Goal: Task Accomplishment & Management: Manage account settings

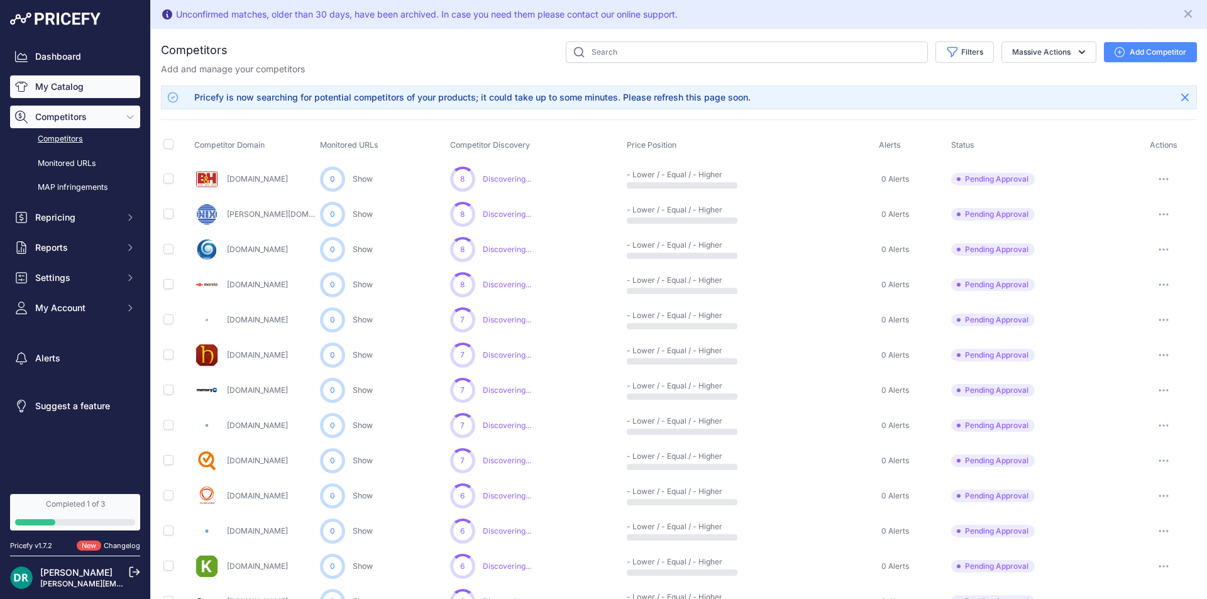
click at [63, 87] on link "My Catalog" at bounding box center [75, 86] width 130 height 23
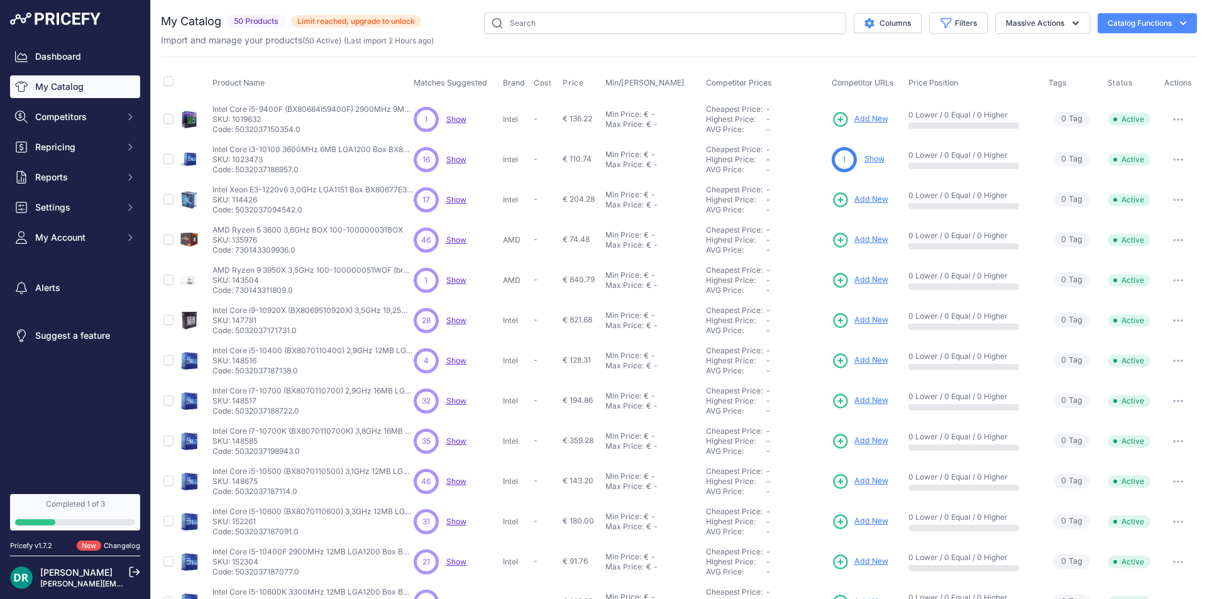
click at [448, 321] on span "Show" at bounding box center [456, 320] width 20 height 9
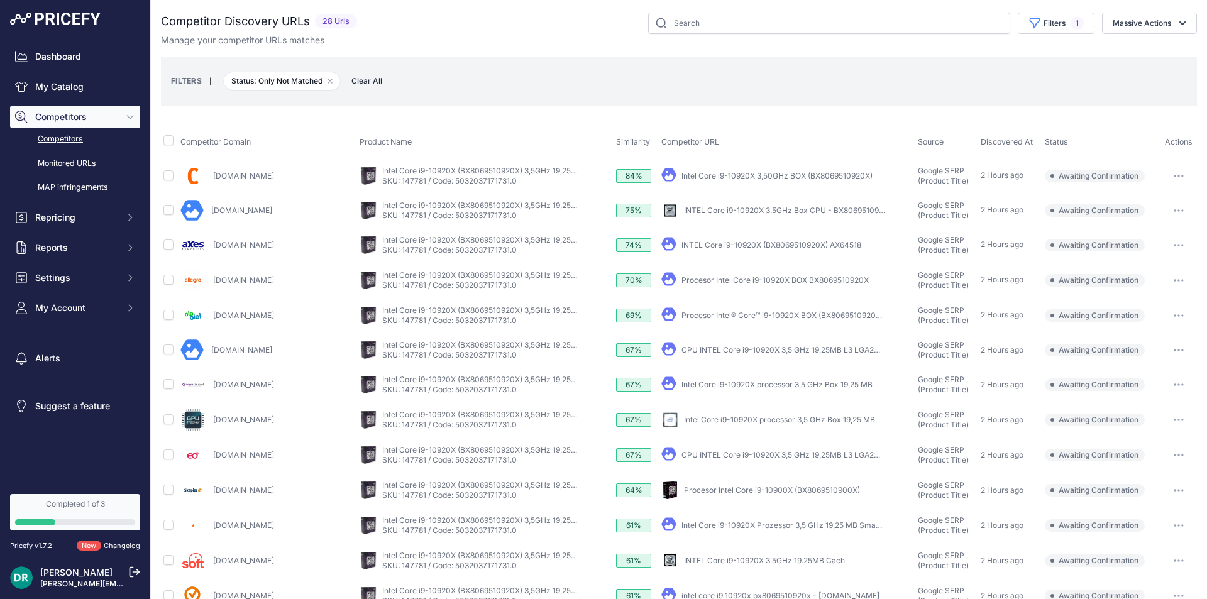
click at [1175, 210] on button "button" at bounding box center [1178, 211] width 25 height 18
click at [1119, 233] on button "Confirm match" at bounding box center [1142, 237] width 103 height 20
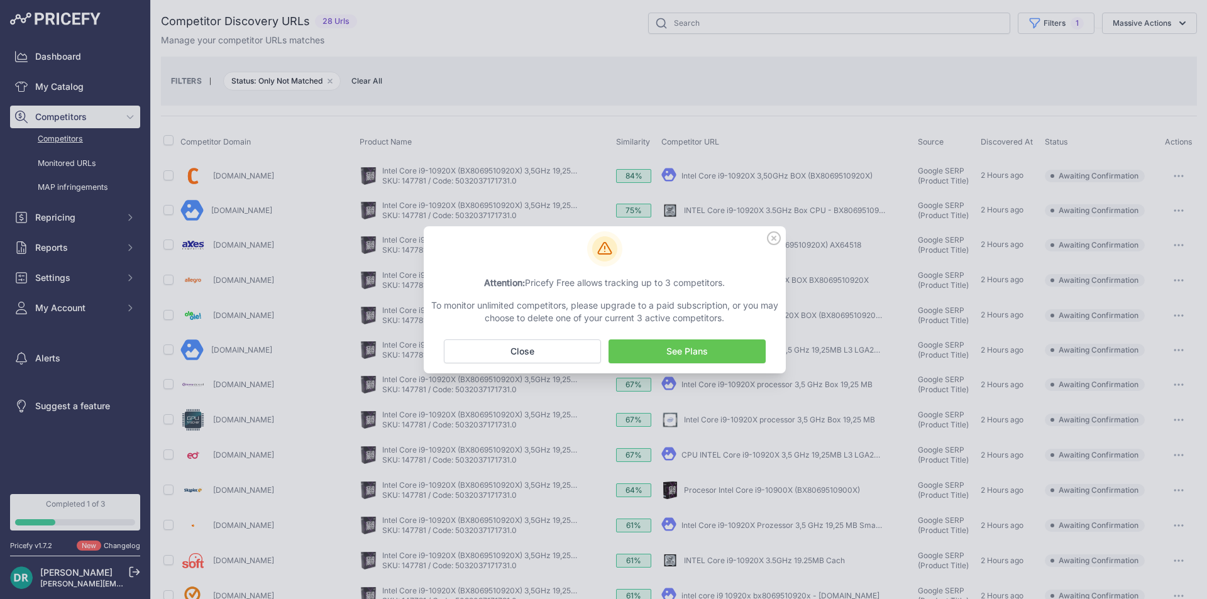
drag, startPoint x: 568, startPoint y: 282, endPoint x: 720, endPoint y: 317, distance: 156.0
click at [720, 317] on div "Attention: Pricefy Free allows tracking up to 3 competitors. To monitor unlimit…" at bounding box center [605, 301] width 352 height 48
click at [720, 317] on p "To monitor unlimited competitors, please upgrade to a paid subscription, or you…" at bounding box center [605, 311] width 352 height 25
click at [773, 239] on icon at bounding box center [774, 238] width 13 height 13
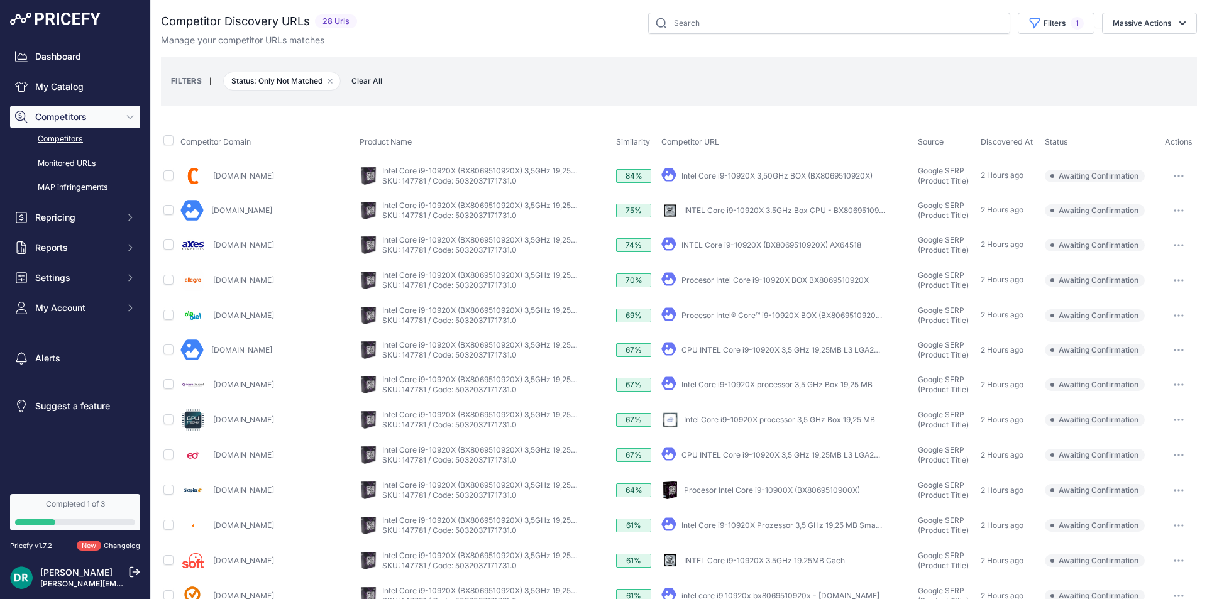
click at [84, 165] on link "Monitored URLs" at bounding box center [75, 164] width 130 height 22
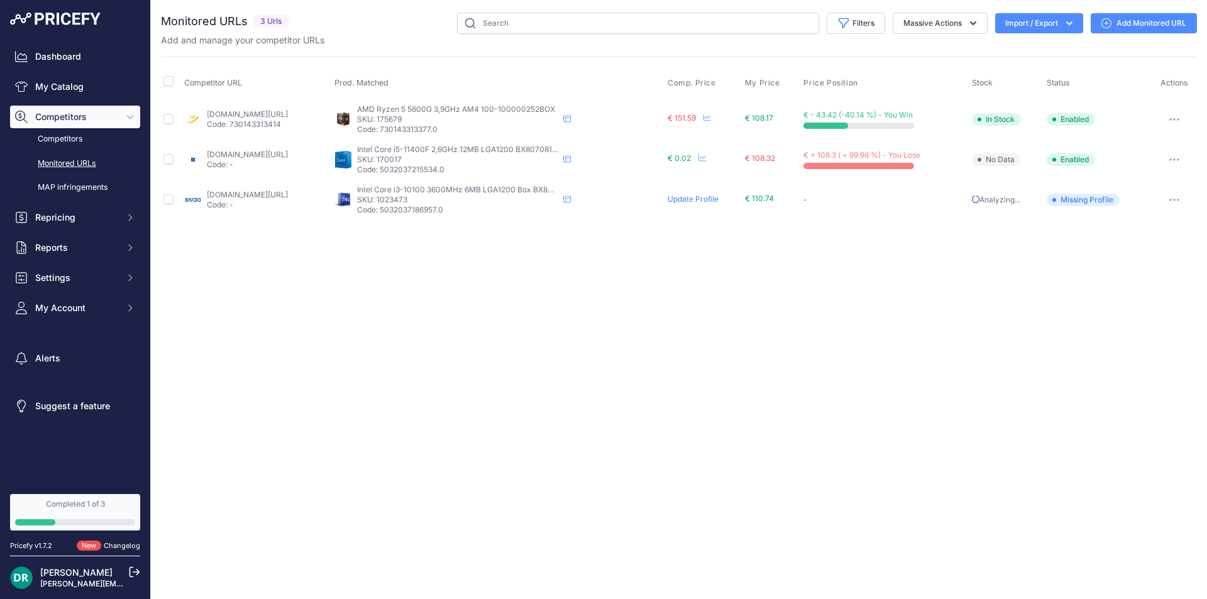
click at [288, 152] on link "bigbang.si/intel-core-i5-11400f-2-6-4-4ghz-12mb-lga1200-izdelek-691397/?prirule…" at bounding box center [247, 154] width 81 height 9
click at [1182, 155] on button "button" at bounding box center [1174, 160] width 25 height 18
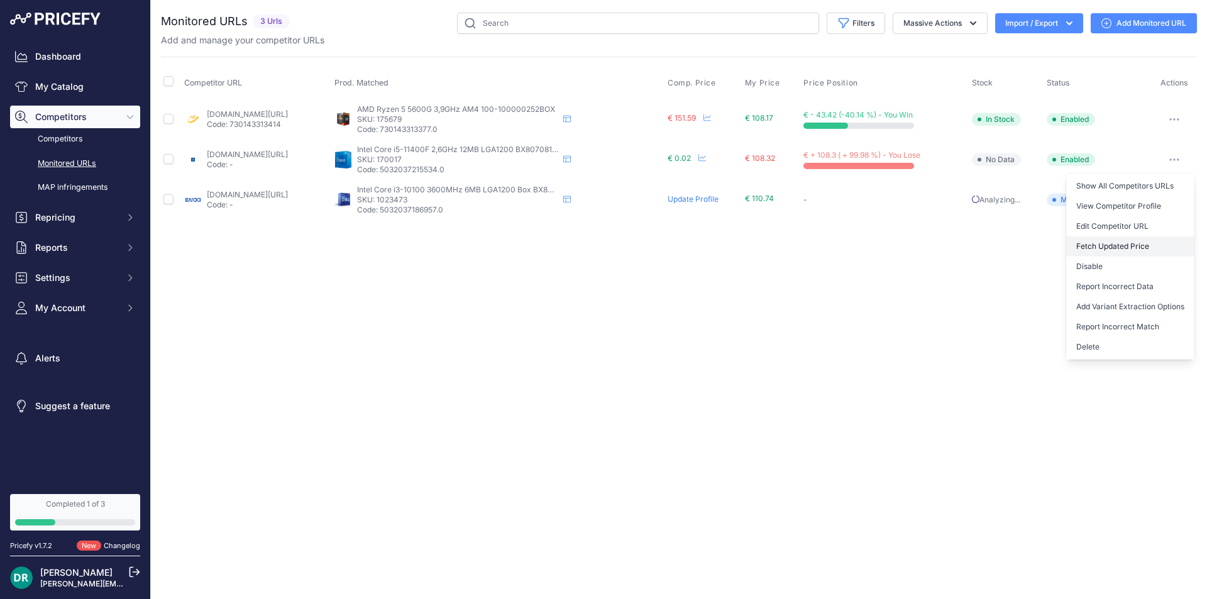
click at [1159, 241] on button "Fetch Updated Price" at bounding box center [1130, 246] width 128 height 20
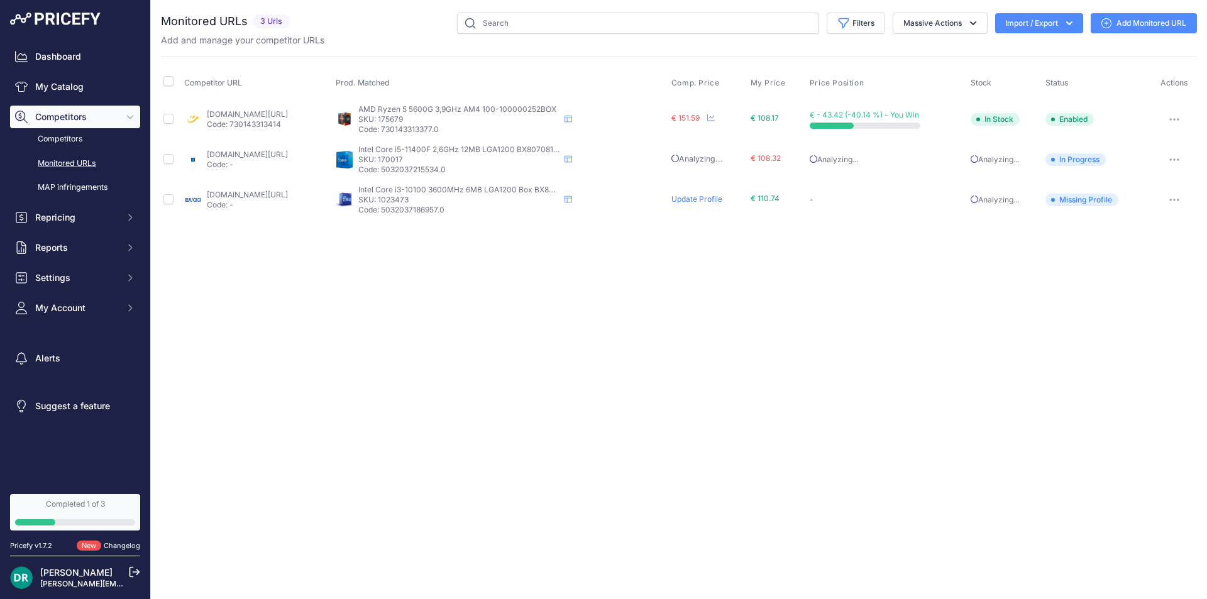
click at [84, 162] on link "Monitored URLs" at bounding box center [75, 164] width 130 height 22
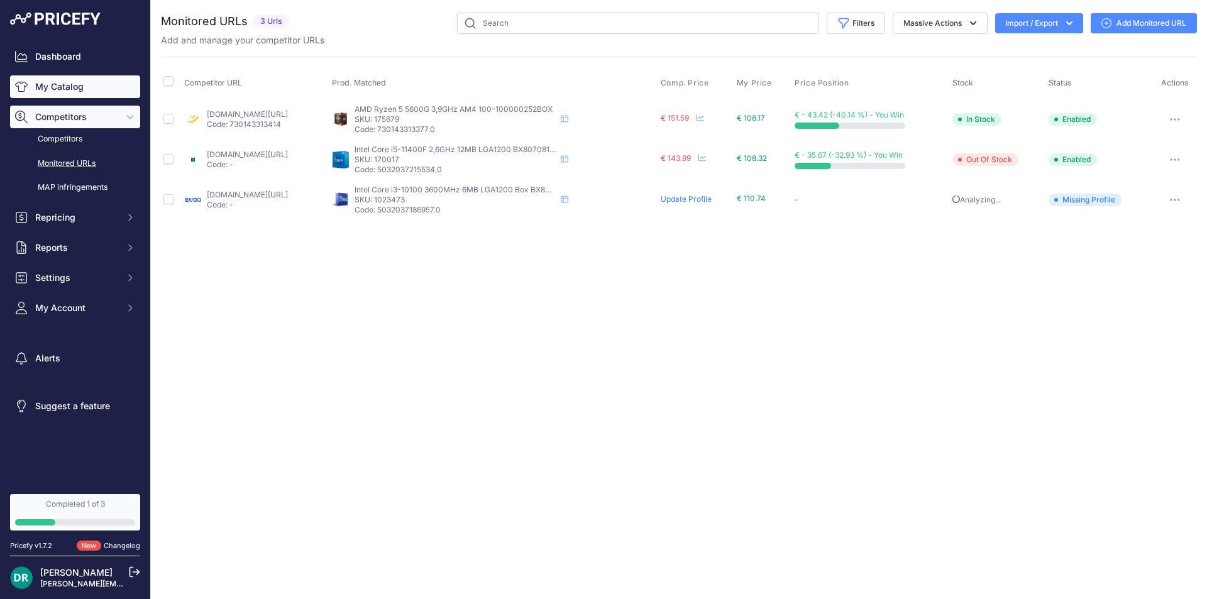
click at [78, 87] on link "My Catalog" at bounding box center [75, 86] width 130 height 23
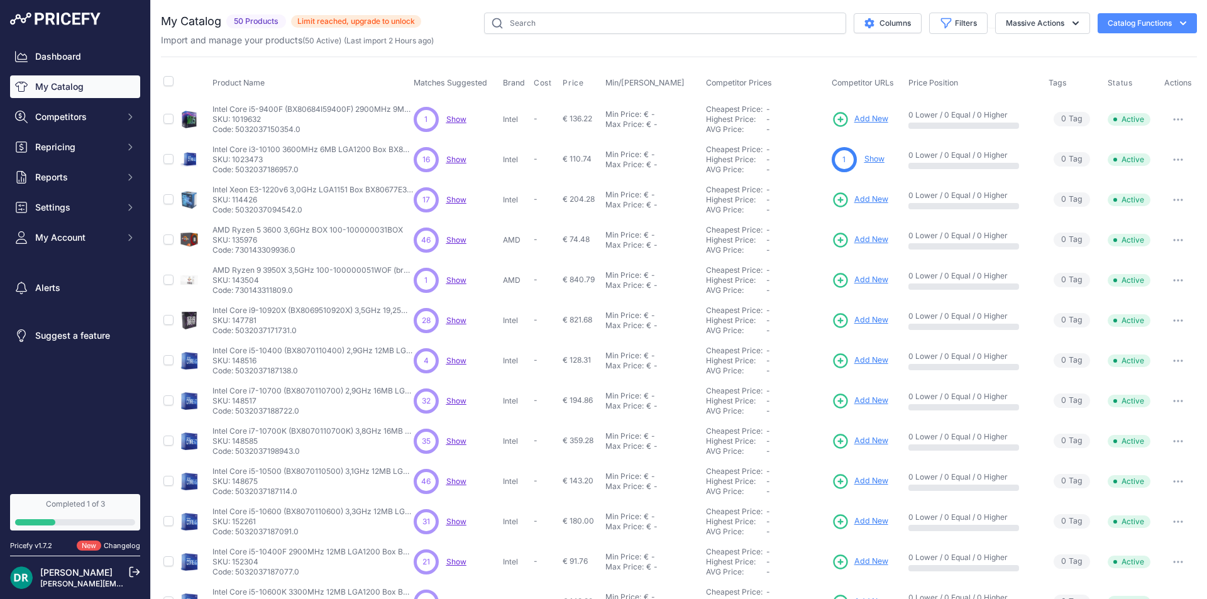
click at [77, 89] on link "My Catalog" at bounding box center [75, 86] width 130 height 23
click at [454, 198] on span "Show" at bounding box center [456, 199] width 20 height 9
click at [323, 106] on p "Intel Core i5-9400F (BX80684I59400F) 2900MHz 9MB LGA Box" at bounding box center [312, 109] width 201 height 10
click at [1174, 119] on icon "button" at bounding box center [1174, 119] width 1 height 1
click at [167, 118] on input "checkbox" at bounding box center [168, 119] width 10 height 10
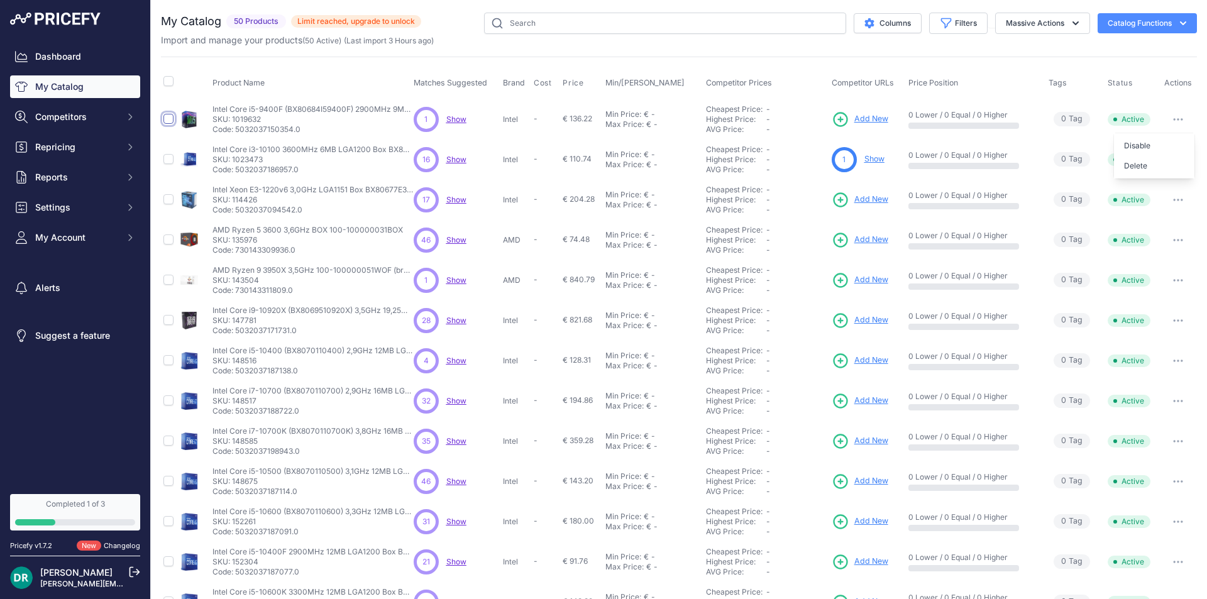
checkbox input "true"
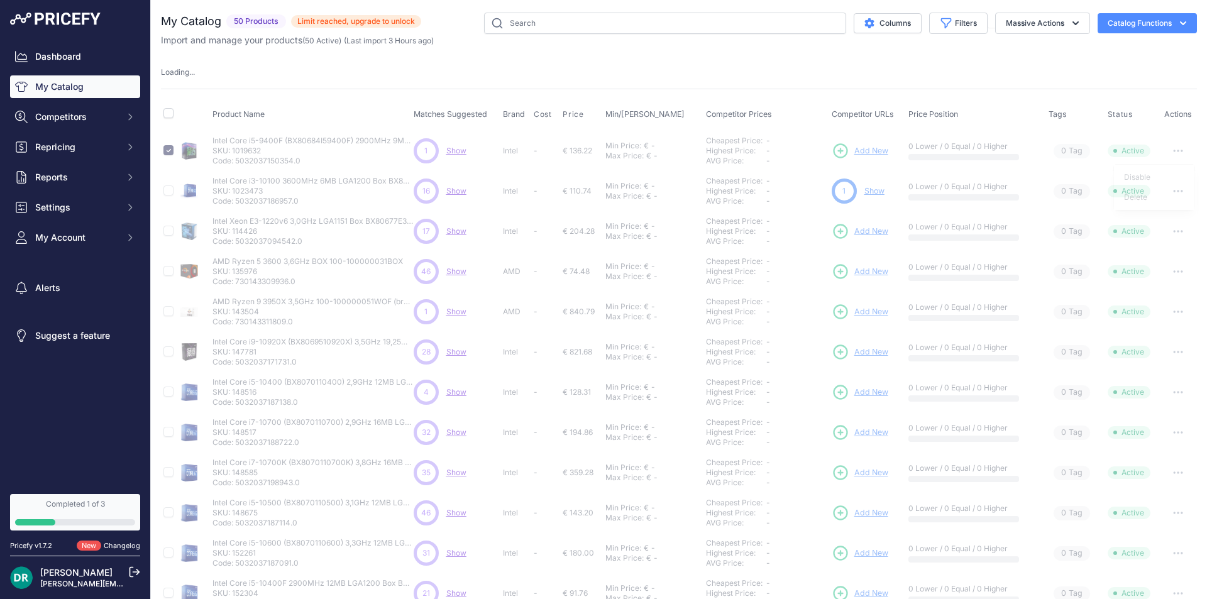
click at [581, 148] on span "€ 136.22" at bounding box center [578, 150] width 30 height 9
click at [57, 114] on span "Competitors" at bounding box center [76, 117] width 82 height 13
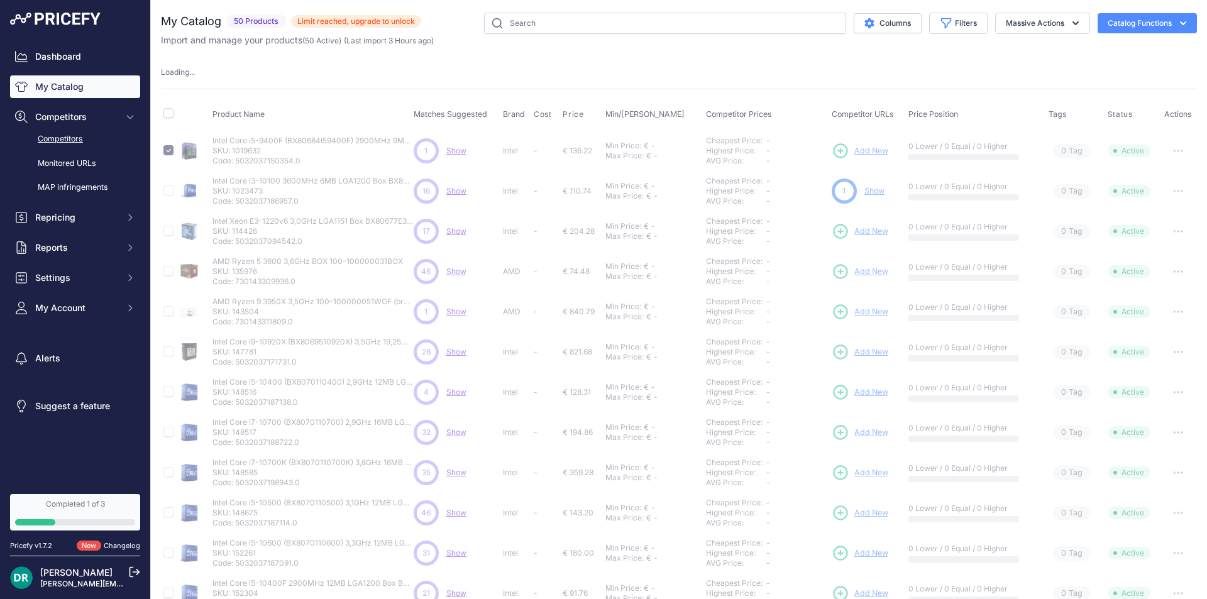
click at [62, 141] on link "Competitors" at bounding box center [75, 139] width 130 height 22
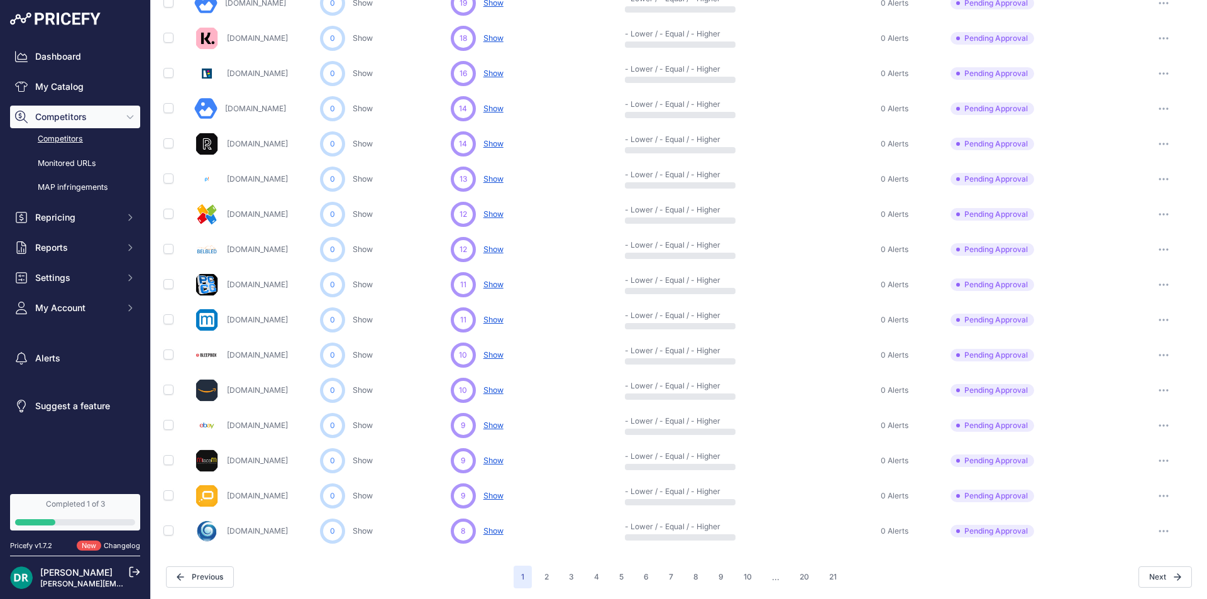
scroll to position [461, 0]
click at [1151, 460] on button "button" at bounding box center [1163, 459] width 25 height 18
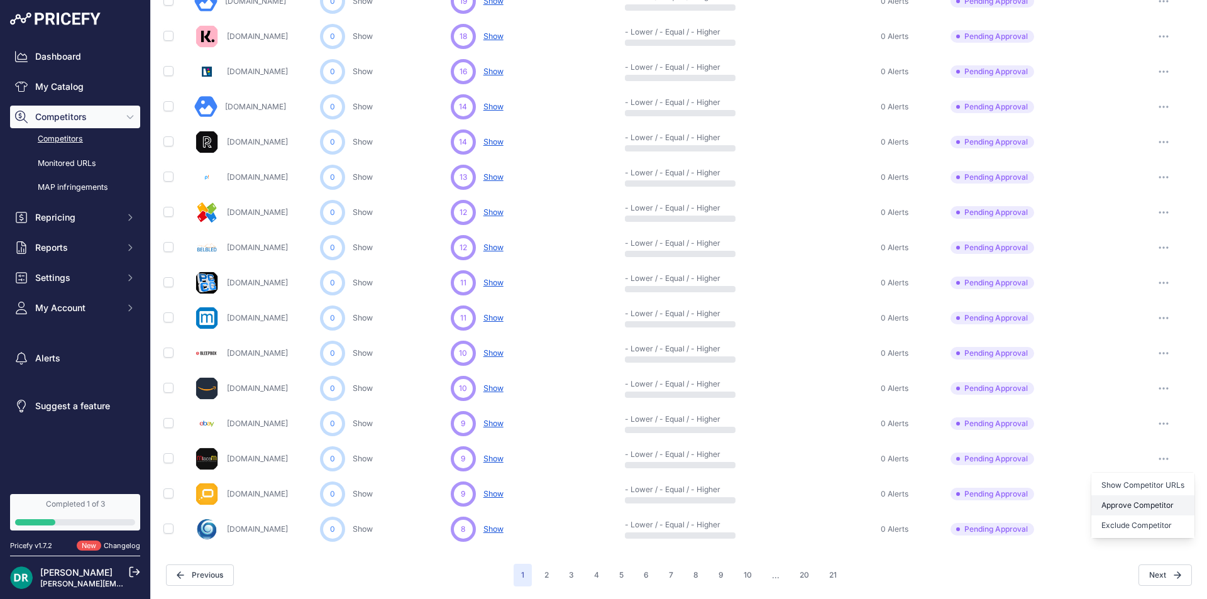
click at [1155, 509] on button "Approve Competitor" at bounding box center [1142, 505] width 103 height 20
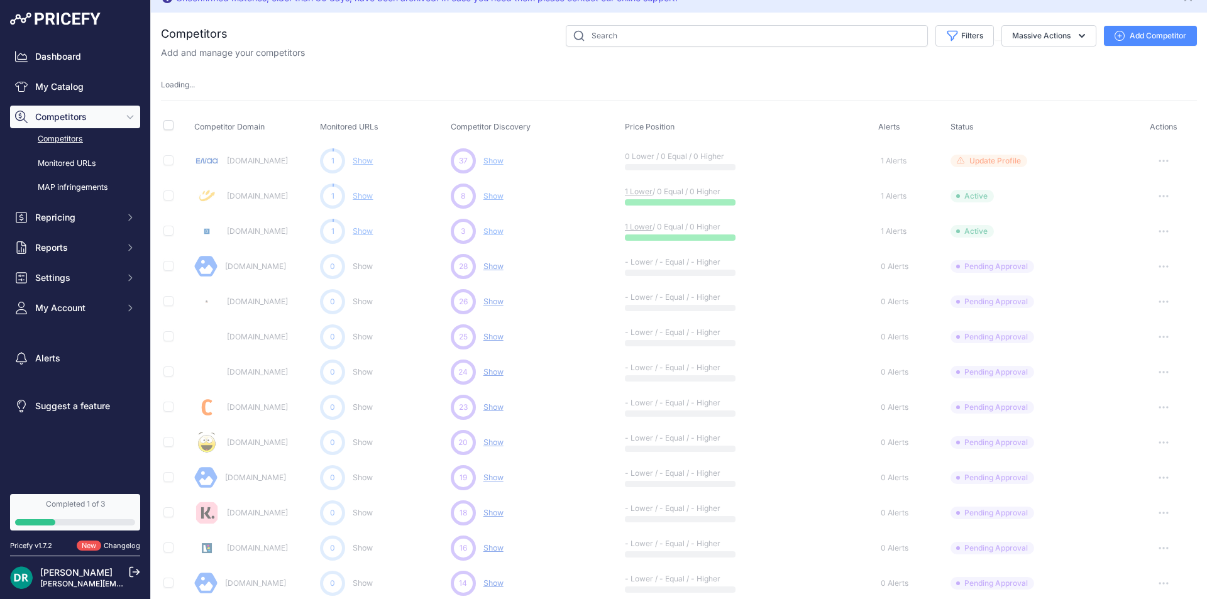
scroll to position [0, 0]
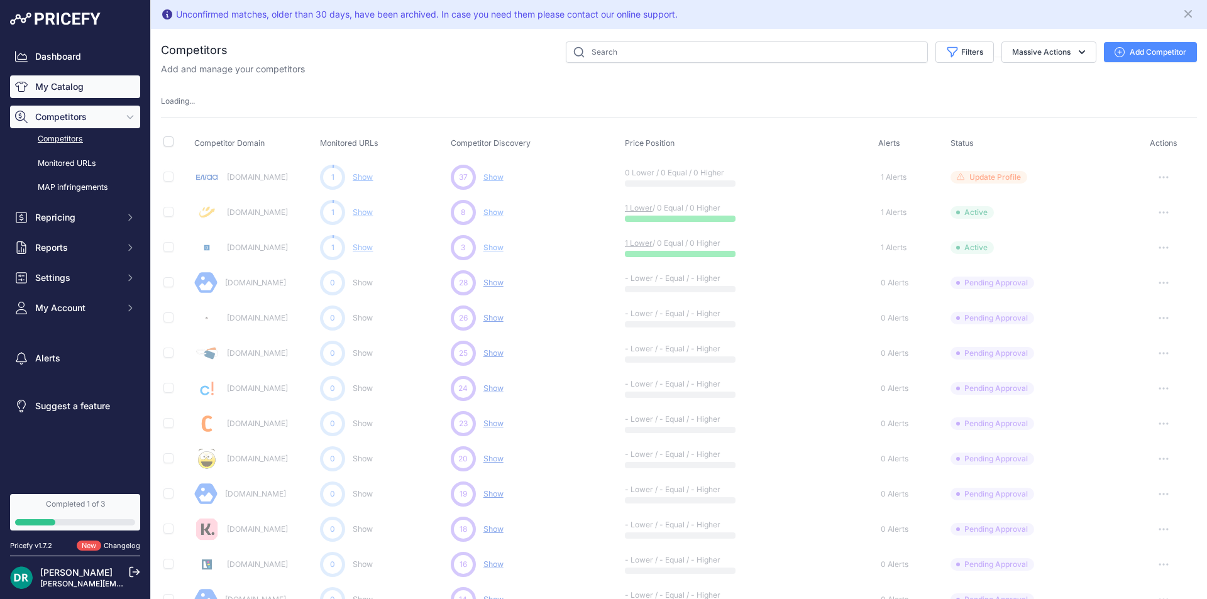
click at [54, 86] on link "My Catalog" at bounding box center [75, 86] width 130 height 23
click at [55, 500] on div "Completed 1 of 3" at bounding box center [75, 504] width 120 height 10
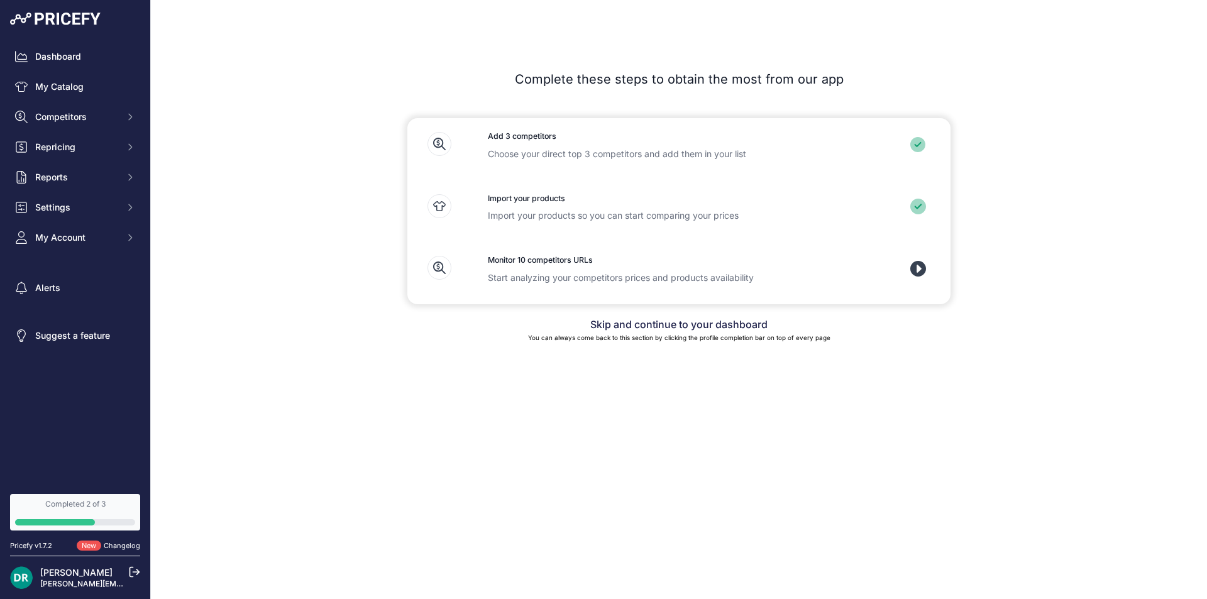
drag, startPoint x: 510, startPoint y: 260, endPoint x: 641, endPoint y: 258, distance: 130.8
click at [639, 258] on h3 "Monitor 10 competitors URLs" at bounding box center [679, 261] width 382 height 12
click at [643, 258] on h3 "Monitor 10 competitors URLs" at bounding box center [679, 261] width 382 height 12
click at [681, 324] on link "Skip and continue to your dashboard" at bounding box center [678, 324] width 177 height 13
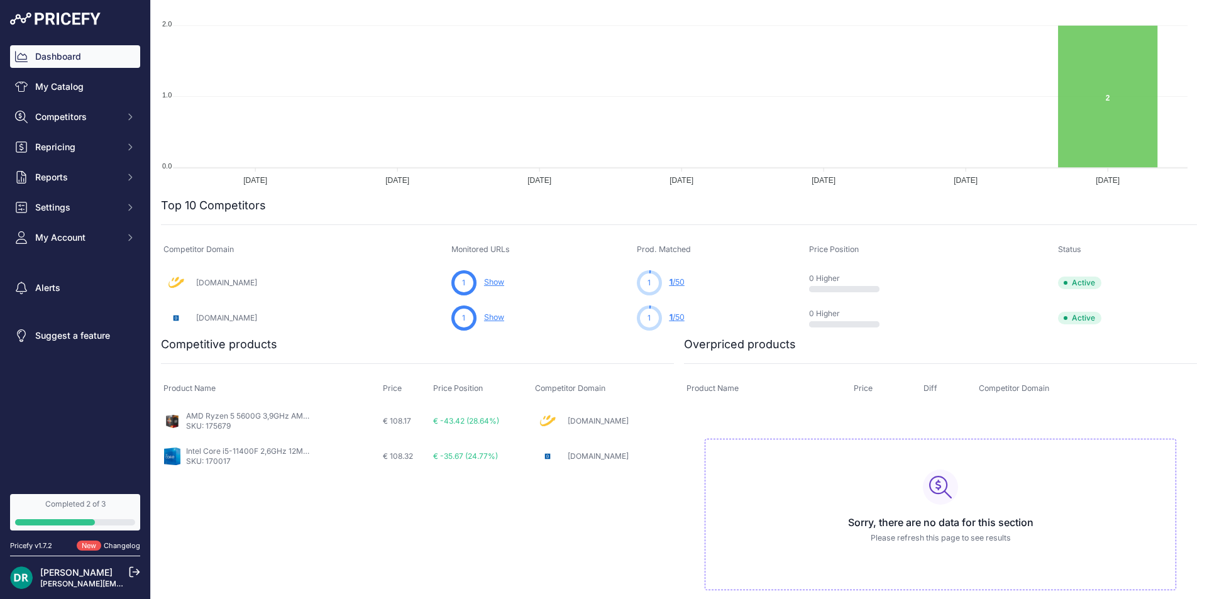
scroll to position [236, 0]
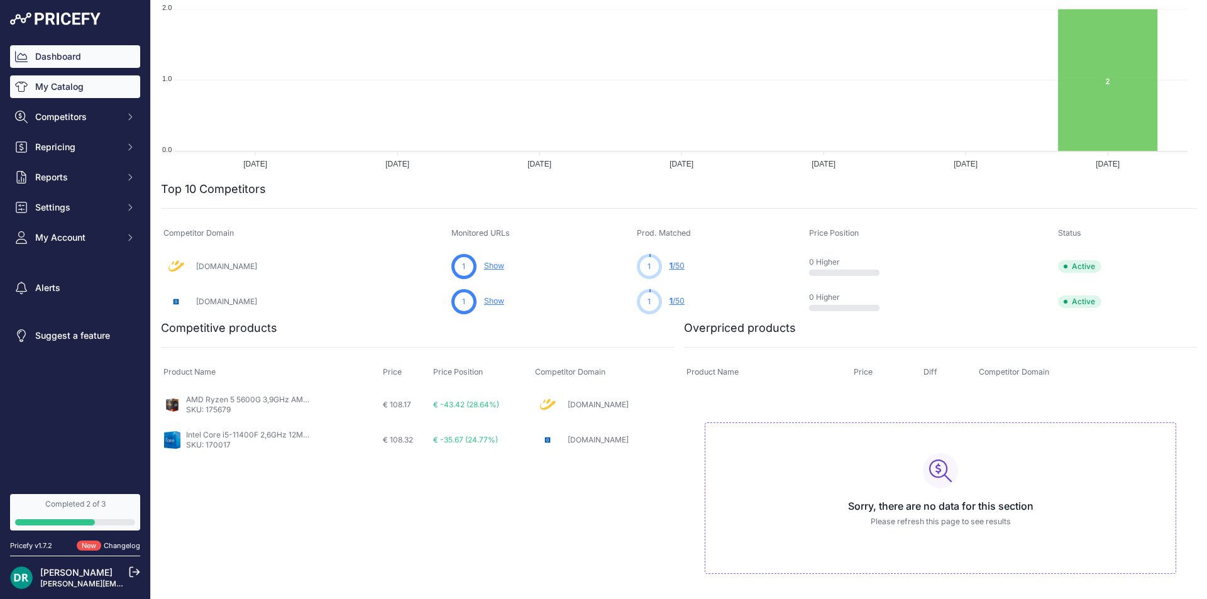
click at [55, 92] on link "My Catalog" at bounding box center [75, 86] width 130 height 23
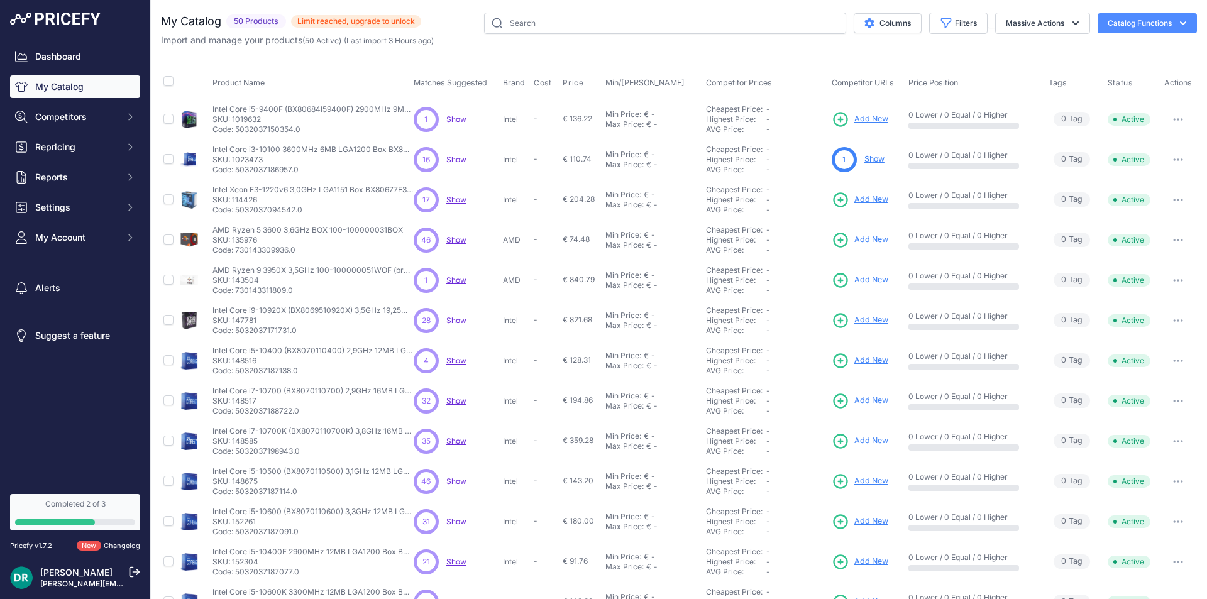
click at [466, 78] on span "Matches Suggested" at bounding box center [451, 82] width 74 height 9
click at [454, 86] on span "Matches Suggested" at bounding box center [451, 82] width 74 height 9
click at [563, 82] on span "Price" at bounding box center [573, 83] width 21 height 10
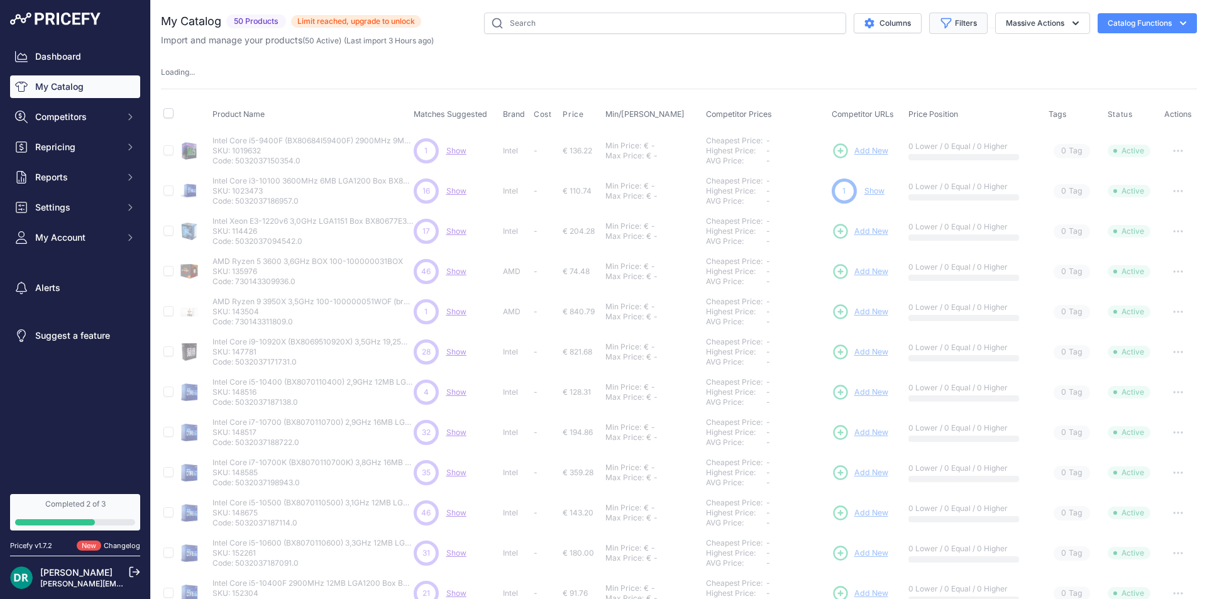
click at [962, 23] on button "Filters" at bounding box center [958, 23] width 58 height 21
click at [921, 78] on select "All Status Only Enabled Only Disabled" at bounding box center [917, 72] width 121 height 21
click at [916, 121] on select "Select an option Matched Unmatched" at bounding box center [917, 124] width 121 height 21
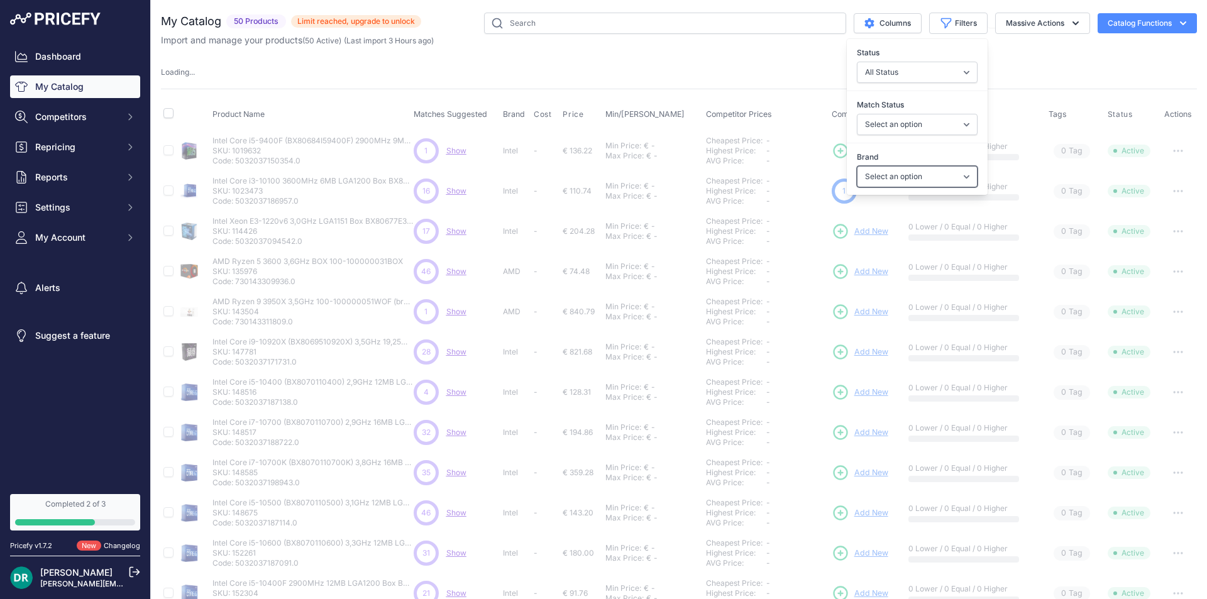
click at [910, 173] on select "Select an option AMD Intel" at bounding box center [917, 176] width 121 height 21
click at [1002, 81] on div "My Catalog 50 Products" at bounding box center [679, 393] width 1036 height 761
click at [1018, 30] on button "Massive Actions" at bounding box center [1042, 23] width 95 height 21
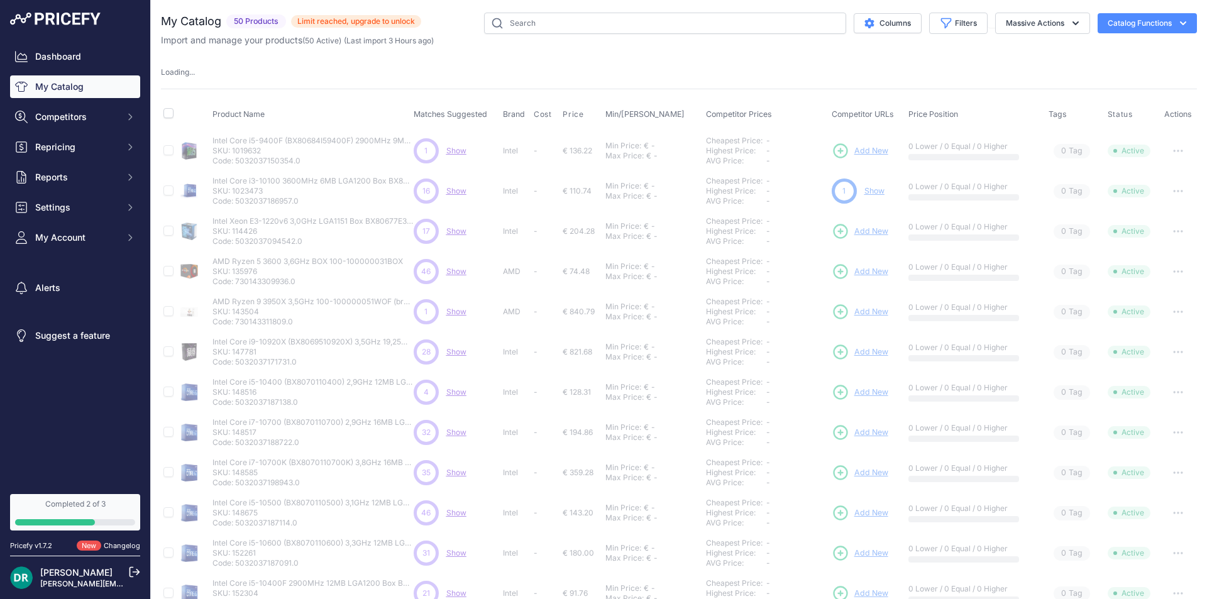
click at [1177, 22] on icon "button" at bounding box center [1183, 23] width 13 height 13
click at [874, 70] on div "Loading ..." at bounding box center [679, 73] width 1036 height 12
click at [874, 21] on button "Columns" at bounding box center [888, 23] width 68 height 20
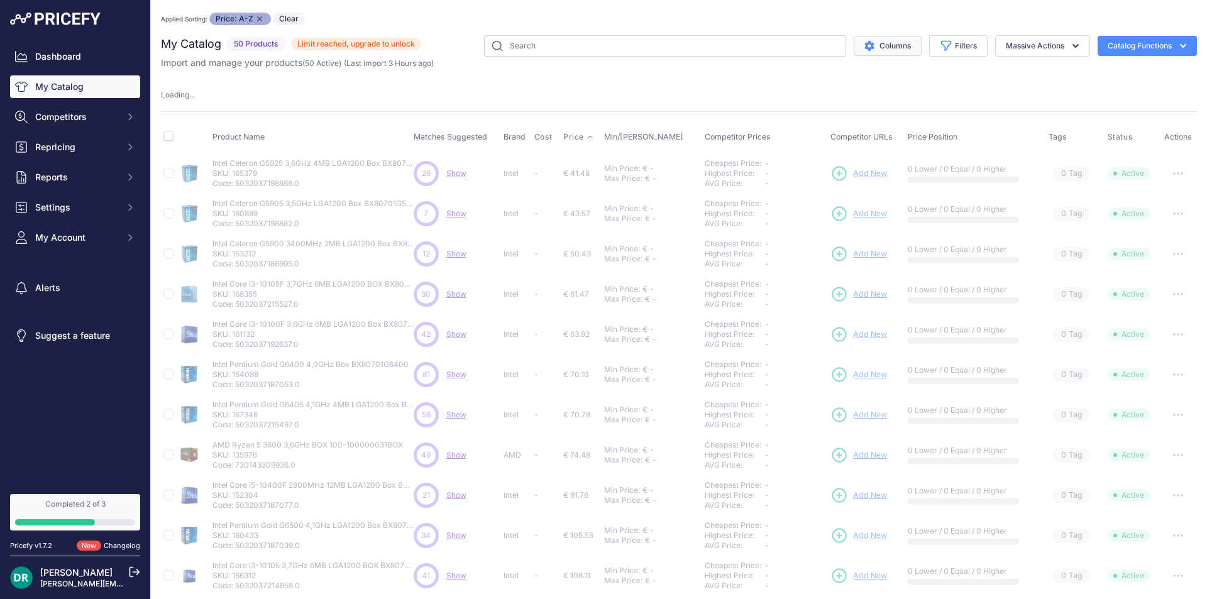
click at [886, 47] on button "Columns" at bounding box center [888, 46] width 68 height 20
click at [71, 56] on link "Dashboard" at bounding box center [75, 56] width 130 height 23
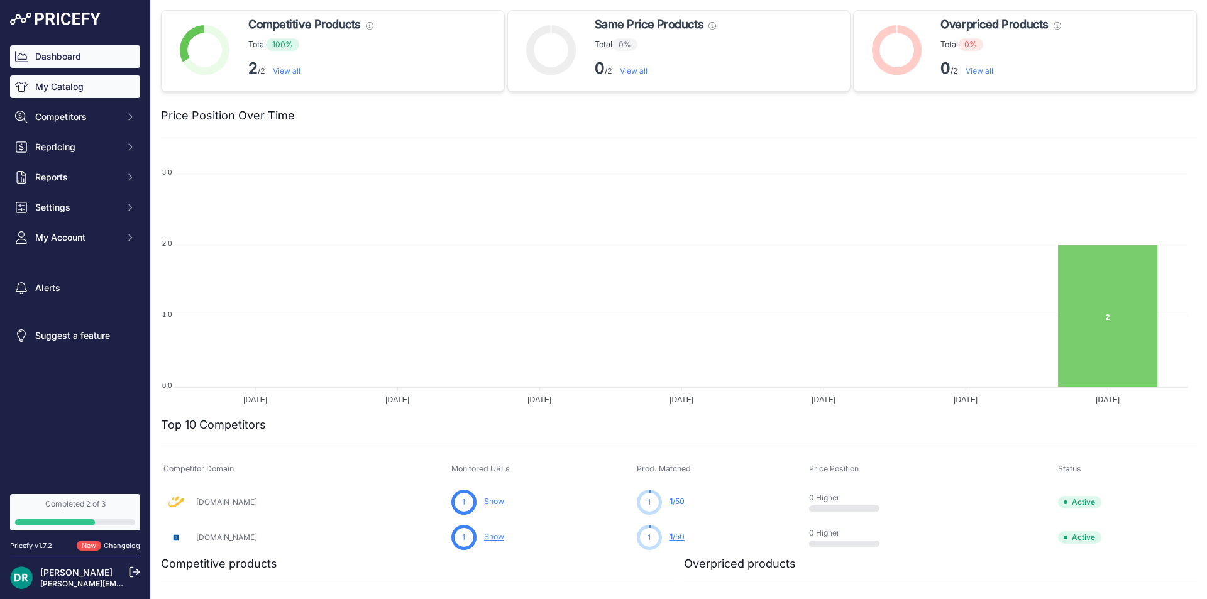
click at [83, 88] on link "My Catalog" at bounding box center [75, 86] width 130 height 23
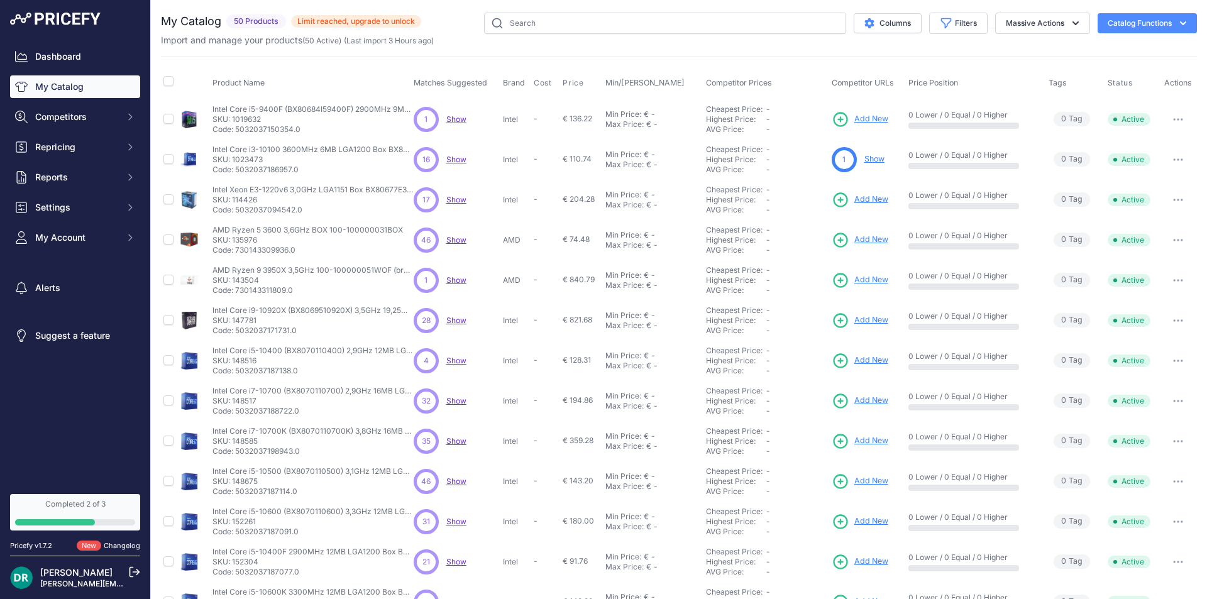
click at [1176, 162] on button "button" at bounding box center [1178, 160] width 25 height 18
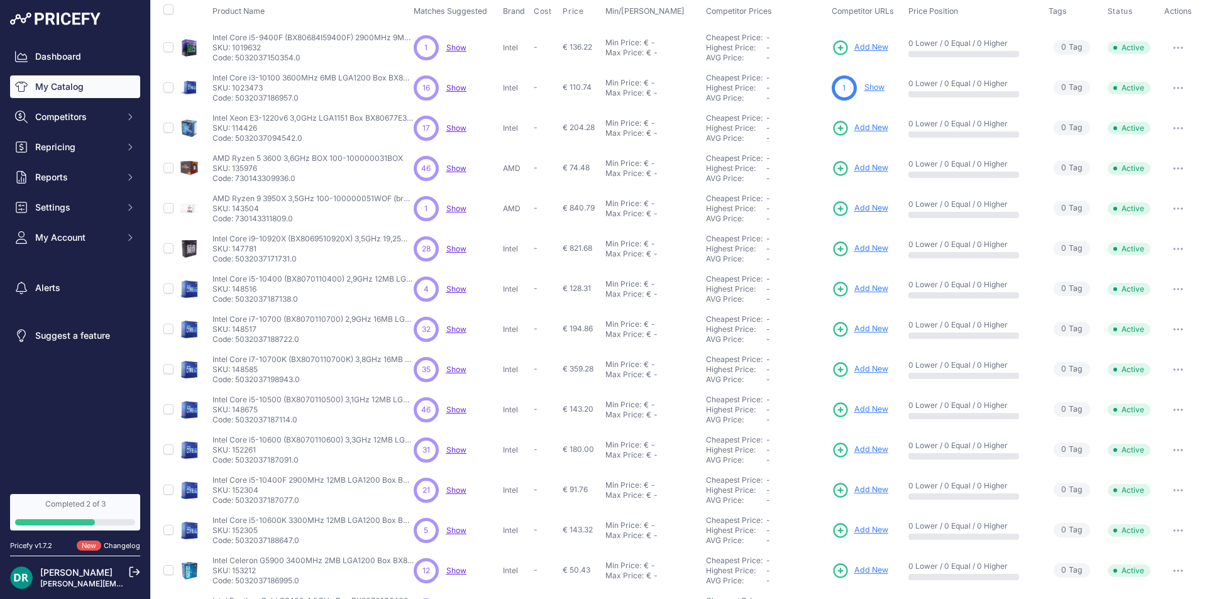
scroll to position [156, 0]
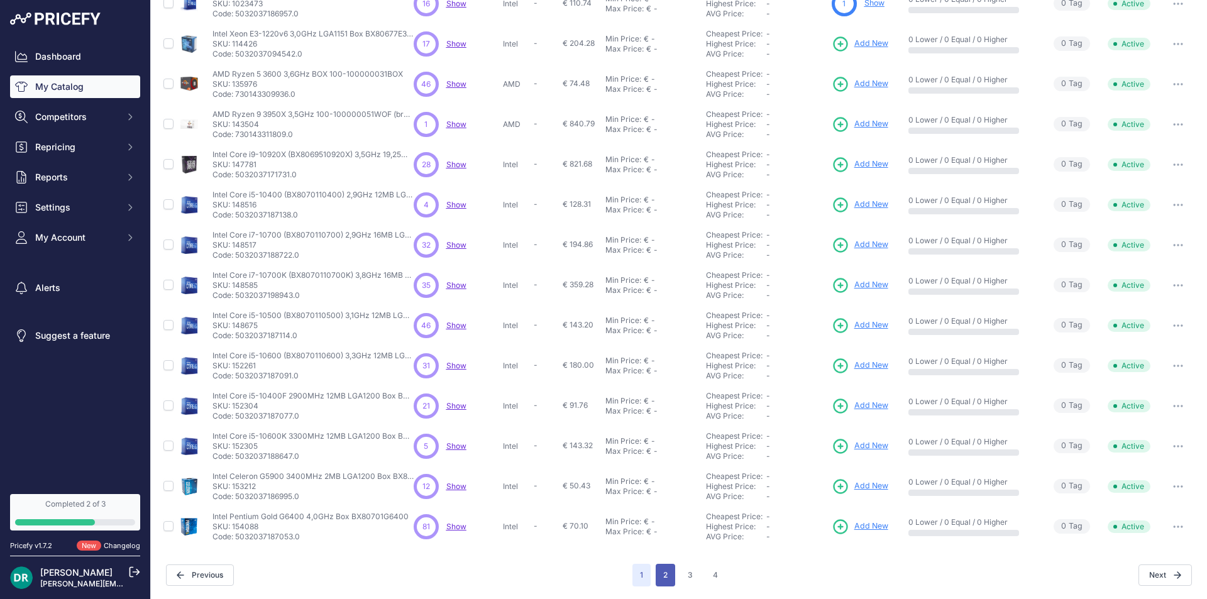
click at [663, 580] on button "2" at bounding box center [665, 575] width 19 height 23
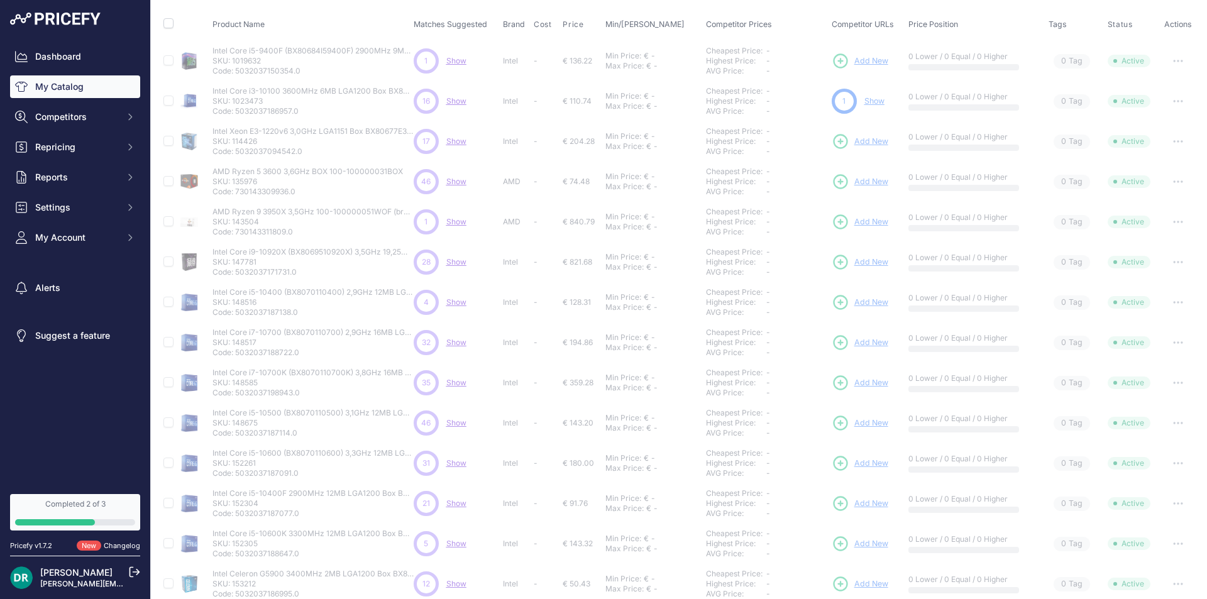
scroll to position [0, 0]
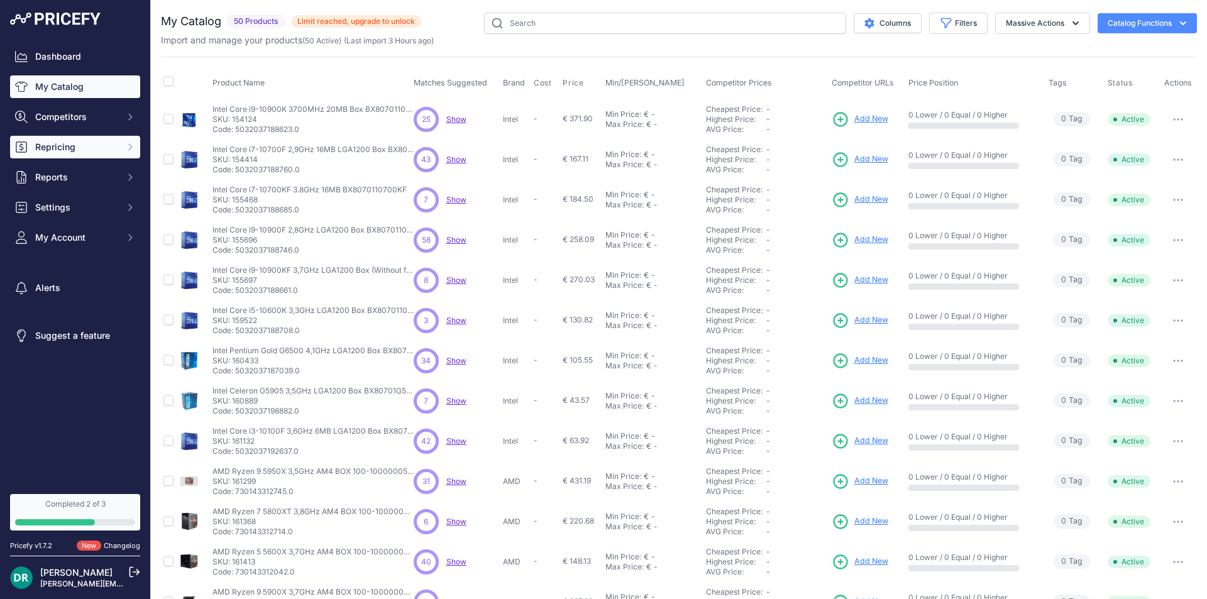
click at [65, 145] on span "Repricing" at bounding box center [76, 147] width 82 height 13
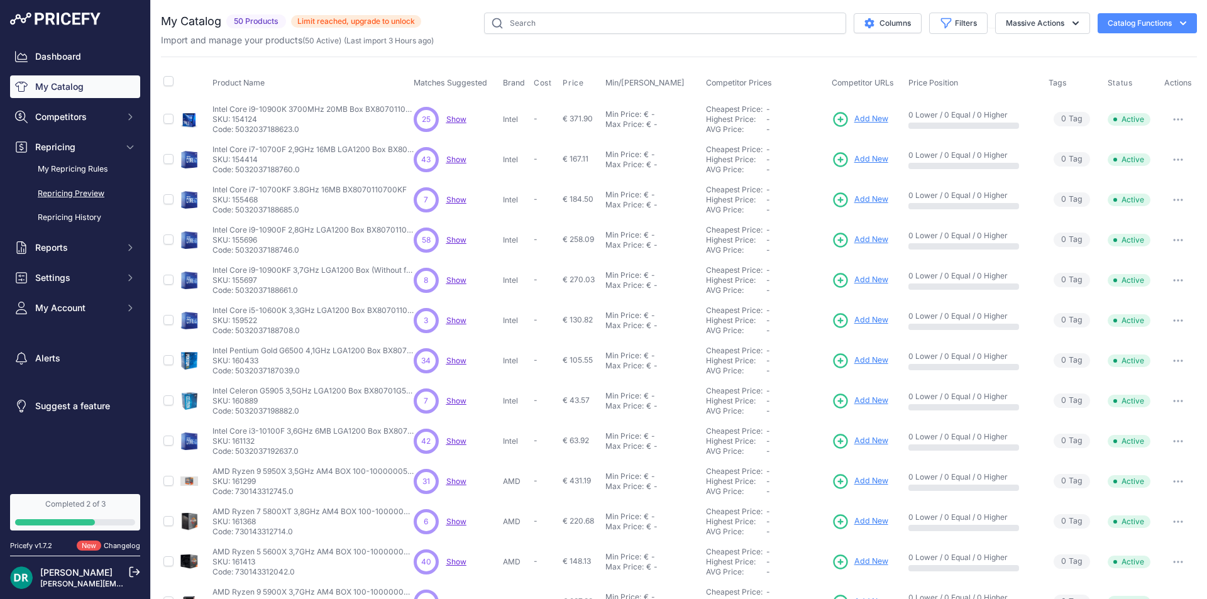
click at [73, 195] on link "Repricing Preview" at bounding box center [75, 194] width 130 height 22
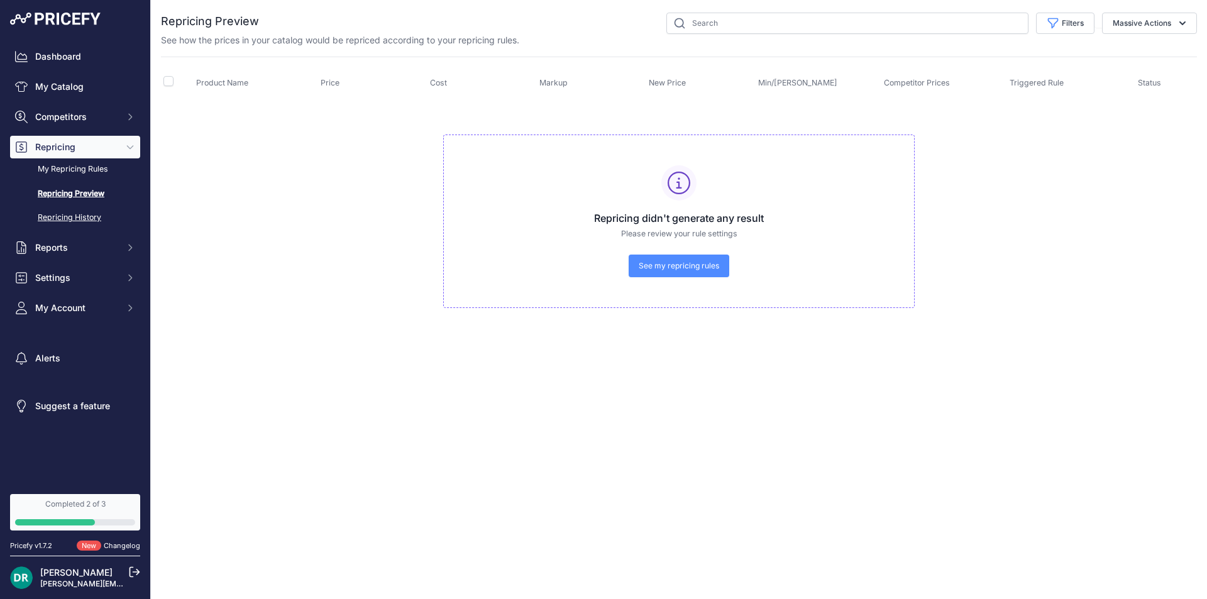
click at [62, 218] on link "Repricing History" at bounding box center [75, 218] width 130 height 22
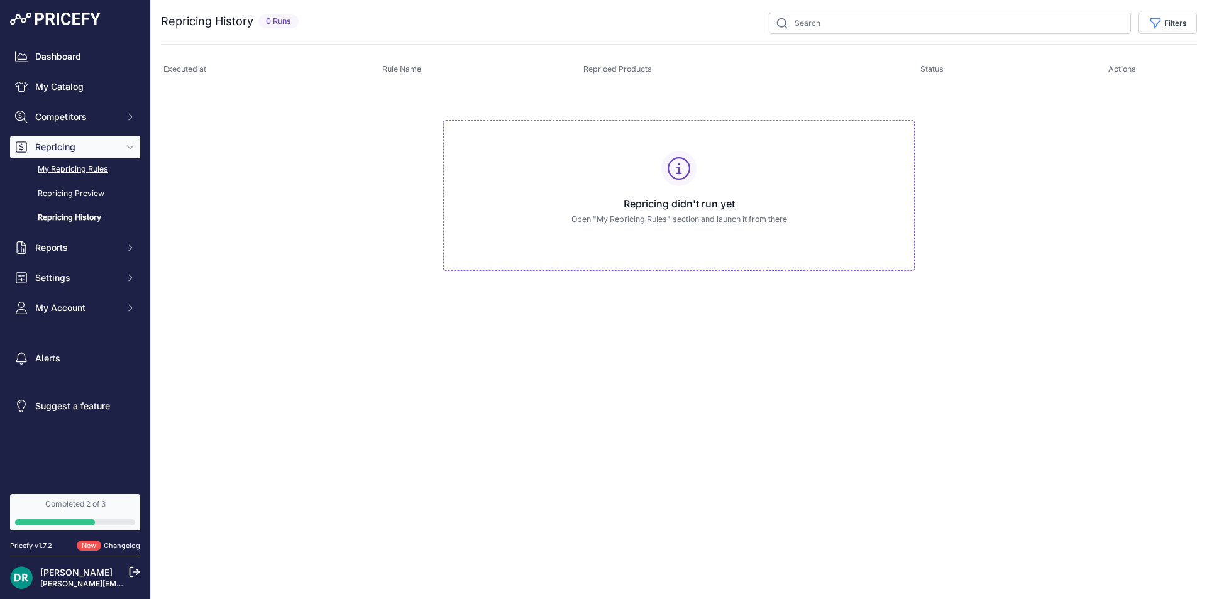
click at [102, 175] on link "My Repricing Rules" at bounding box center [75, 169] width 130 height 22
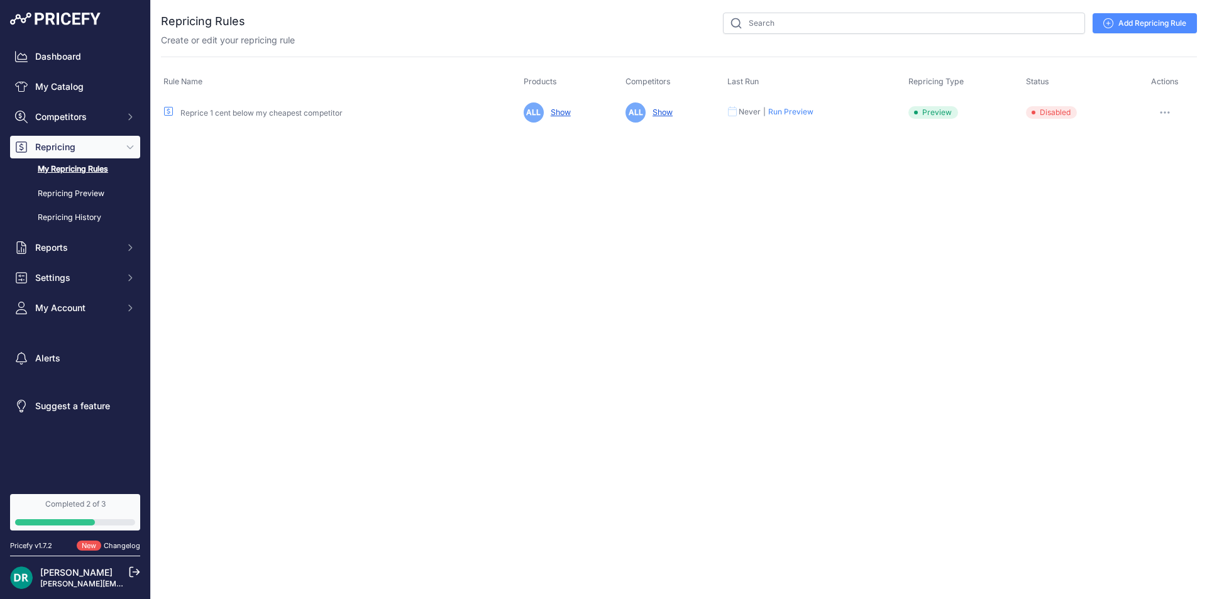
click at [803, 109] on button "Run Preview" at bounding box center [790, 112] width 45 height 10
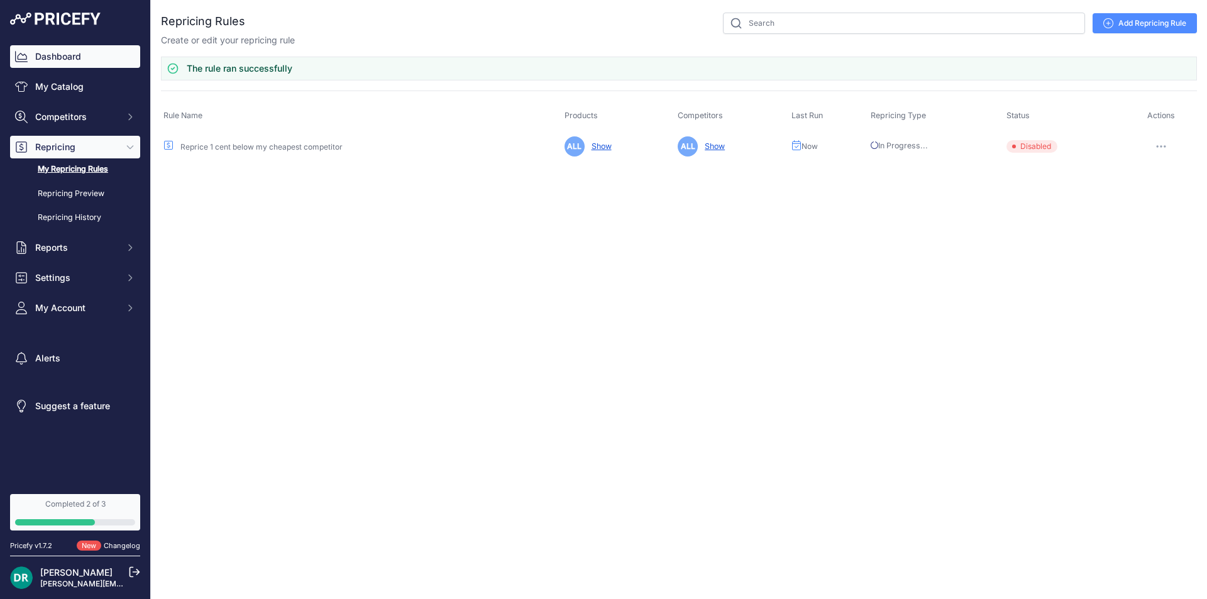
click at [57, 61] on link "Dashboard" at bounding box center [75, 56] width 130 height 23
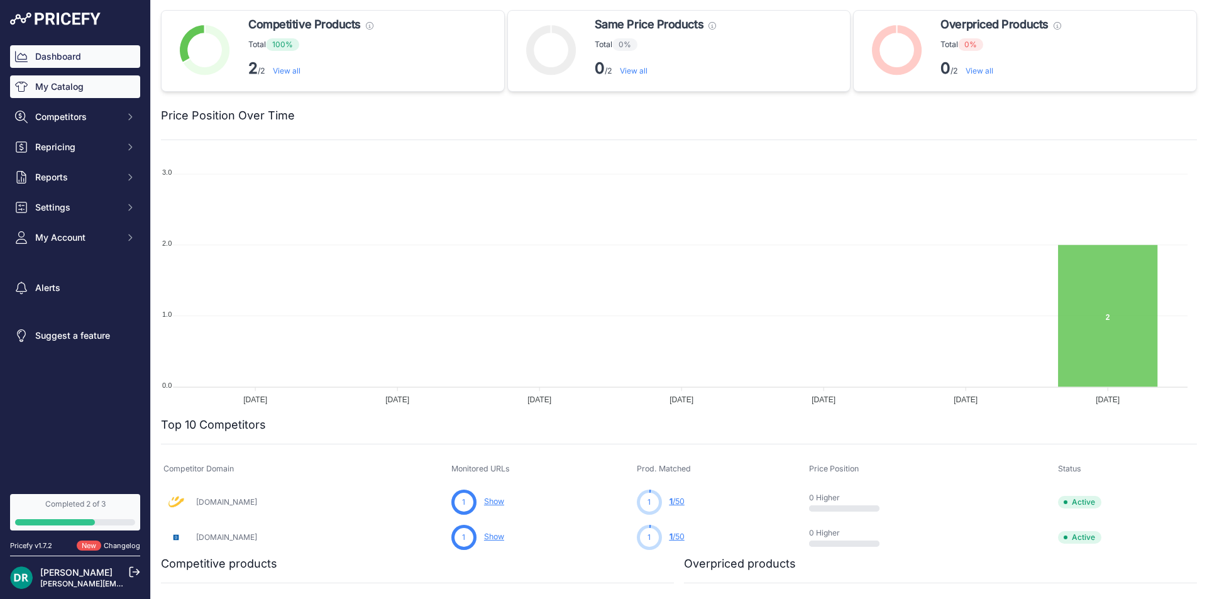
click at [75, 93] on link "My Catalog" at bounding box center [75, 86] width 130 height 23
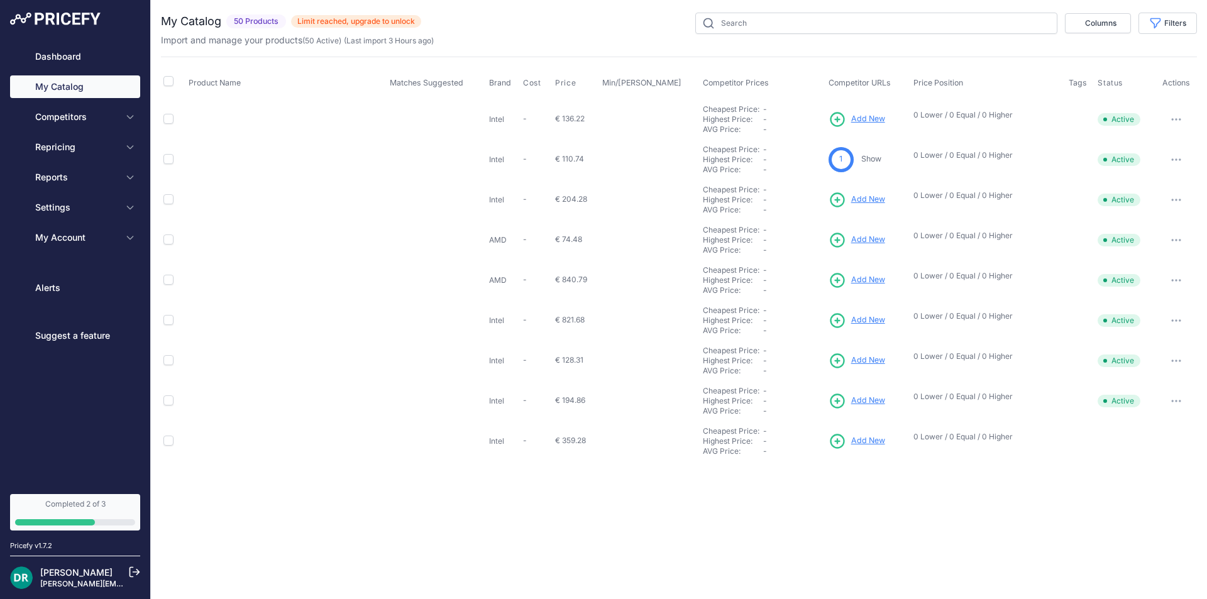
click at [519, 121] on td "Intel" at bounding box center [504, 119] width 34 height 41
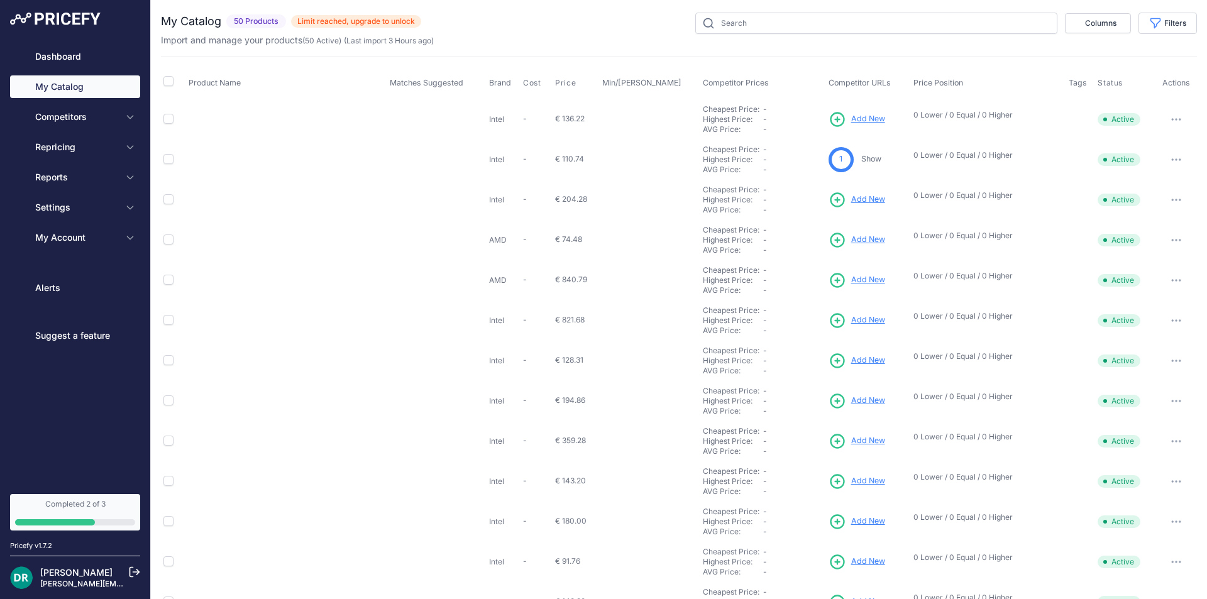
click at [597, 117] on td "€ 136.22" at bounding box center [576, 119] width 47 height 41
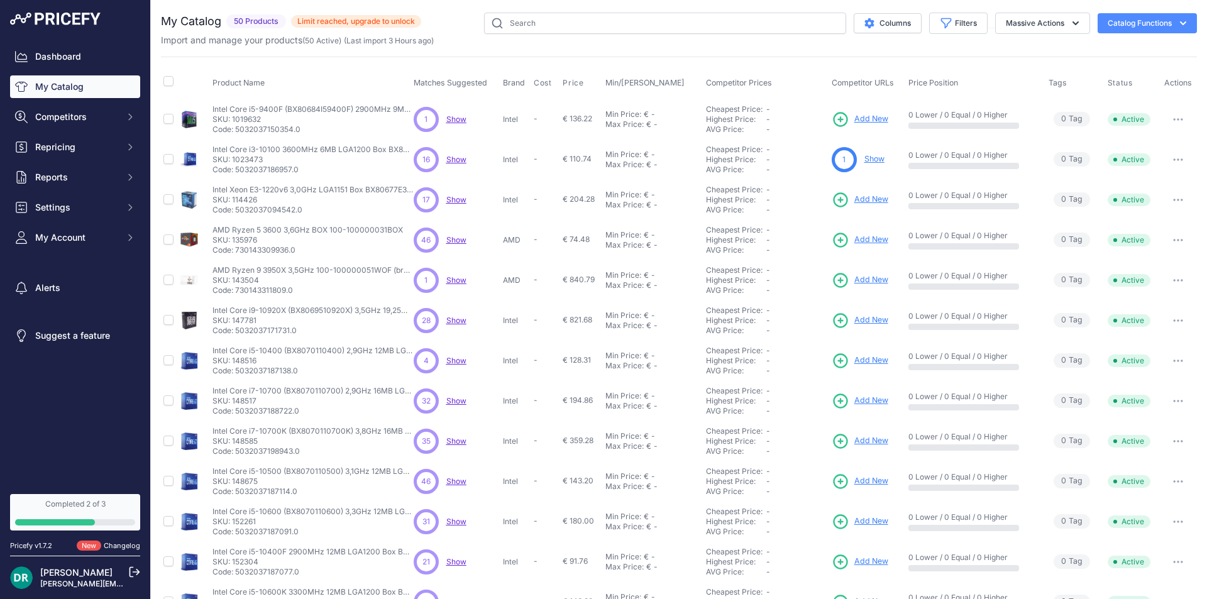
click at [573, 119] on span "€ 136.22" at bounding box center [578, 118] width 30 height 9
click at [1031, 22] on button "Massive Actions" at bounding box center [1042, 23] width 95 height 21
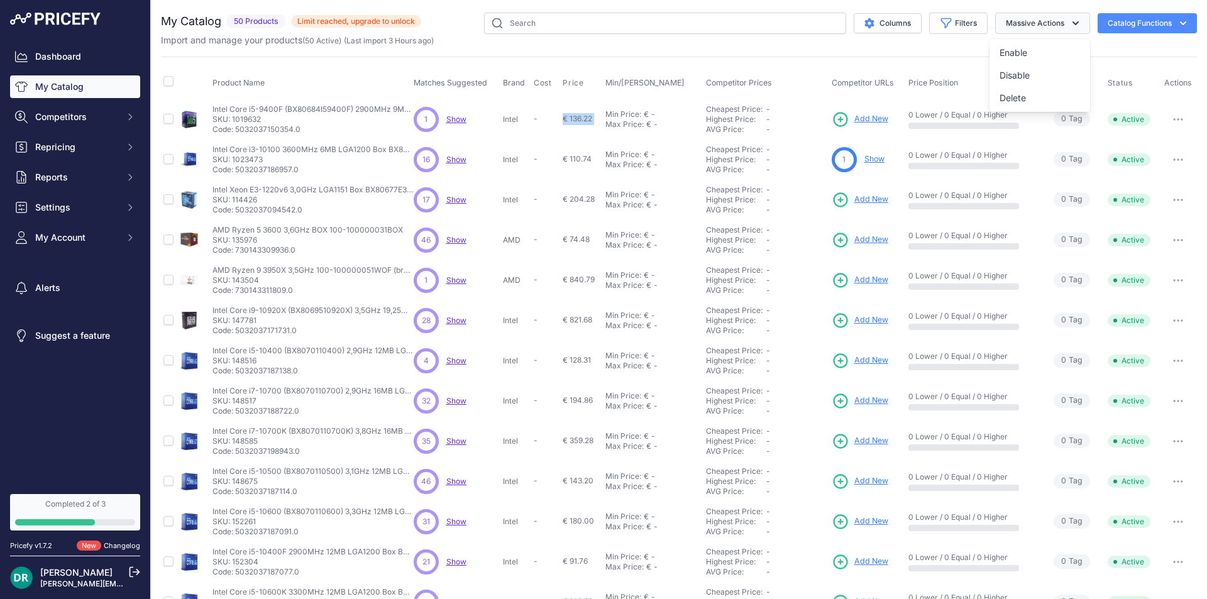
click at [1031, 22] on button "Massive Actions" at bounding box center [1042, 23] width 95 height 21
click at [1108, 21] on button "Catalog Functions" at bounding box center [1147, 23] width 99 height 20
click at [978, 53] on div "My Catalog 50 Products" at bounding box center [679, 378] width 1036 height 730
click at [1148, 21] on button "Catalog Functions" at bounding box center [1147, 23] width 99 height 20
click at [1131, 92] on link "Update Catalog" at bounding box center [1125, 95] width 141 height 23
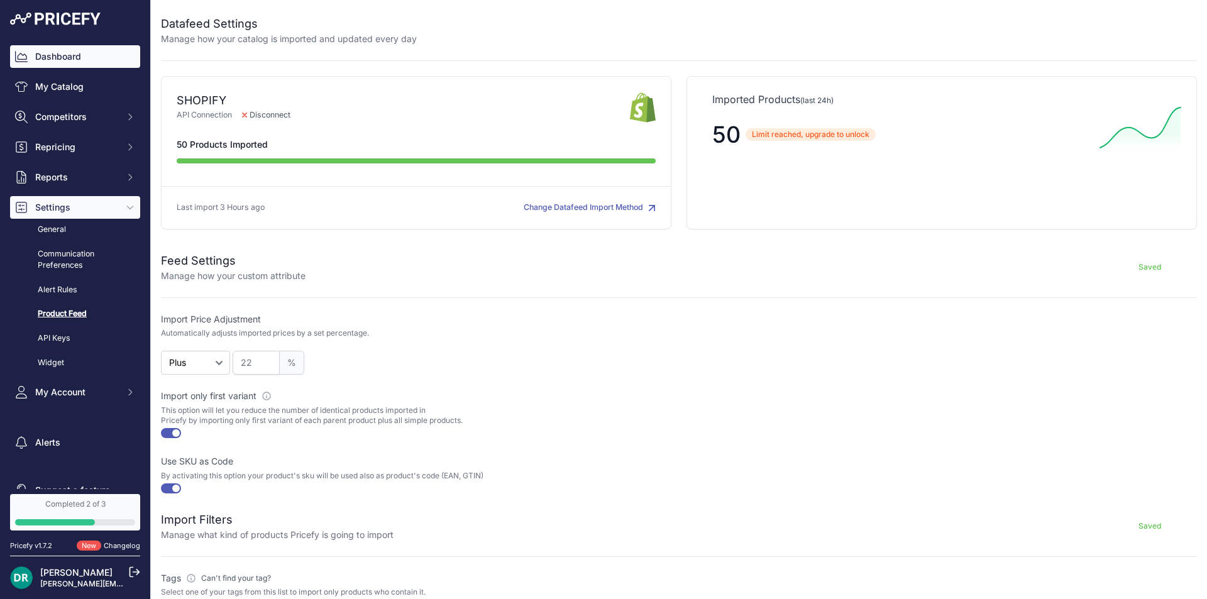
click at [68, 57] on link "Dashboard" at bounding box center [75, 56] width 130 height 23
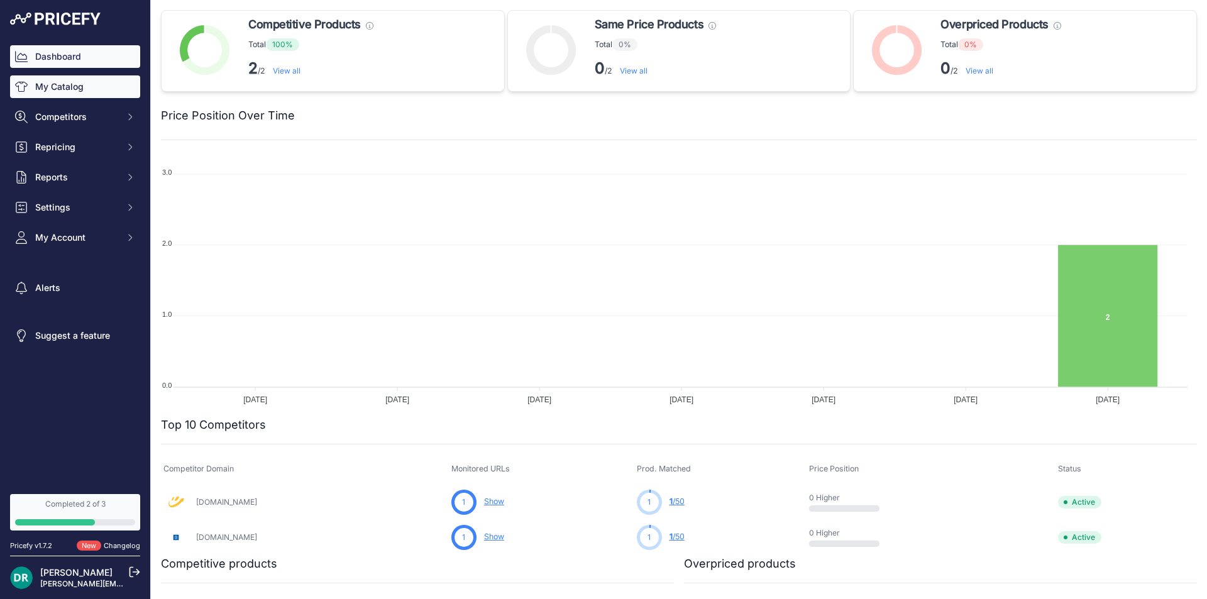
click at [70, 85] on link "My Catalog" at bounding box center [75, 86] width 130 height 23
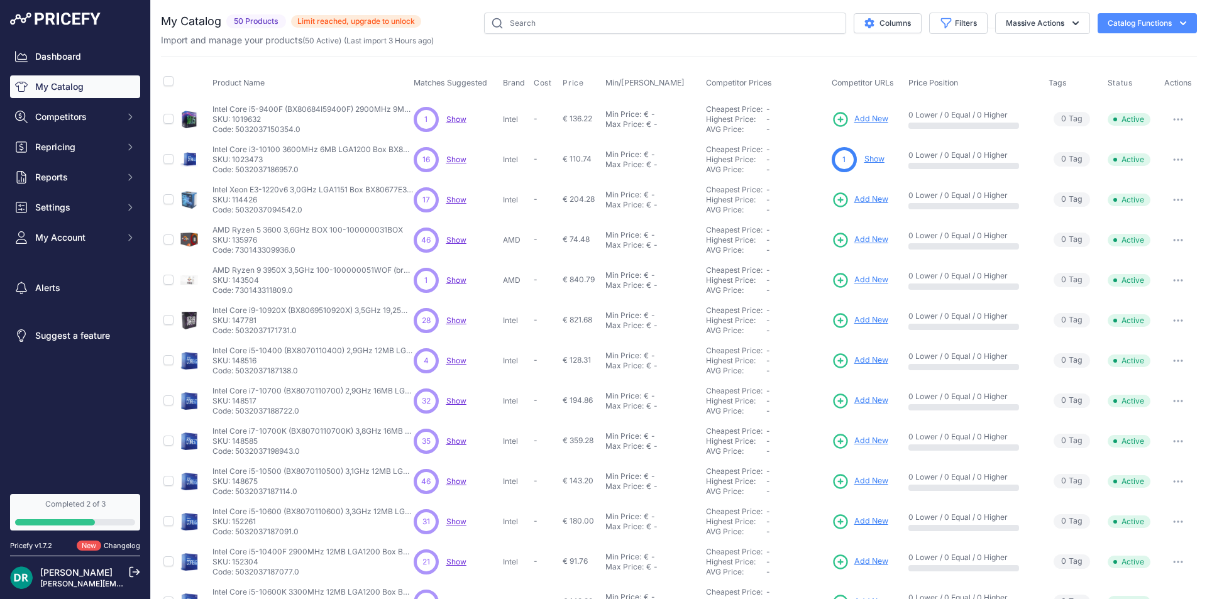
click at [587, 119] on span "€ 136.22" at bounding box center [578, 118] width 30 height 9
click at [165, 121] on input "checkbox" at bounding box center [168, 119] width 10 height 10
checkbox input "true"
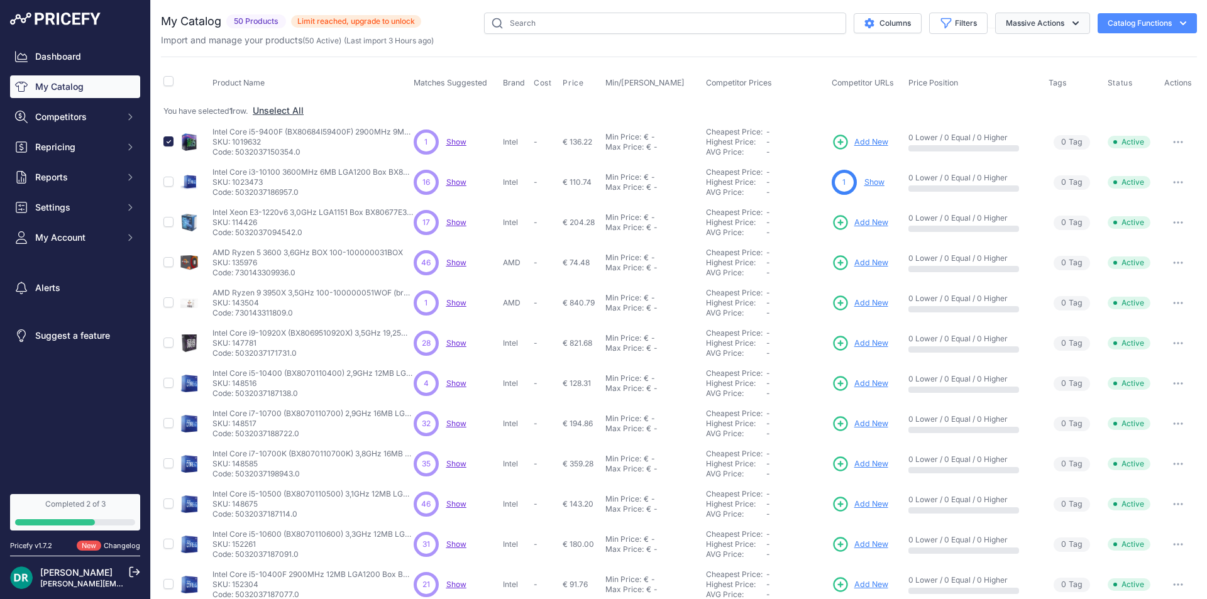
click at [1022, 26] on button "Massive Actions" at bounding box center [1042, 23] width 95 height 21
click at [882, 21] on button "Columns" at bounding box center [888, 23] width 68 height 20
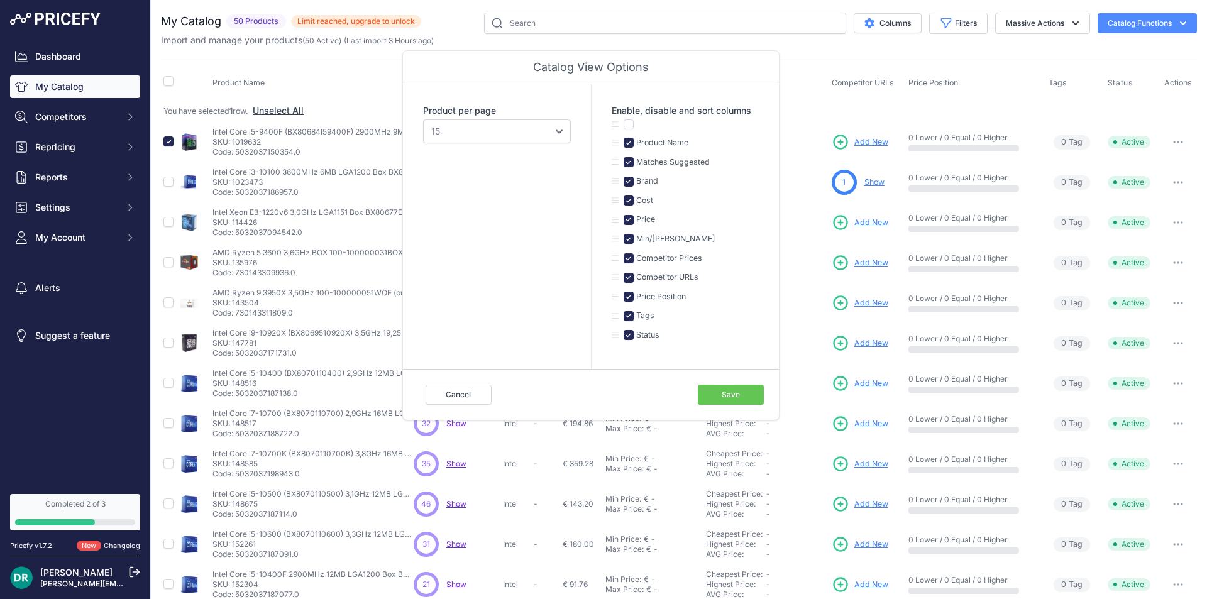
click at [808, 70] on th "Competitor Prices" at bounding box center [766, 82] width 126 height 31
click at [466, 387] on button "Cancel" at bounding box center [459, 395] width 66 height 20
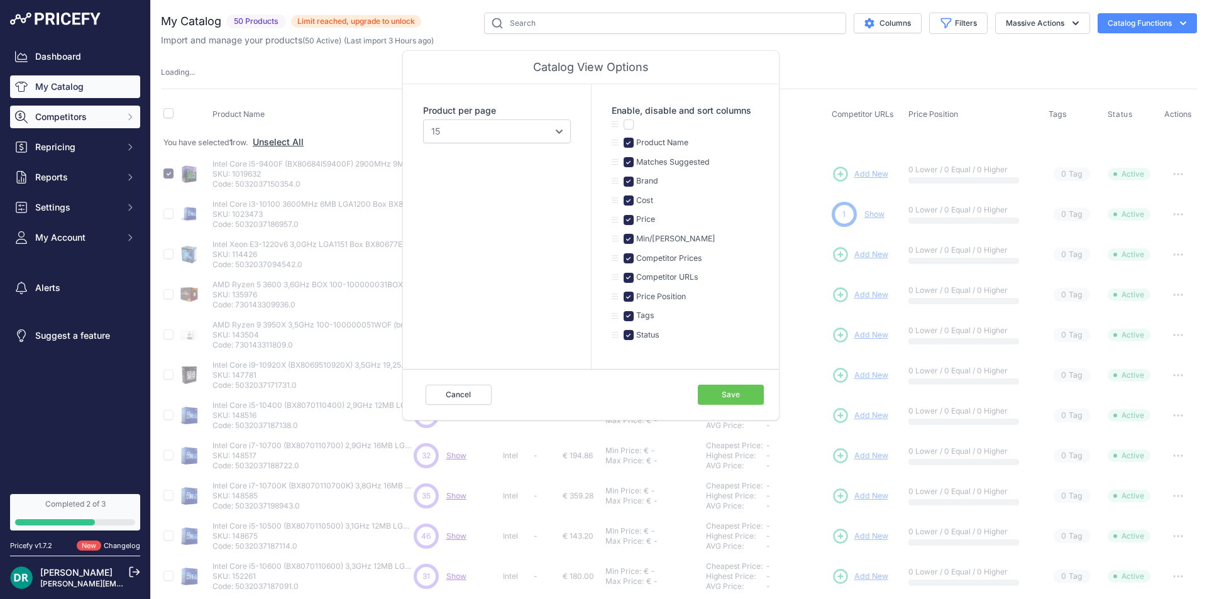
click at [55, 118] on span "Competitors" at bounding box center [76, 117] width 82 height 13
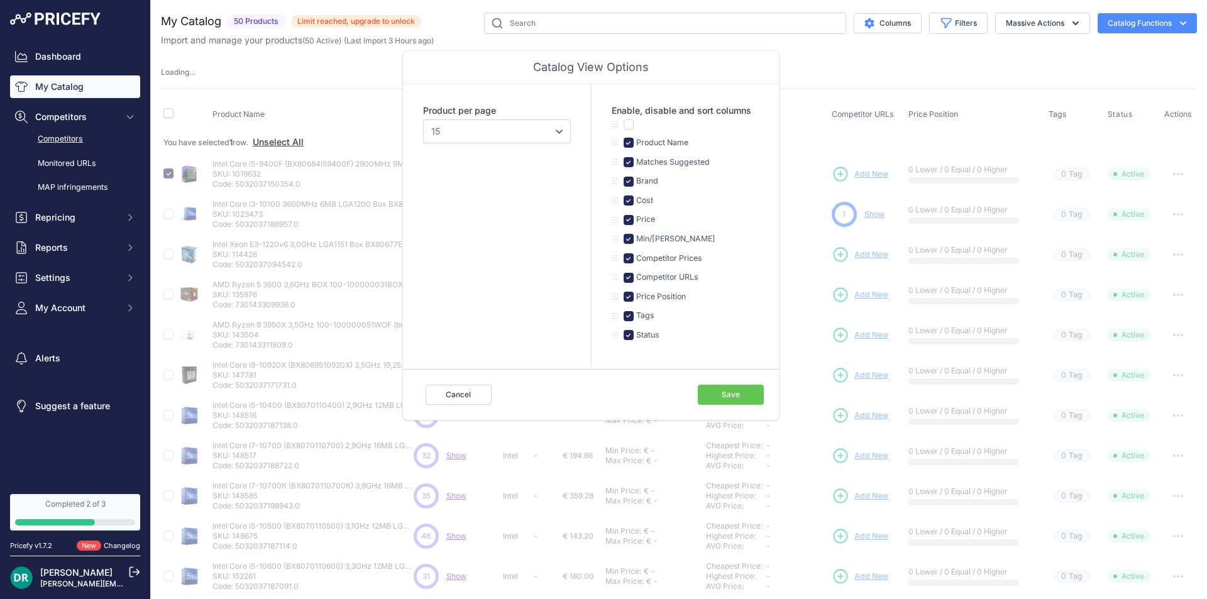
click at [65, 143] on link "Competitors" at bounding box center [75, 139] width 130 height 22
click at [72, 189] on link "MAP infringements" at bounding box center [75, 188] width 130 height 22
click at [472, 401] on button "Cancel" at bounding box center [459, 395] width 66 height 20
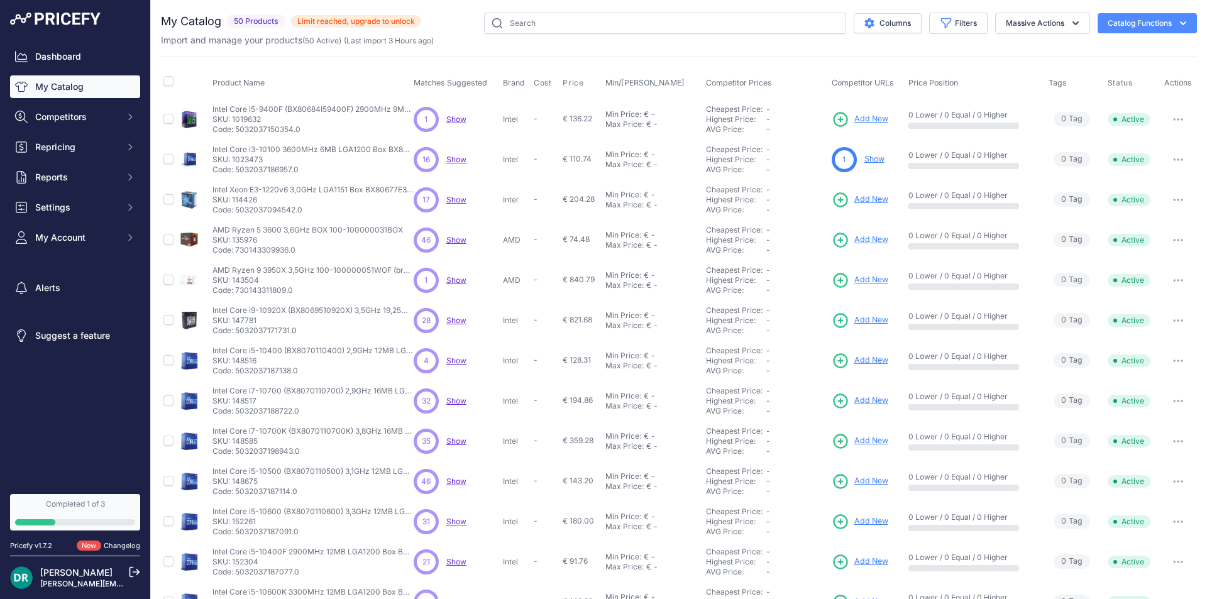
click at [534, 120] on span "-" at bounding box center [536, 118] width 4 height 9
click at [579, 114] on span "€ 136.22" at bounding box center [578, 118] width 30 height 9
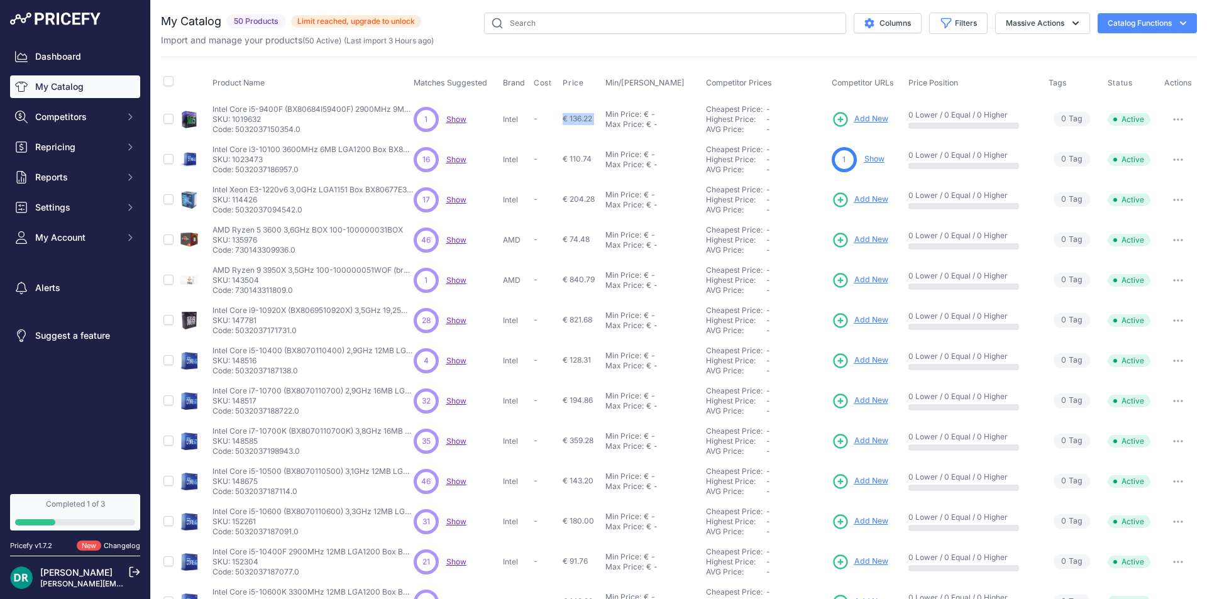
click at [579, 114] on span "€ 136.22" at bounding box center [578, 118] width 30 height 9
click at [324, 105] on p "Intel Core i5-9400F (BX80684I59400F) 2900MHz 9MB LGA Box" at bounding box center [312, 109] width 201 height 10
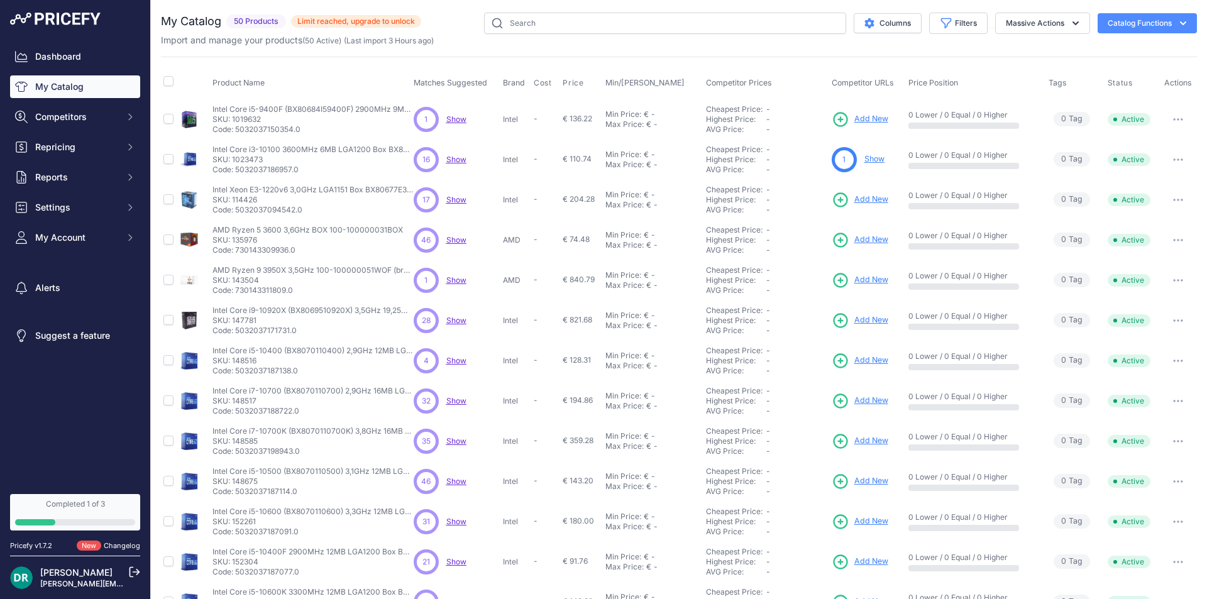
click at [234, 121] on p "SKU: 1019632" at bounding box center [312, 119] width 201 height 10
click at [294, 114] on p "Intel Core i5-9400F (BX80684I59400F) 2900MHz 9MB LGA Box" at bounding box center [312, 109] width 201 height 10
click at [259, 116] on p "SKU: 1019632" at bounding box center [312, 119] width 201 height 10
click at [97, 149] on span "Repricing" at bounding box center [76, 147] width 82 height 13
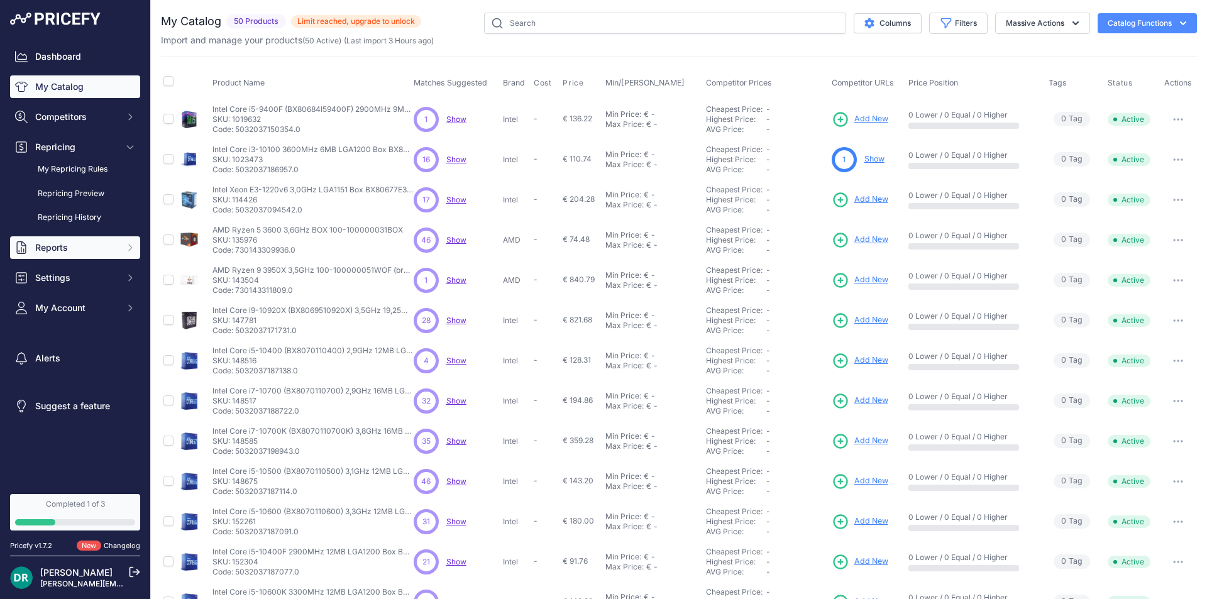
click at [70, 249] on span "Reports" at bounding box center [76, 247] width 82 height 13
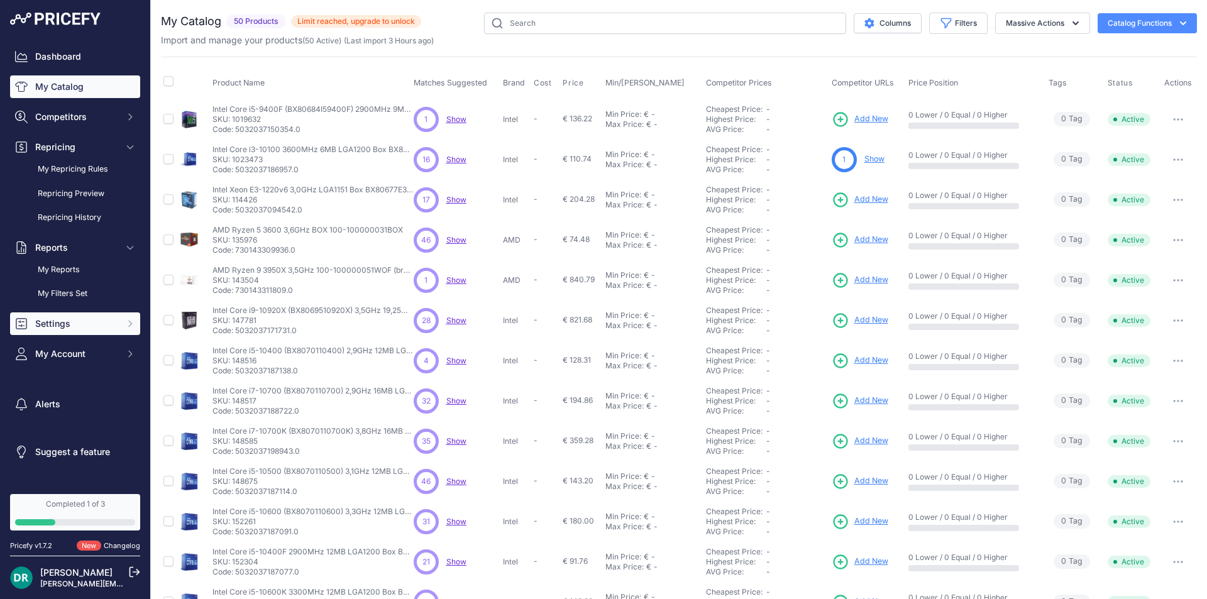
click at [63, 326] on span "Settings" at bounding box center [76, 323] width 82 height 13
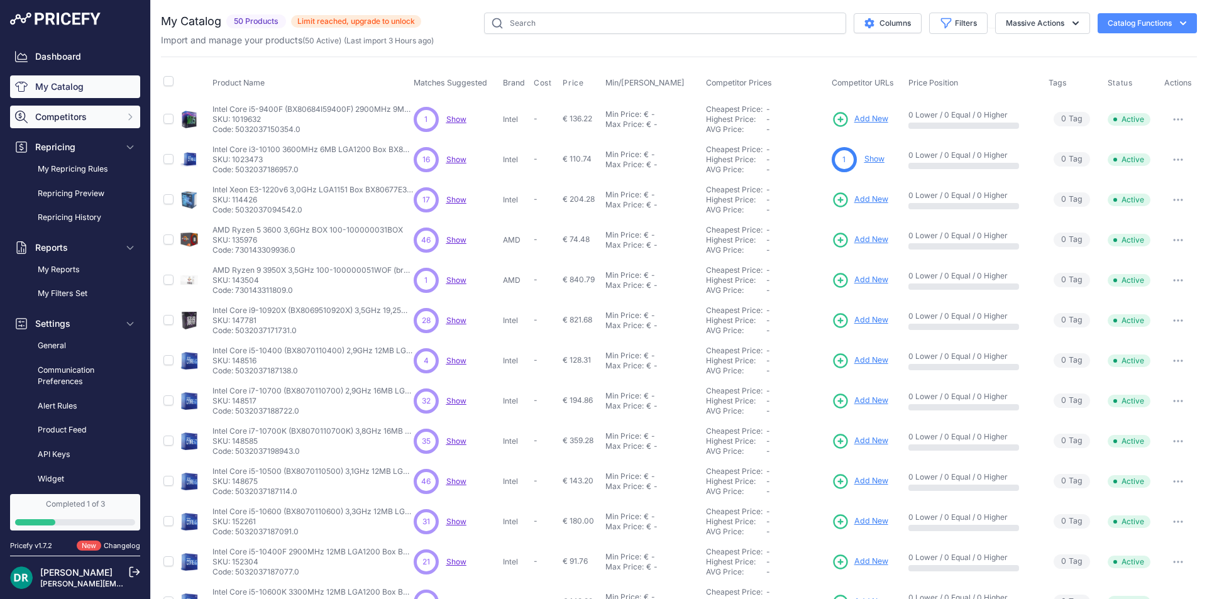
click at [67, 118] on span "Competitors" at bounding box center [76, 117] width 82 height 13
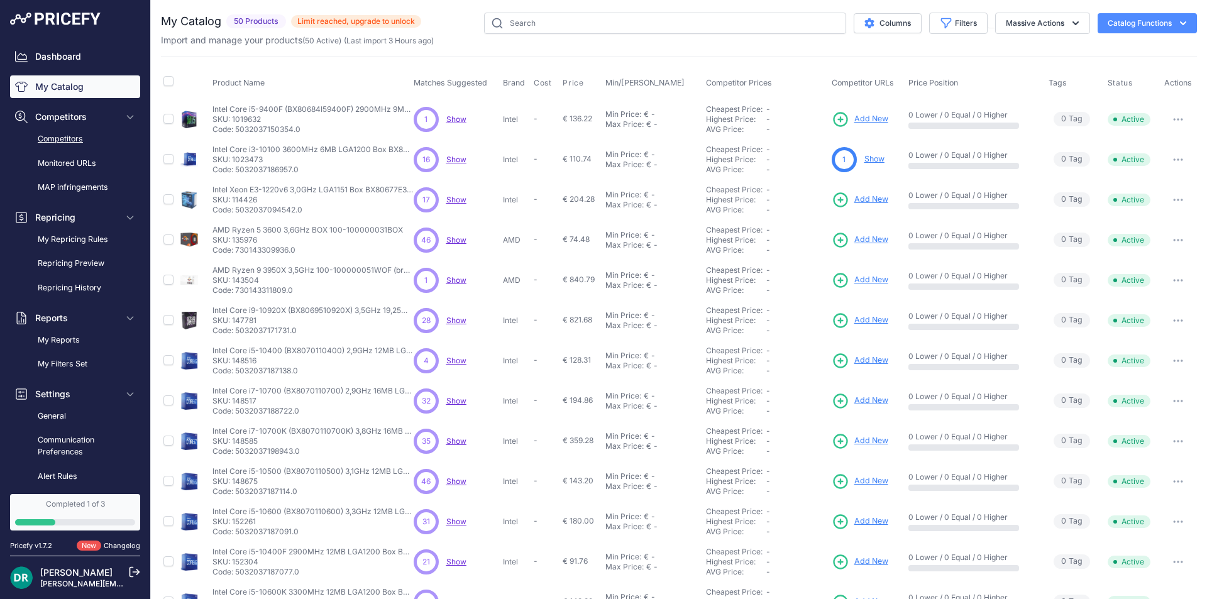
click at [72, 136] on link "Competitors" at bounding box center [75, 139] width 130 height 22
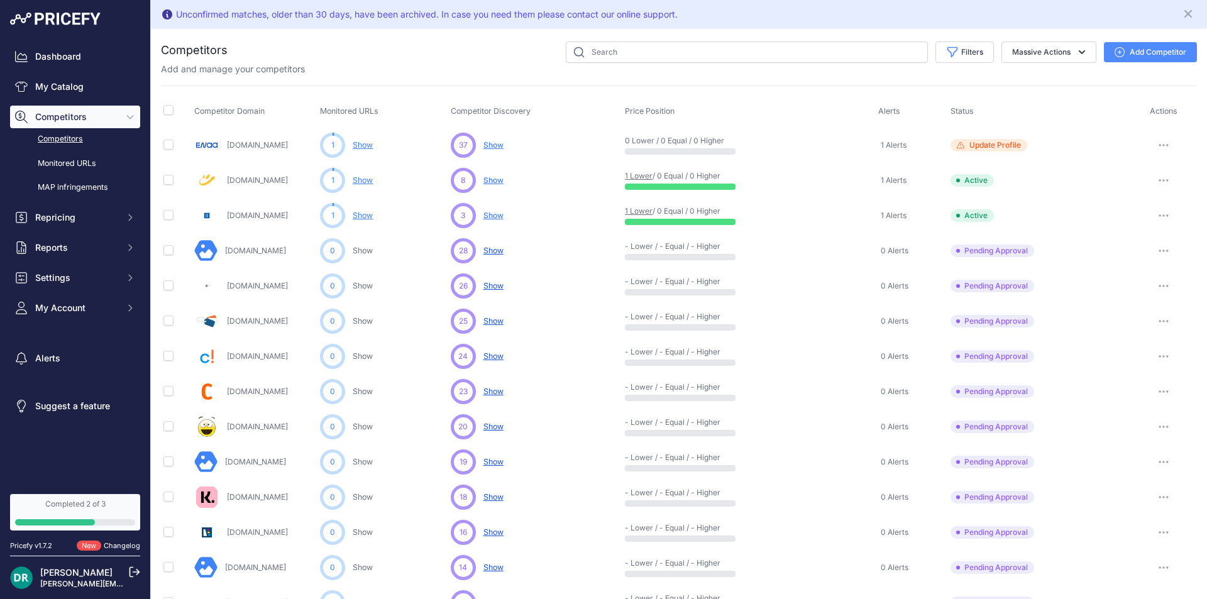
click at [1151, 394] on button "button" at bounding box center [1163, 392] width 25 height 18
click at [1150, 456] on button "Exclude Competitor" at bounding box center [1142, 458] width 103 height 20
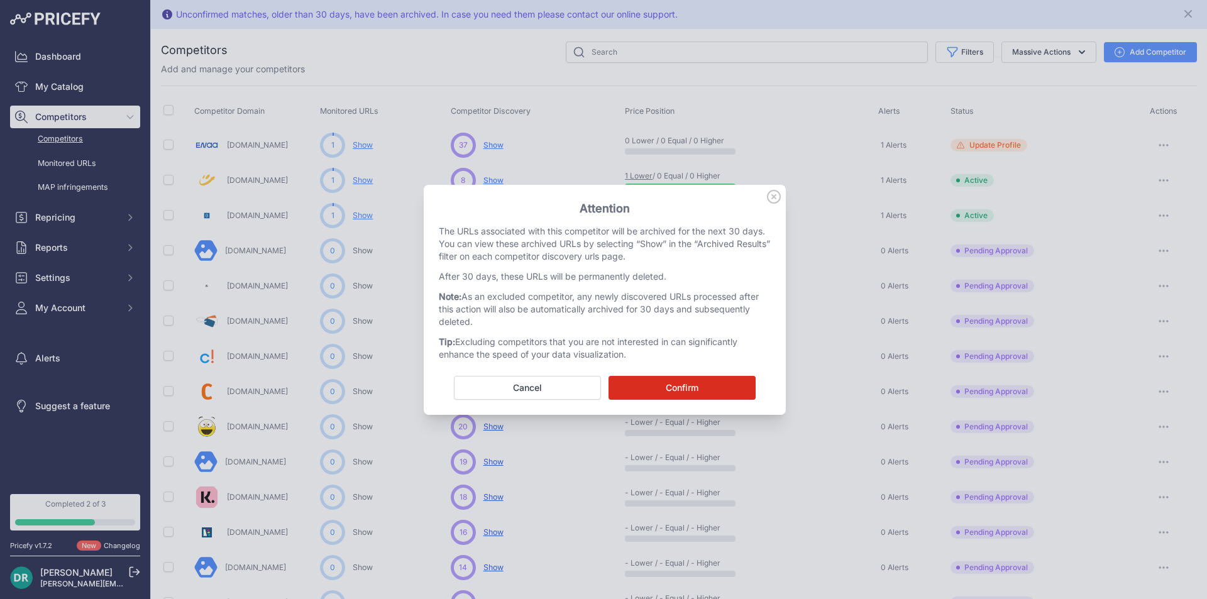
click at [702, 387] on button "Confirm" at bounding box center [682, 388] width 147 height 24
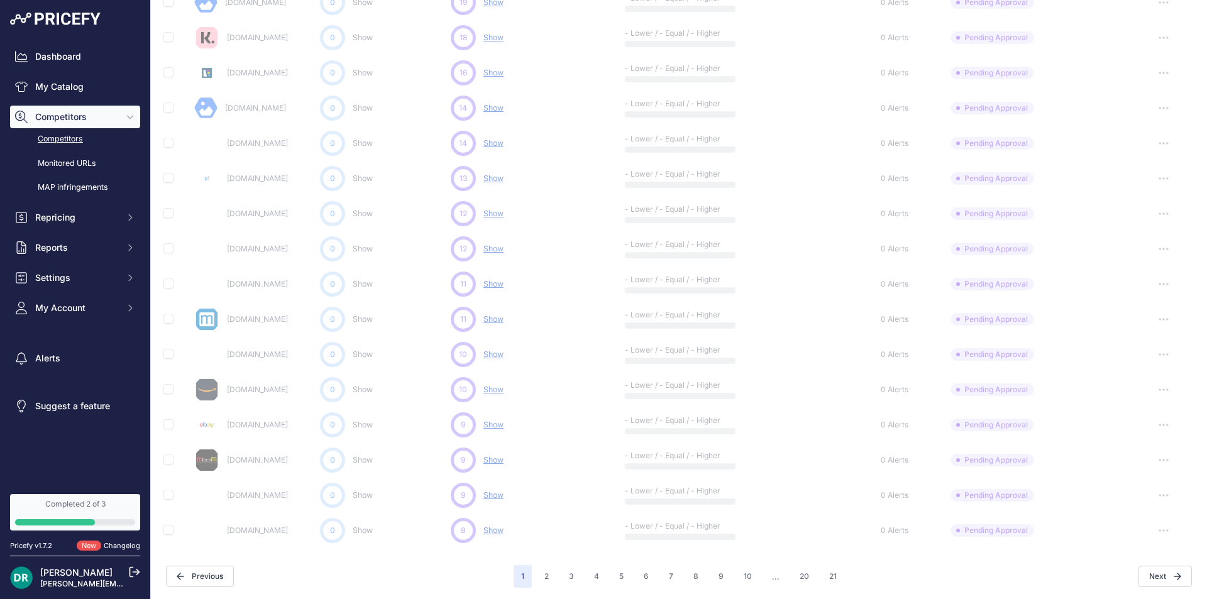
scroll to position [493, 0]
click at [540, 577] on button "2" at bounding box center [546, 575] width 19 height 23
click at [566, 580] on button "3" at bounding box center [571, 575] width 20 height 23
click at [541, 569] on button "2" at bounding box center [546, 575] width 19 height 23
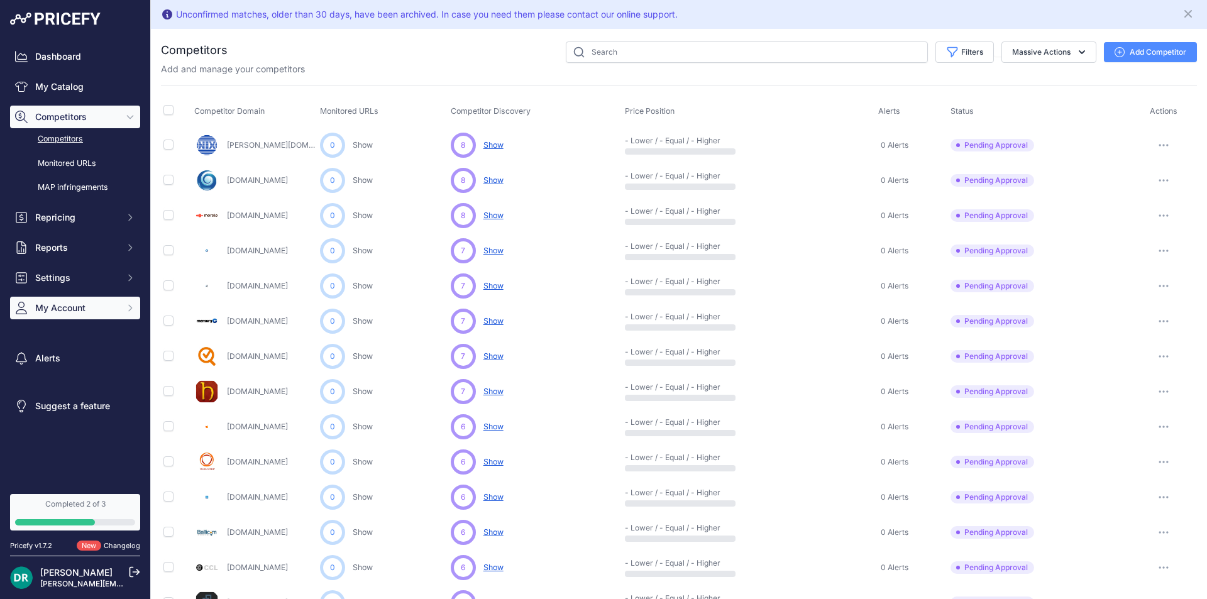
click at [77, 311] on span "My Account" at bounding box center [76, 308] width 82 height 13
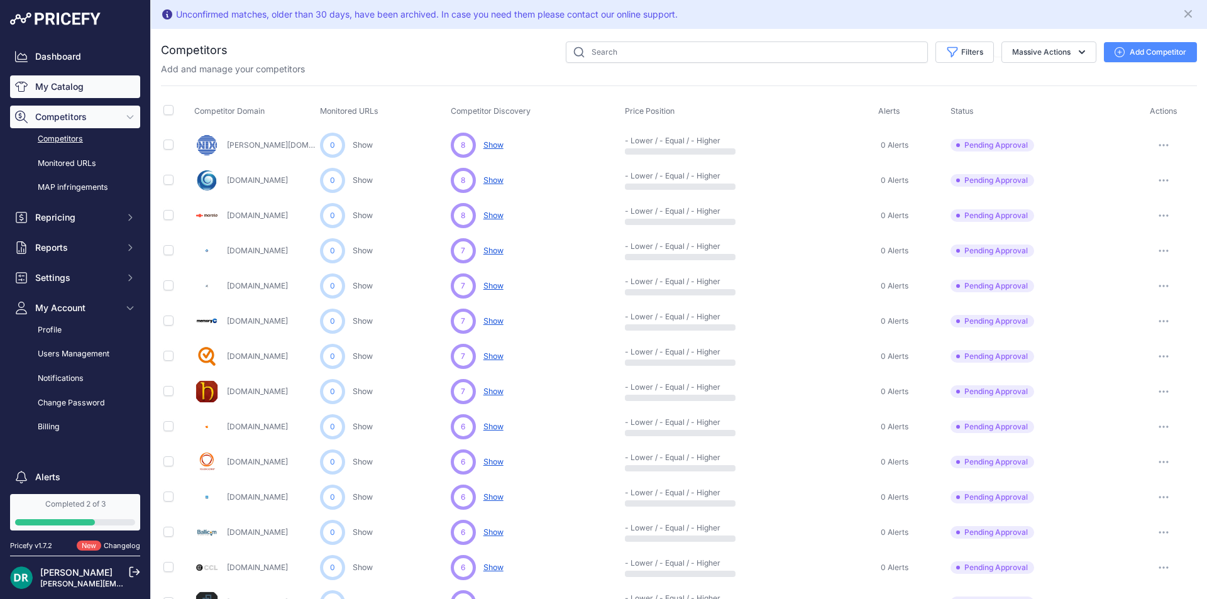
click at [46, 94] on link "My Catalog" at bounding box center [75, 86] width 130 height 23
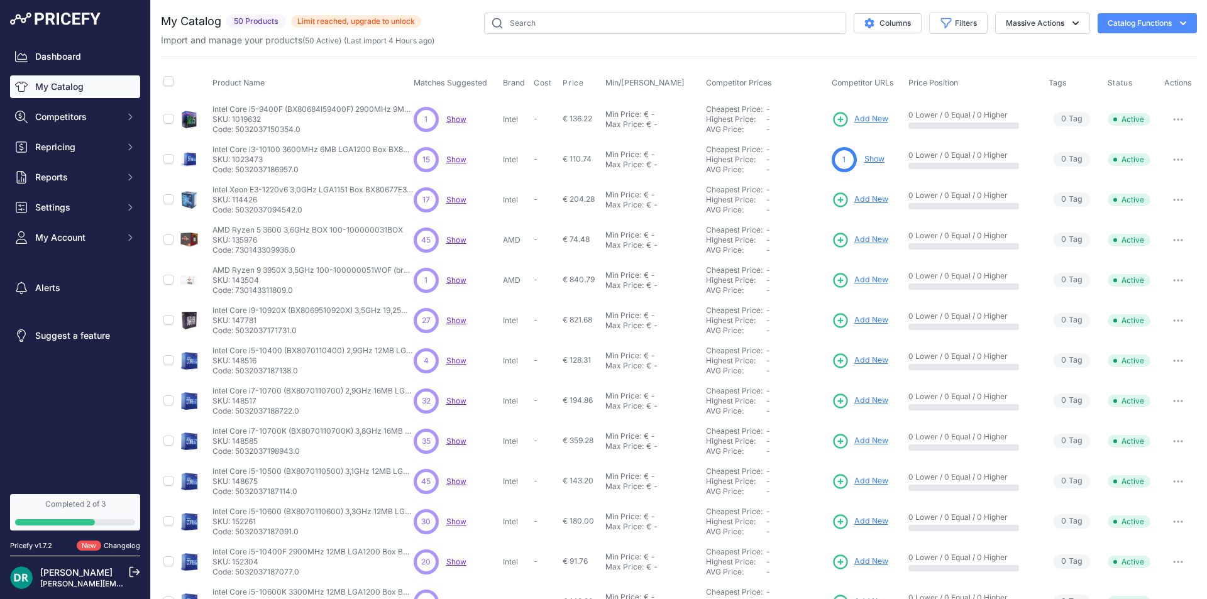
click at [563, 117] on span "€ 136.22" at bounding box center [578, 118] width 30 height 9
click at [80, 245] on button "My Account" at bounding box center [75, 237] width 130 height 23
click at [324, 108] on p "Intel Core i5-9400F (BX80684I59400F) 2900MHz 9MB LGA Box" at bounding box center [312, 109] width 201 height 10
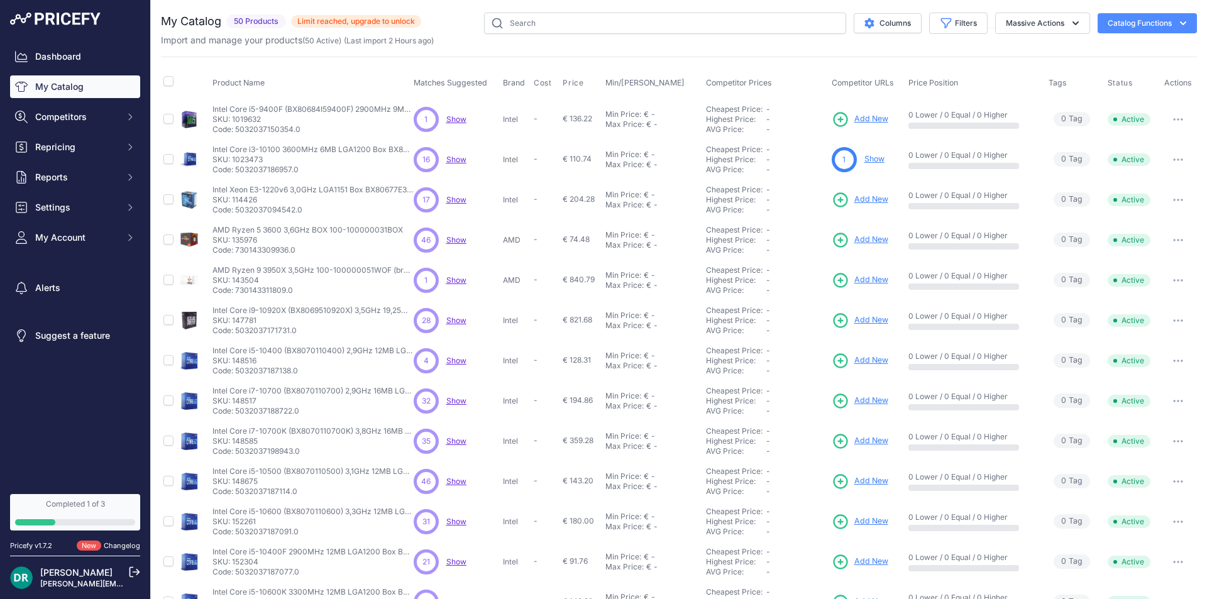
click at [223, 120] on p "SKU: 1019632" at bounding box center [312, 119] width 201 height 10
click at [1174, 119] on icon "button" at bounding box center [1174, 119] width 1 height 1
click at [1173, 118] on icon "button" at bounding box center [1178, 119] width 10 height 3
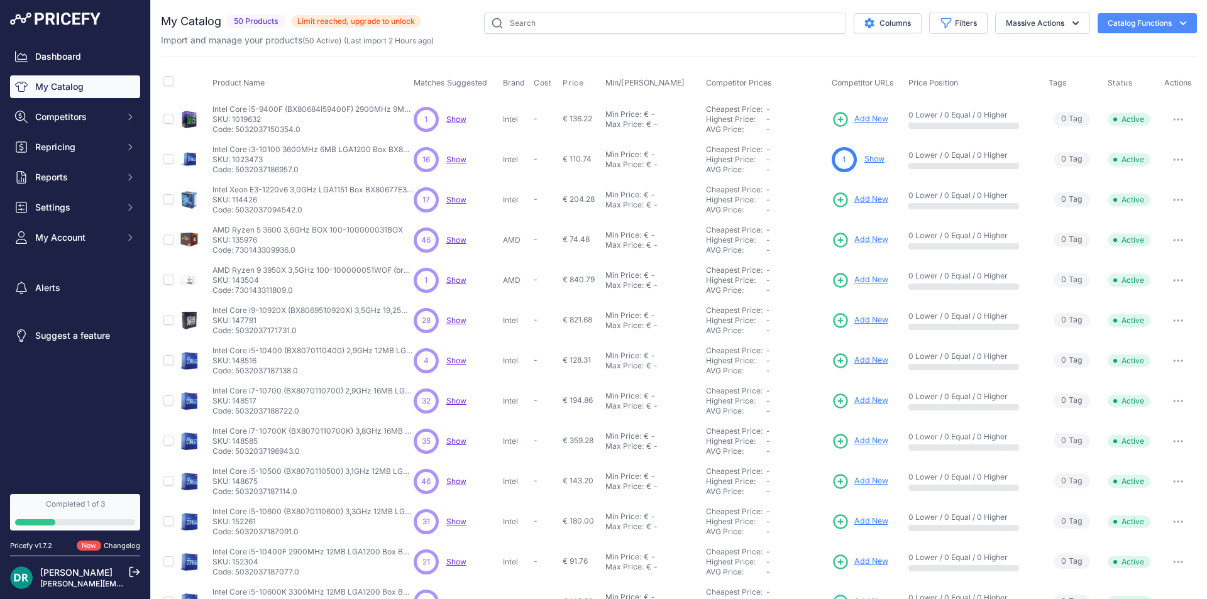
click at [568, 120] on span "€ 136.22" at bounding box center [578, 118] width 30 height 9
click at [51, 92] on link "My Catalog" at bounding box center [75, 86] width 130 height 23
click at [52, 54] on link "Dashboard" at bounding box center [75, 56] width 130 height 23
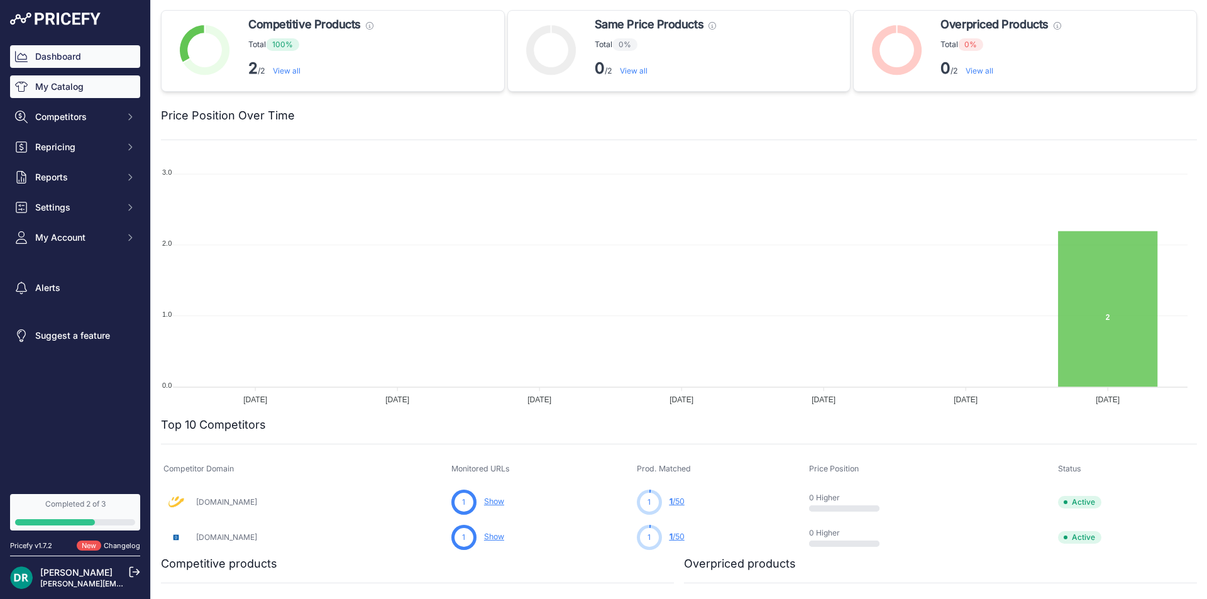
click at [58, 92] on link "My Catalog" at bounding box center [75, 86] width 130 height 23
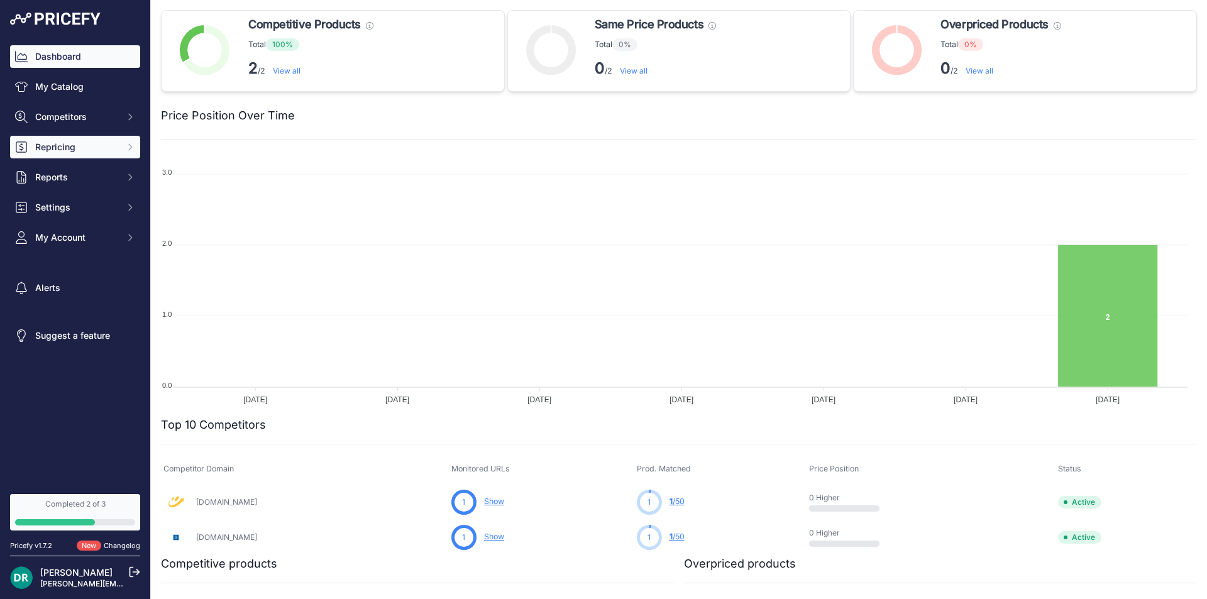
click at [92, 143] on span "Repricing" at bounding box center [76, 147] width 82 height 13
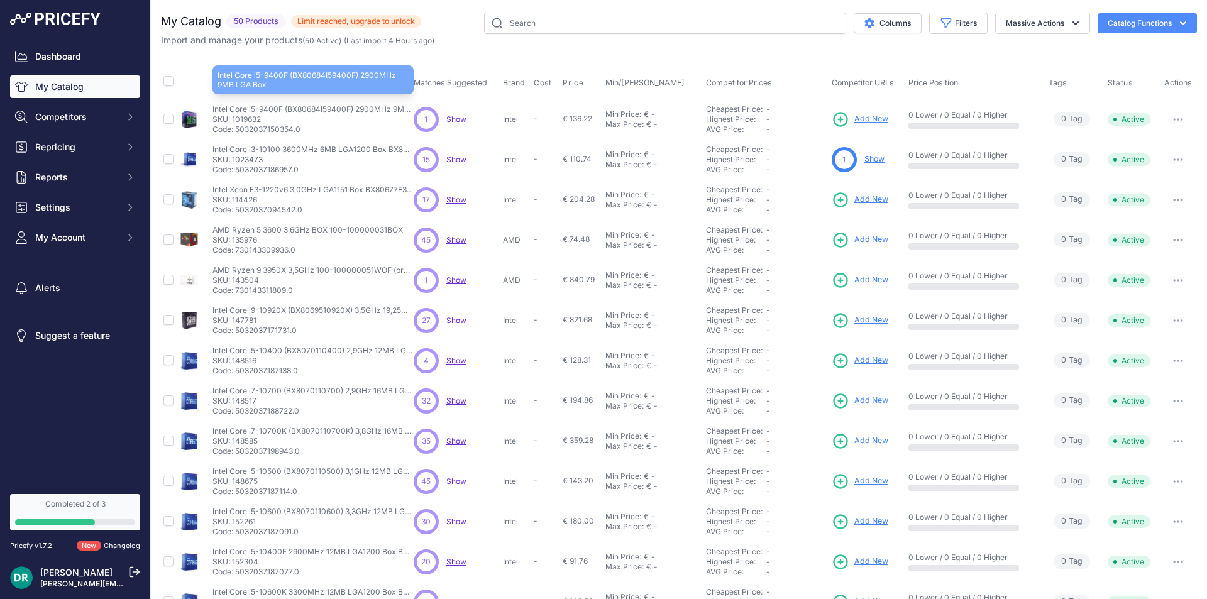
click at [230, 106] on p "Intel Core i5-9400F (BX80684I59400F) 2900MHz 9MB LGA Box" at bounding box center [312, 109] width 201 height 10
click at [236, 121] on p "SKU: 1019632" at bounding box center [312, 119] width 201 height 10
click at [1173, 120] on icon "button" at bounding box center [1178, 119] width 10 height 3
click at [579, 119] on span "€ 136.22" at bounding box center [578, 118] width 30 height 9
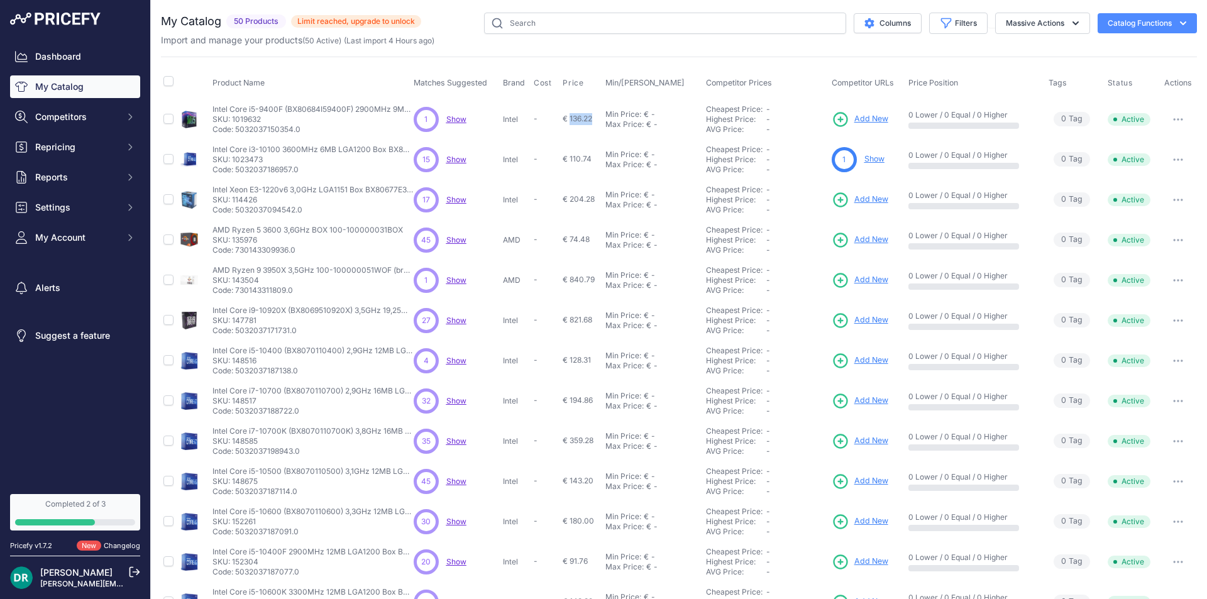
click at [579, 119] on span "€ 136.22" at bounding box center [578, 118] width 30 height 9
click at [70, 142] on span "Repricing" at bounding box center [76, 147] width 82 height 13
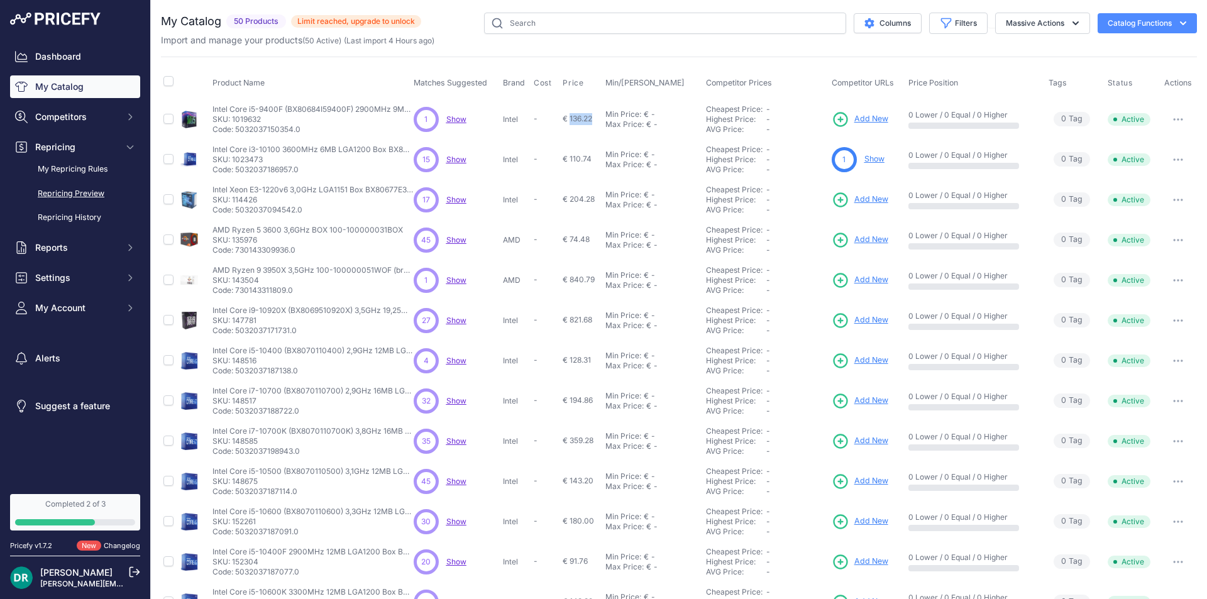
click at [85, 195] on link "Repricing Preview" at bounding box center [75, 194] width 130 height 22
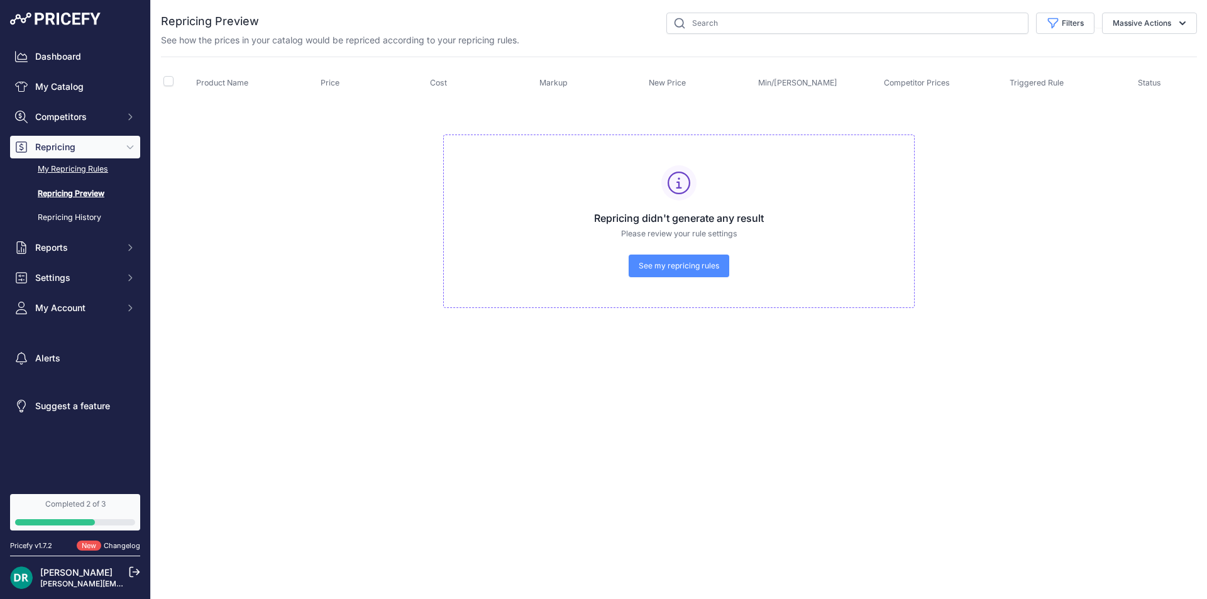
click at [83, 170] on link "My Repricing Rules" at bounding box center [75, 169] width 130 height 22
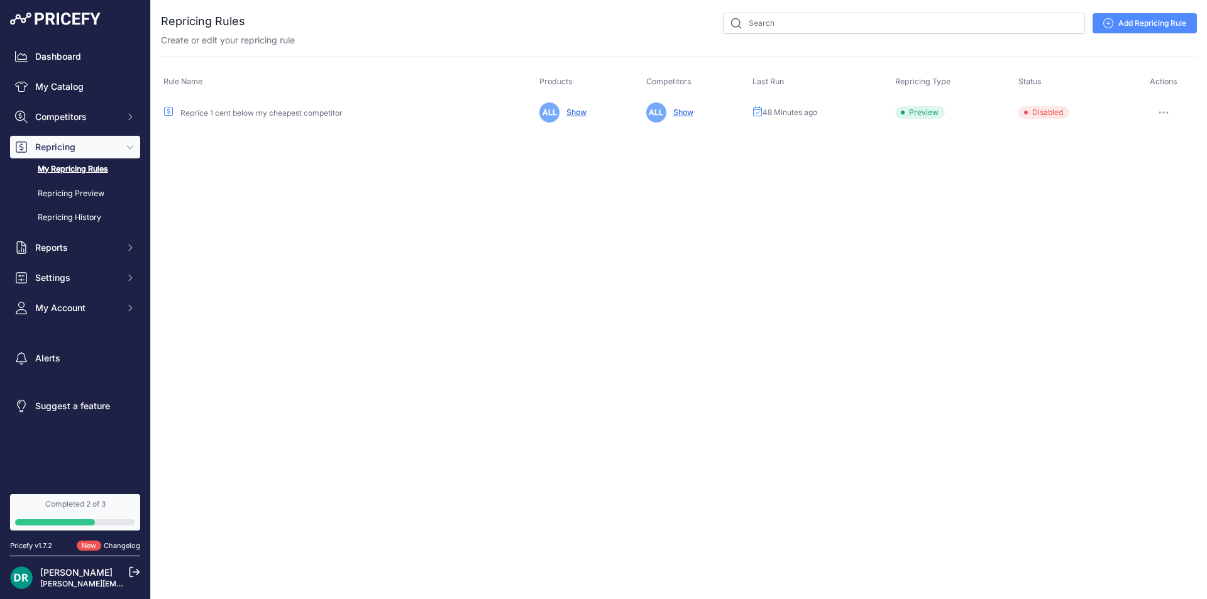
click at [578, 111] on link "Show" at bounding box center [573, 112] width 25 height 9
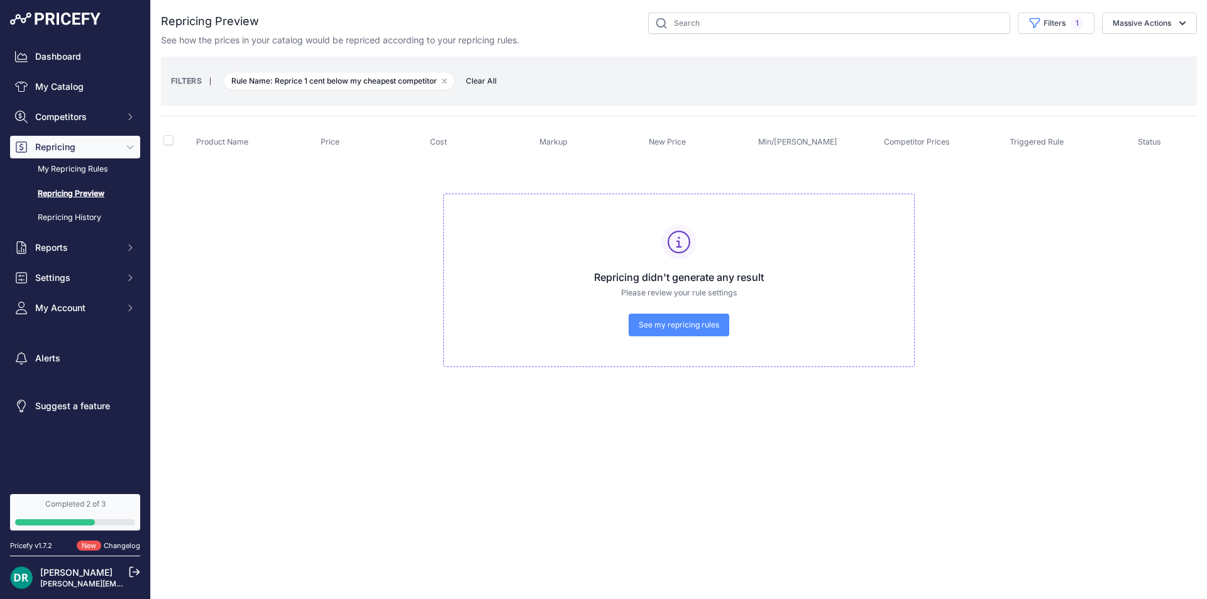
drag, startPoint x: 779, startPoint y: 416, endPoint x: 765, endPoint y: 451, distance: 38.4
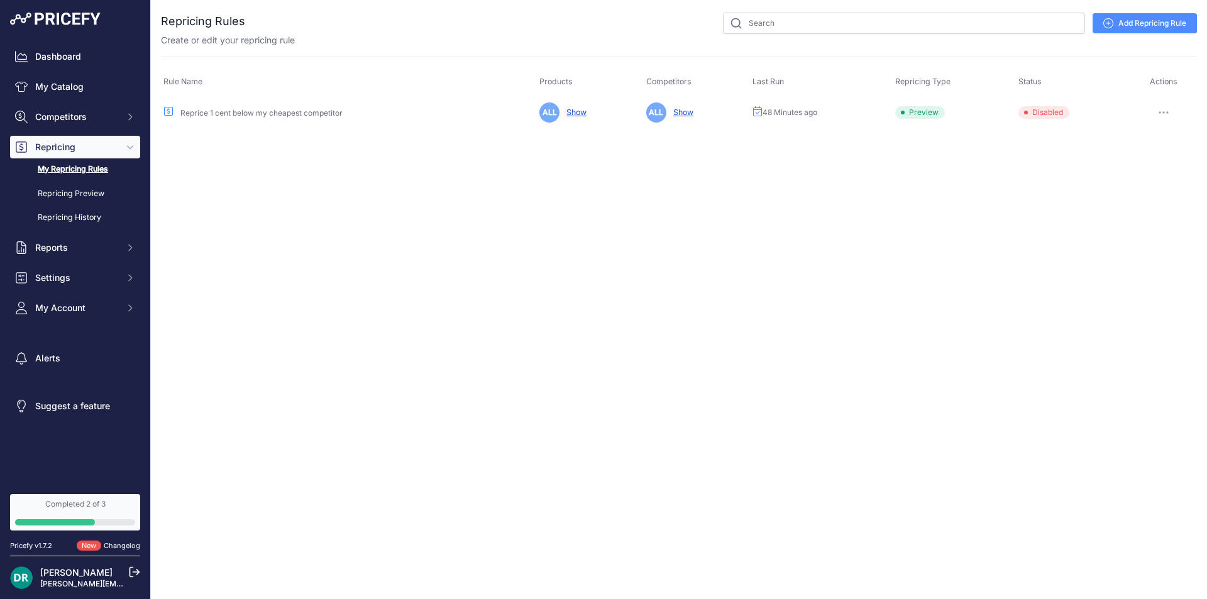
click at [1164, 111] on icon "button" at bounding box center [1164, 112] width 10 height 3
click at [744, 277] on div "Close You are not connected to the internet." at bounding box center [679, 299] width 1056 height 599
click at [97, 192] on link "Repricing Preview" at bounding box center [75, 194] width 130 height 22
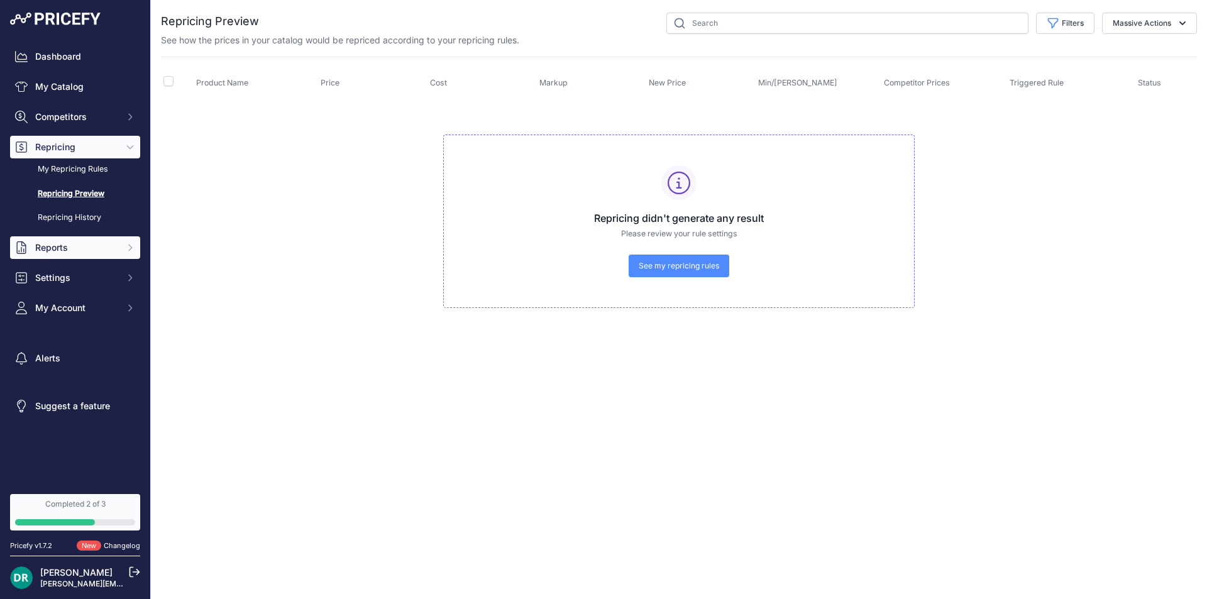
click at [40, 255] on button "Reports" at bounding box center [75, 247] width 130 height 23
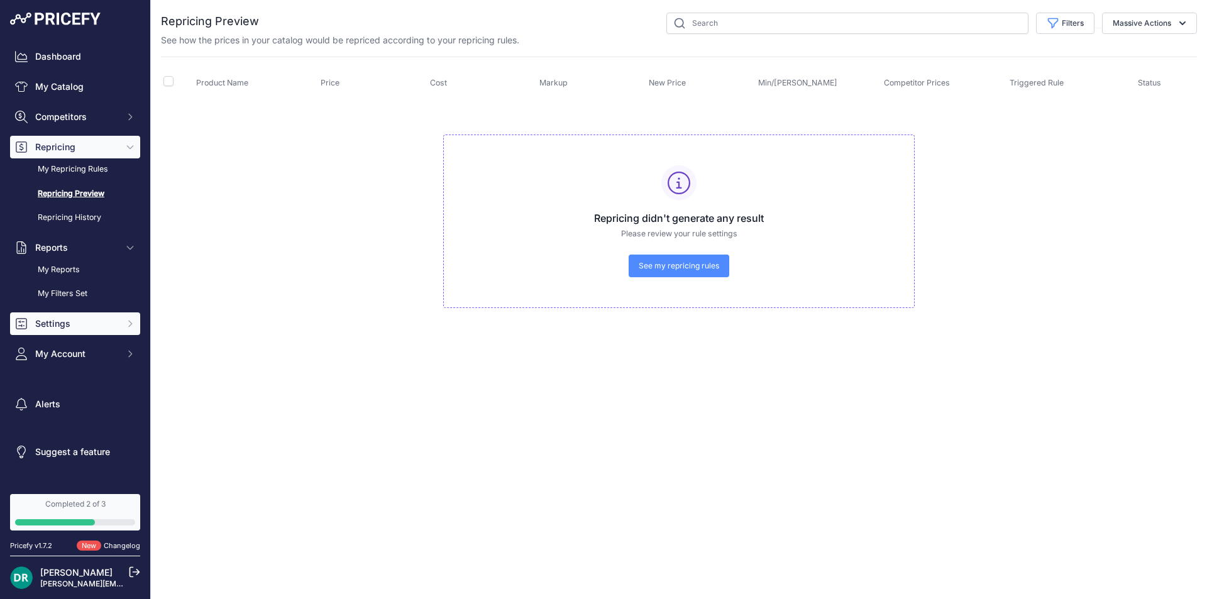
click at [77, 314] on button "Settings" at bounding box center [75, 323] width 130 height 23
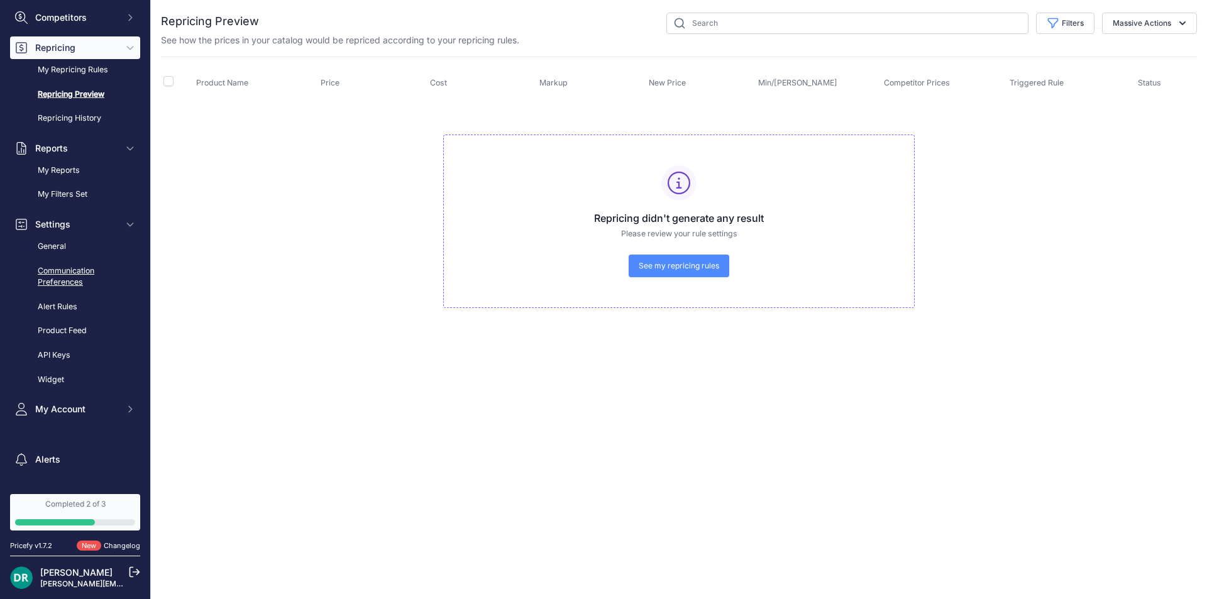
scroll to position [139, 0]
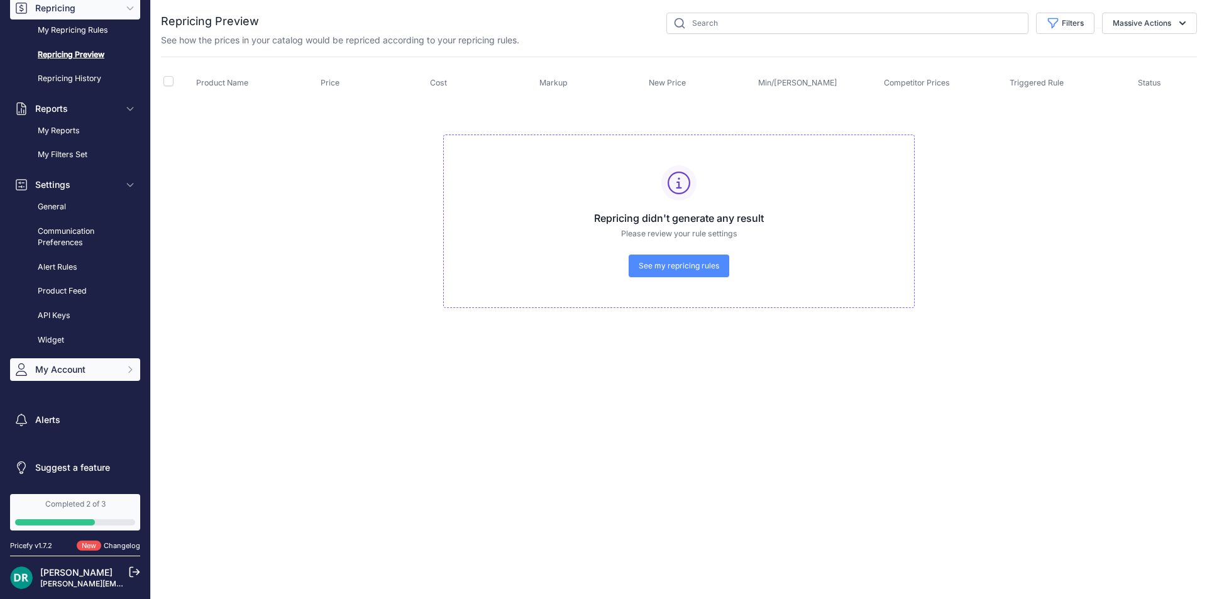
click at [65, 373] on span "My Account" at bounding box center [76, 369] width 82 height 13
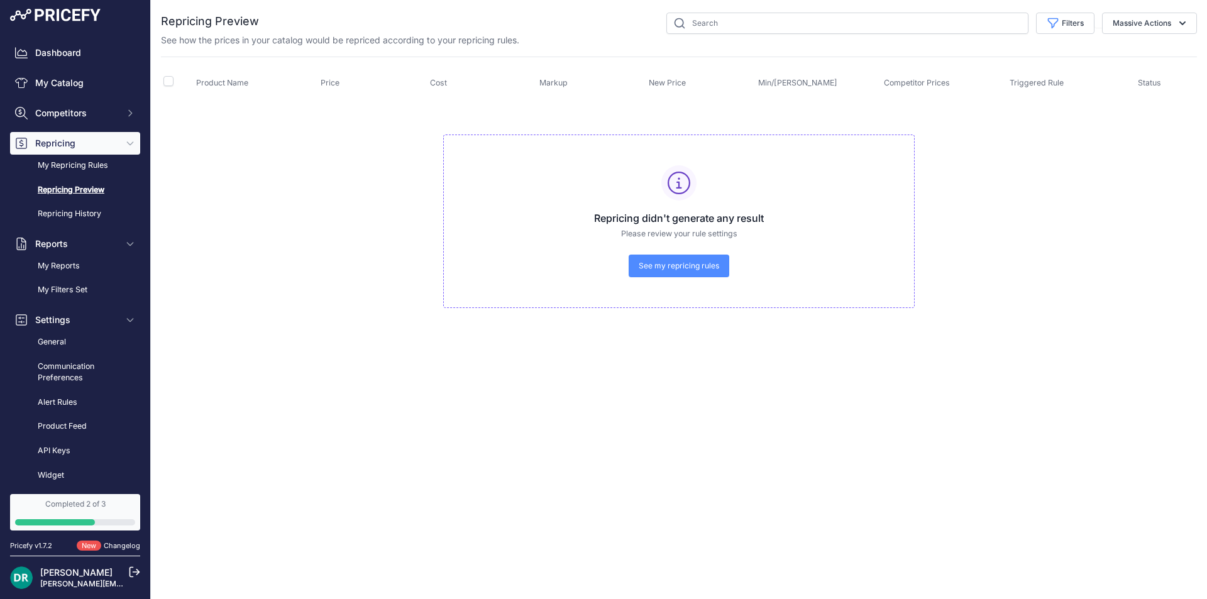
scroll to position [0, 0]
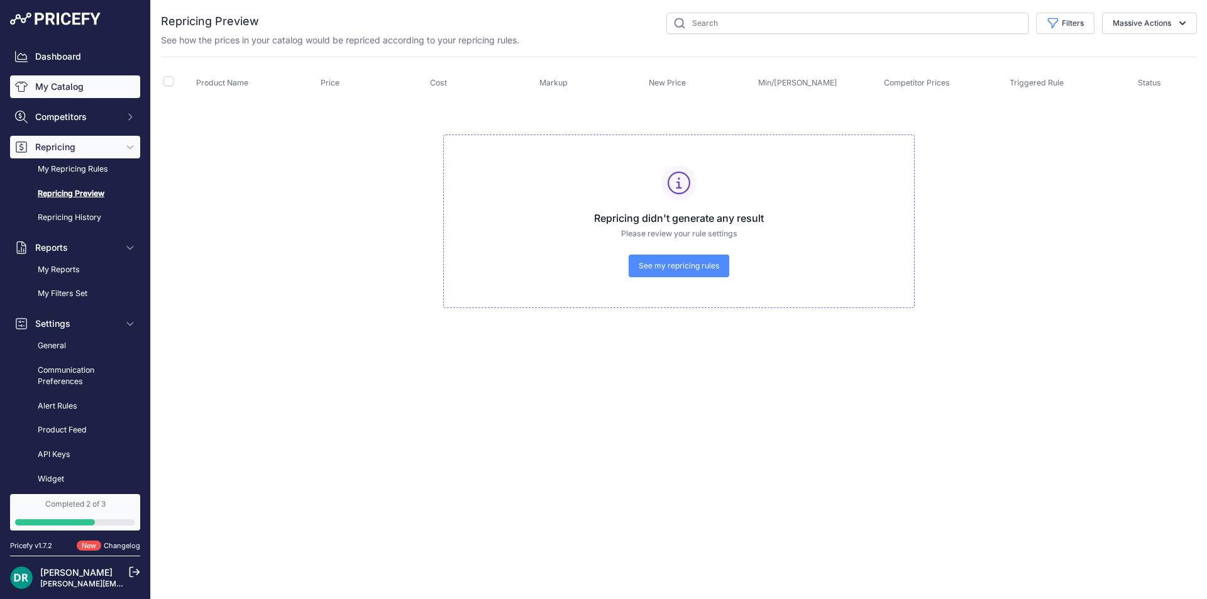
click at [40, 91] on link "My Catalog" at bounding box center [75, 86] width 130 height 23
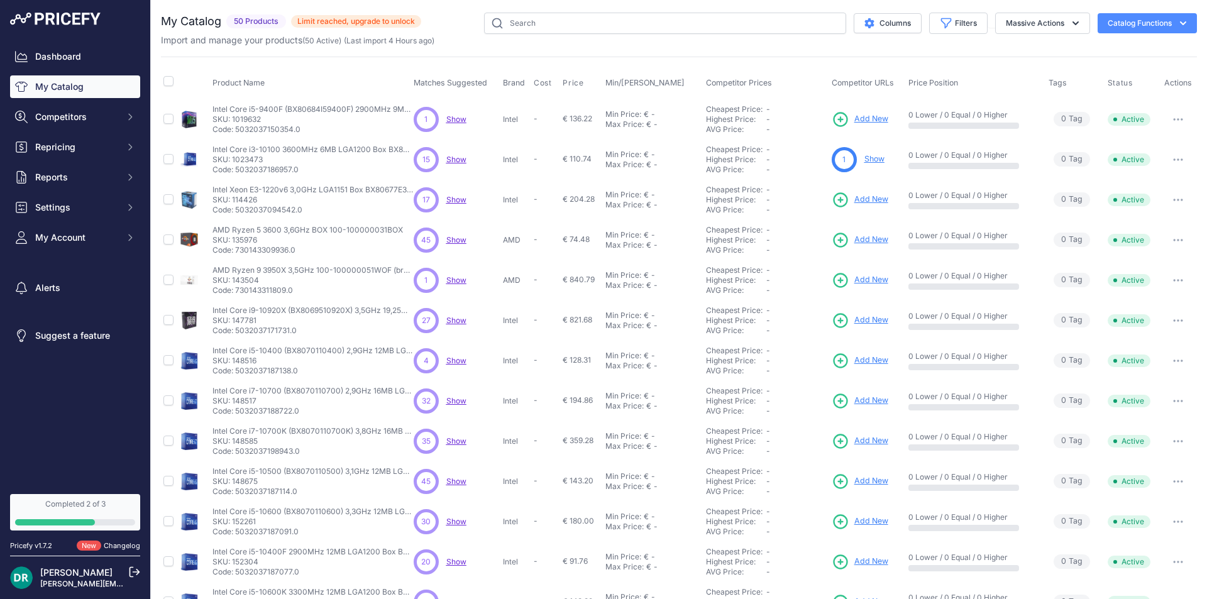
click at [874, 160] on link "Show" at bounding box center [874, 158] width 20 height 9
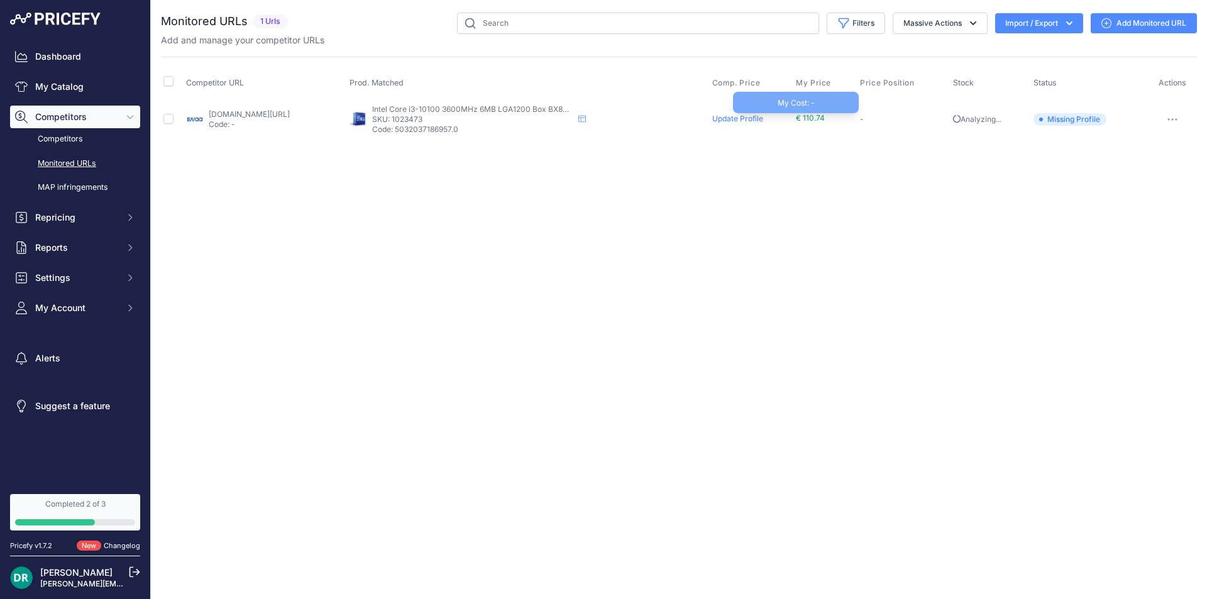
click at [825, 114] on span "€ 110.74" at bounding box center [810, 117] width 29 height 9
click at [825, 118] on span "€ 110.74" at bounding box center [810, 117] width 29 height 9
click at [832, 102] on td "€ 110.74 My Cost: -" at bounding box center [825, 119] width 64 height 41
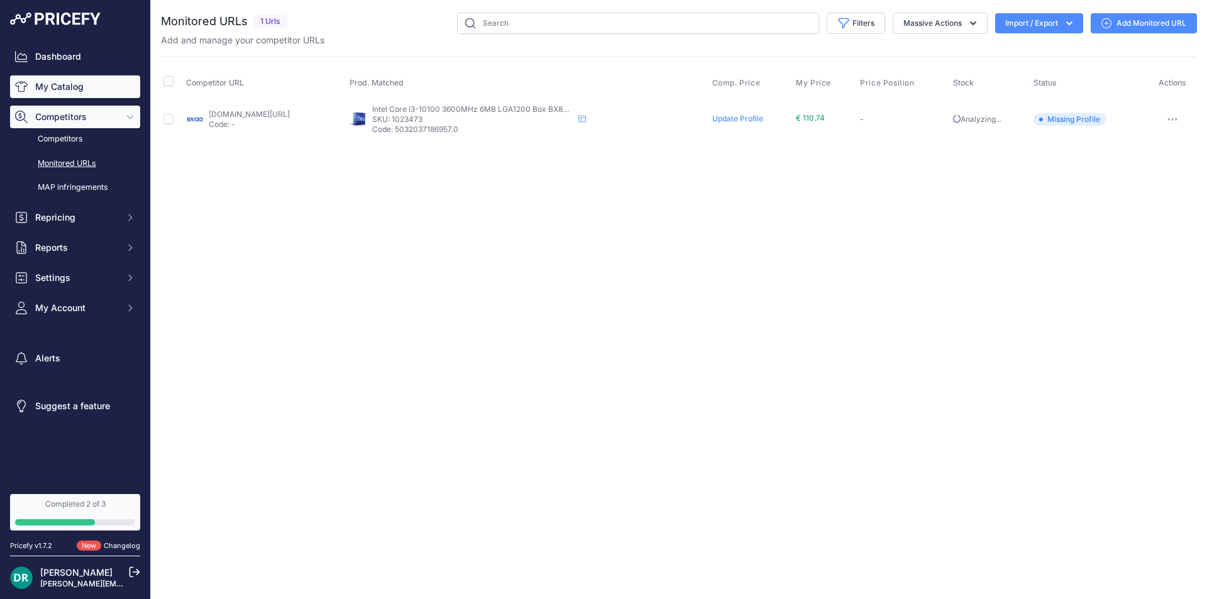
click at [67, 79] on link "My Catalog" at bounding box center [75, 86] width 130 height 23
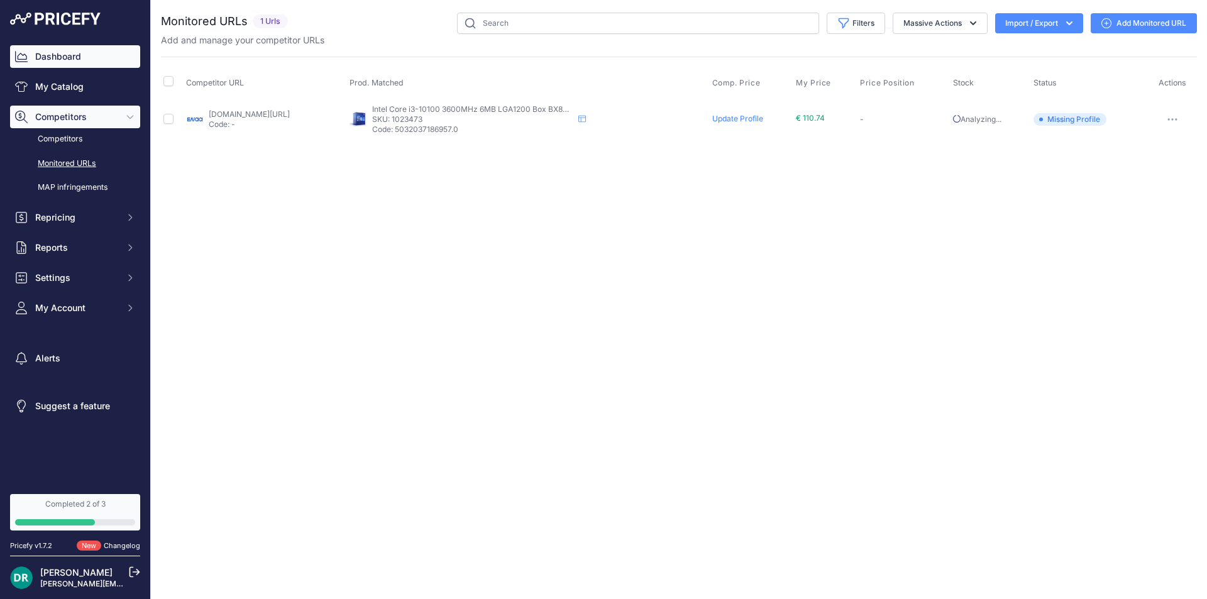
click at [74, 53] on link "Dashboard" at bounding box center [75, 56] width 130 height 23
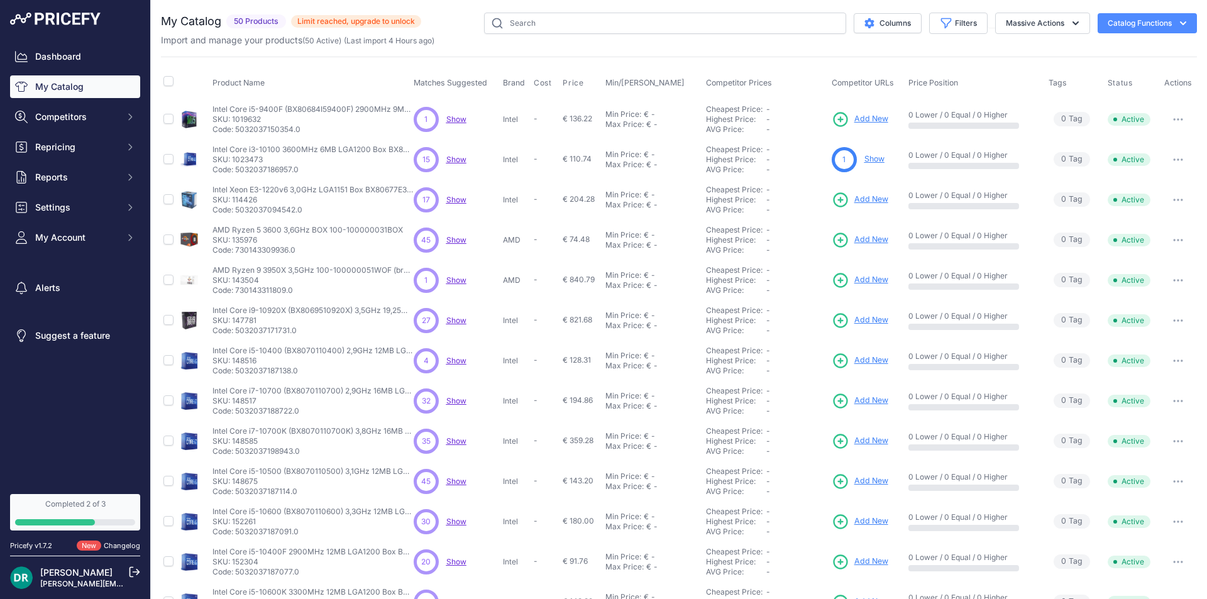
click at [462, 238] on span "Show" at bounding box center [456, 239] width 20 height 9
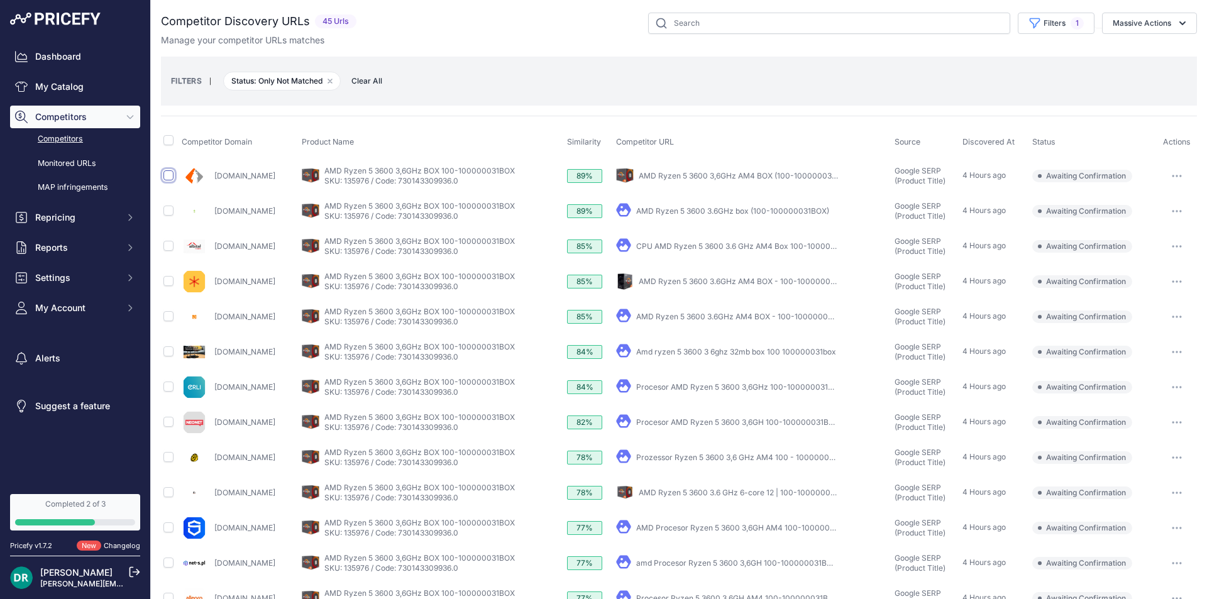
click at [168, 174] on input "checkbox" at bounding box center [168, 175] width 10 height 10
checkbox input "true"
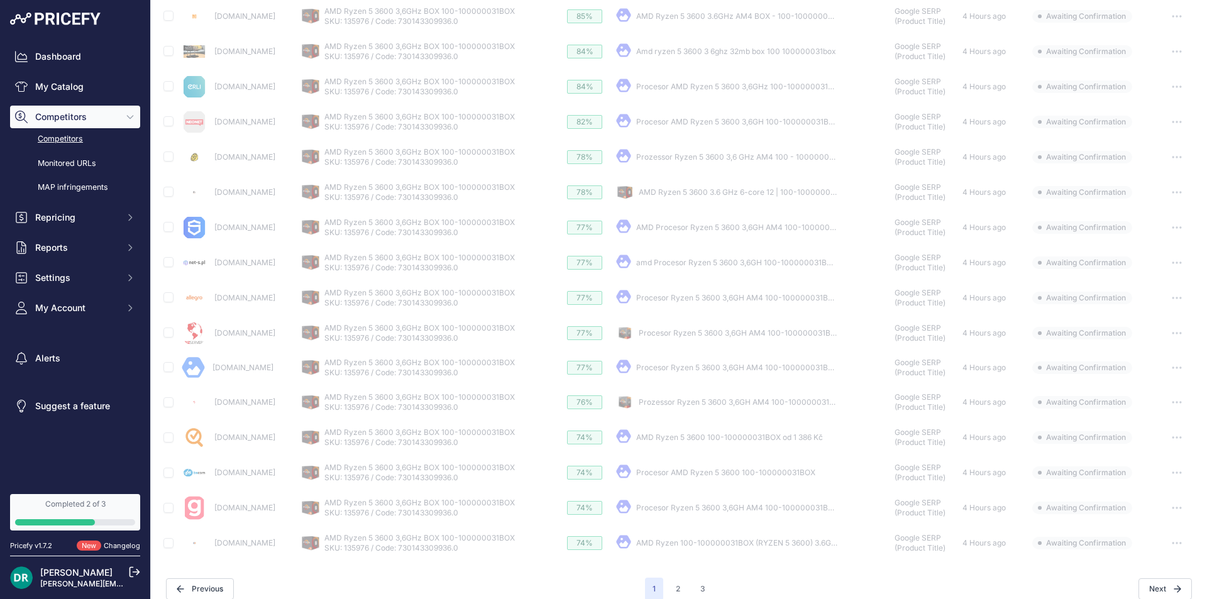
scroll to position [336, 0]
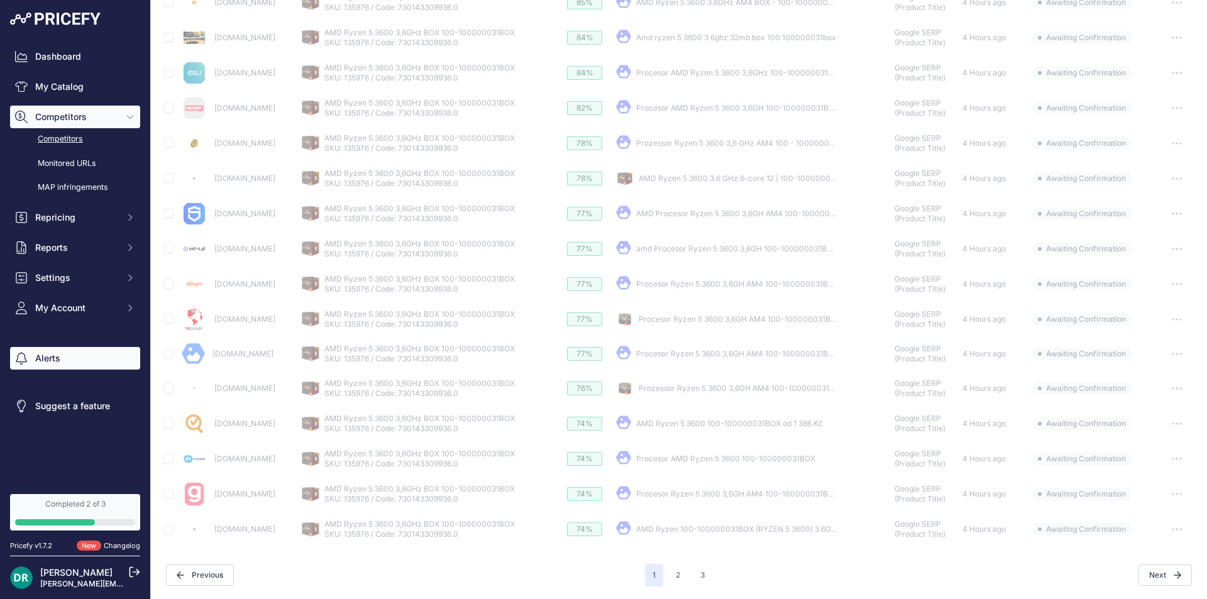
click at [106, 355] on link "Alerts" at bounding box center [75, 358] width 130 height 23
click at [64, 363] on link "Alerts" at bounding box center [75, 358] width 130 height 23
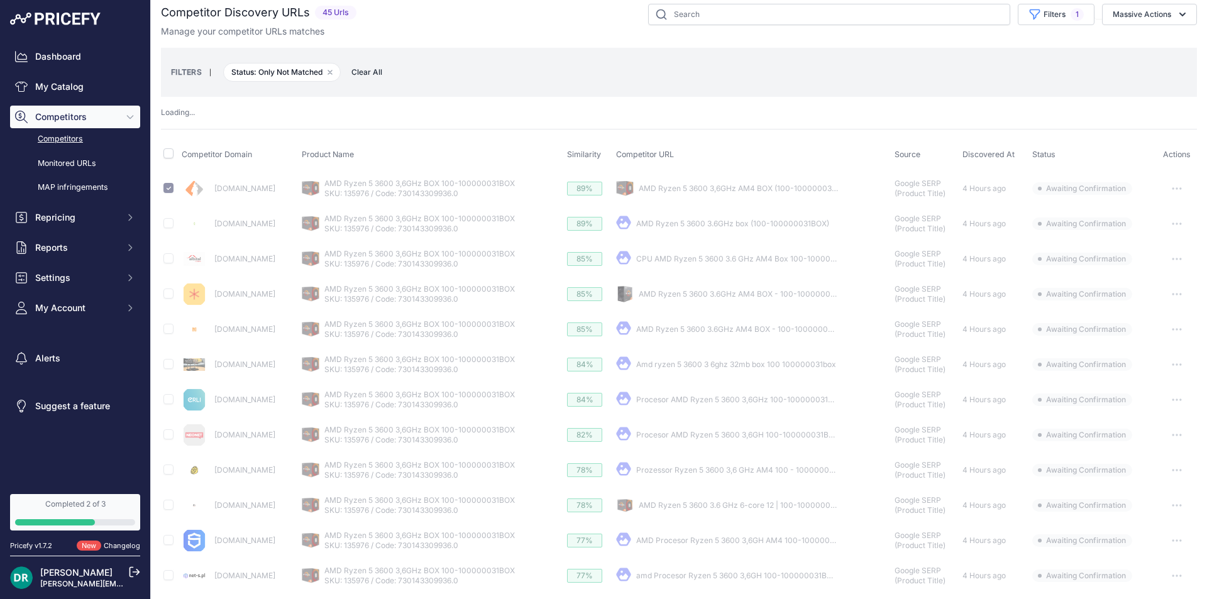
scroll to position [0, 0]
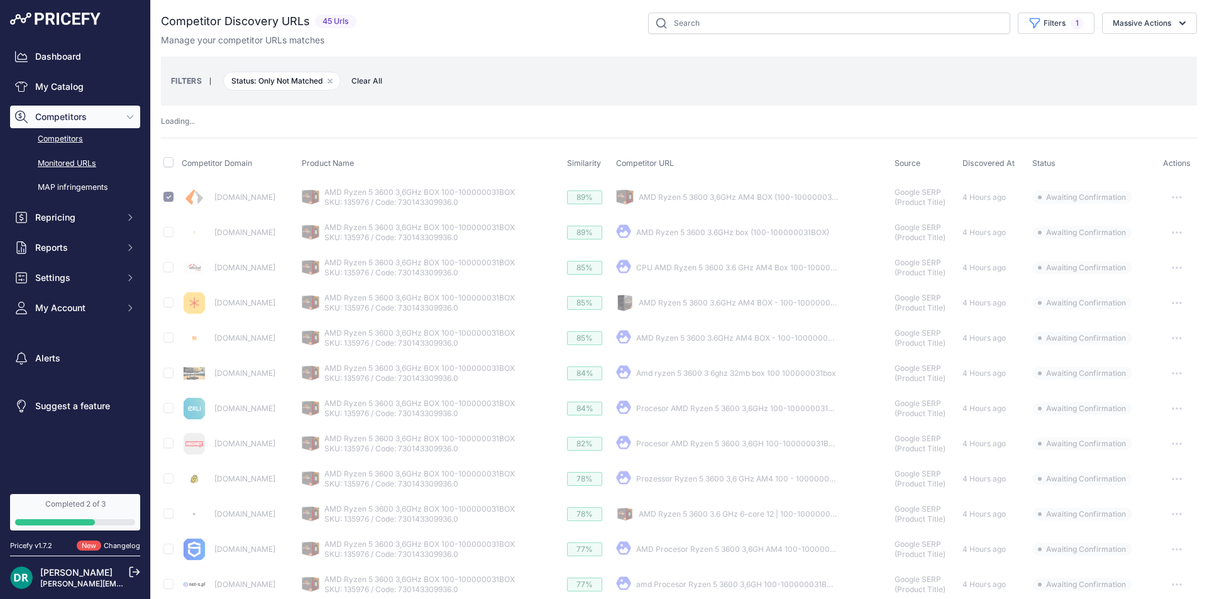
click at [80, 162] on link "Monitored URLs" at bounding box center [75, 164] width 130 height 22
click at [28, 63] on link "Dashboard" at bounding box center [75, 56] width 130 height 23
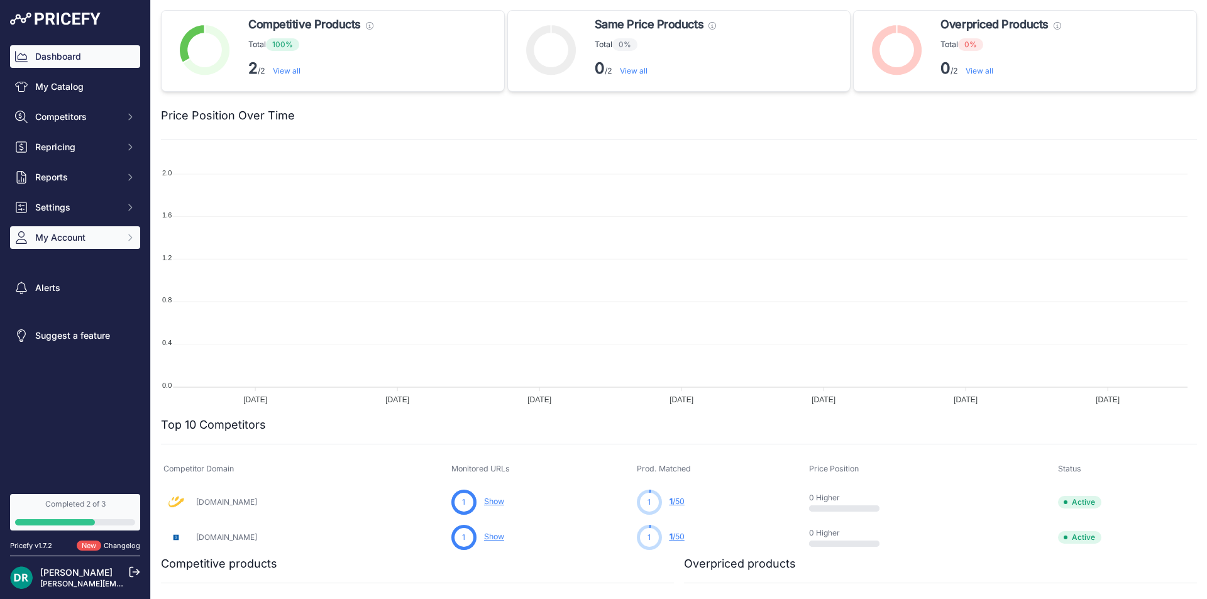
click at [53, 242] on span "My Account" at bounding box center [76, 237] width 82 height 13
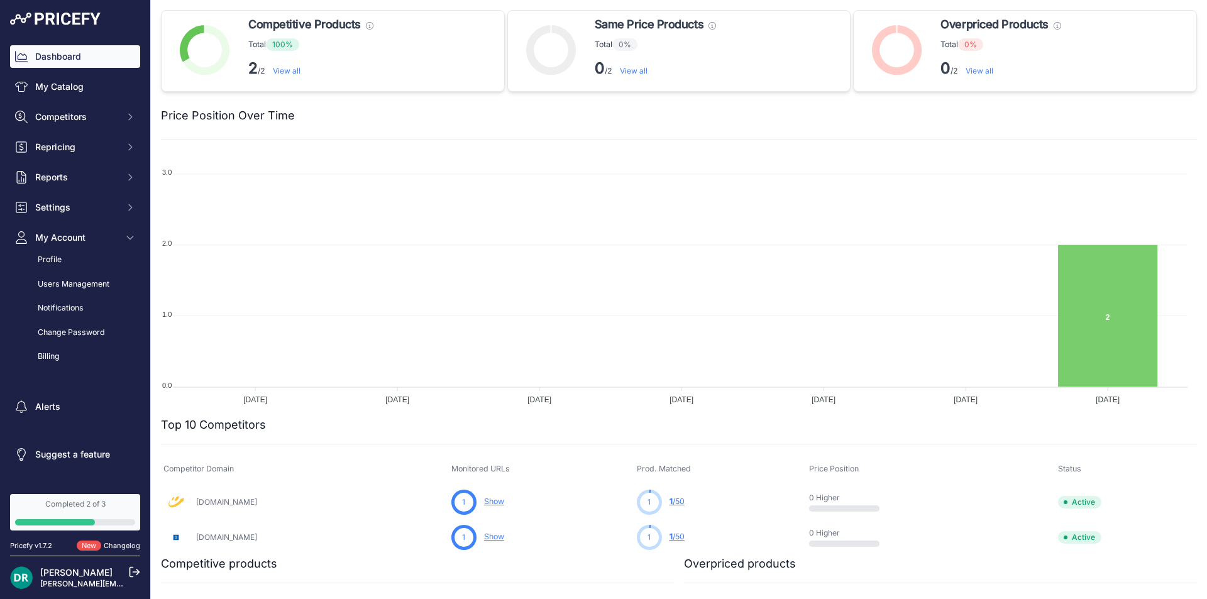
click at [70, 573] on link "[PERSON_NAME]" at bounding box center [76, 572] width 72 height 11
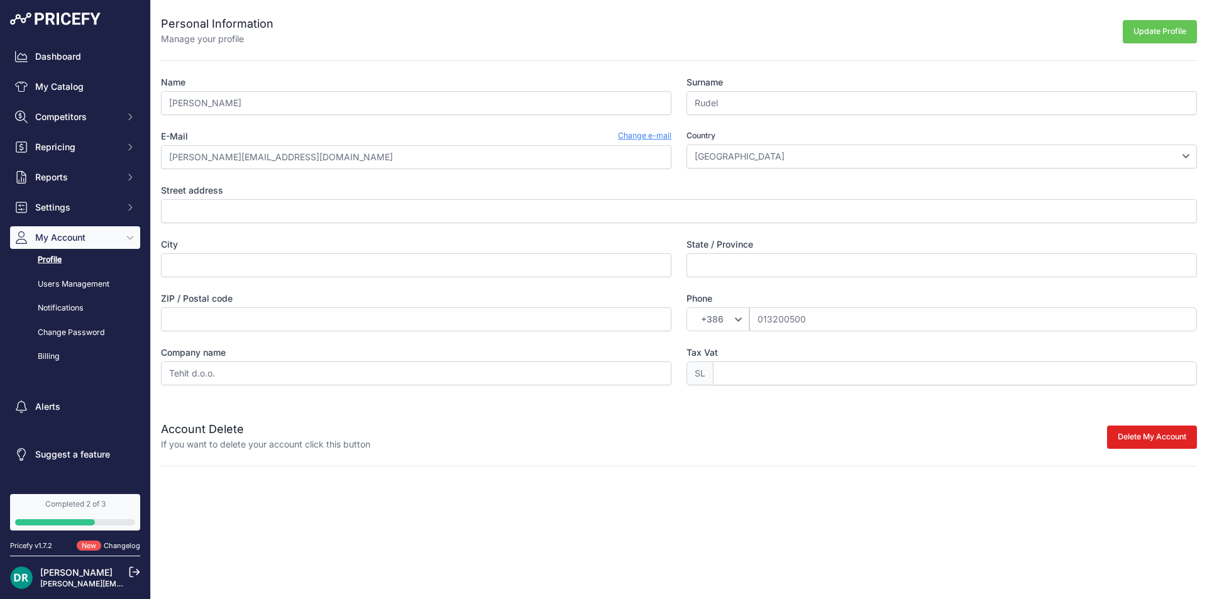
click at [54, 38] on div "Dashboard My Catalog Competitors Competitors Monitored URLs MAP infringements R…" at bounding box center [75, 244] width 150 height 489
click at [55, 58] on link "Dashboard" at bounding box center [75, 56] width 130 height 23
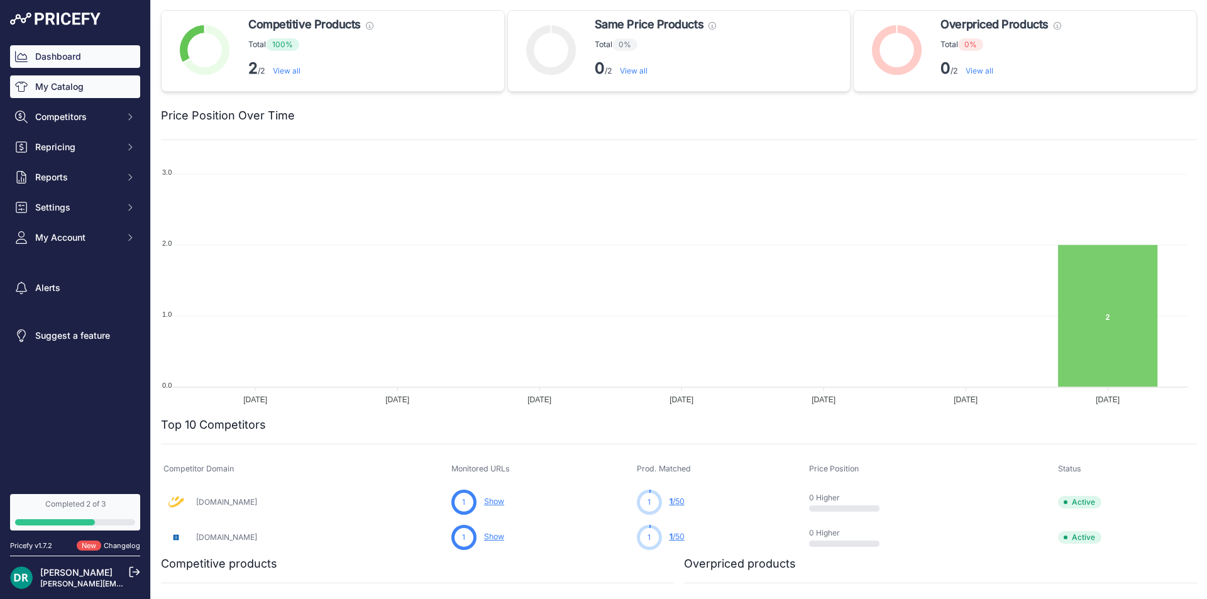
click at [49, 88] on link "My Catalog" at bounding box center [75, 86] width 130 height 23
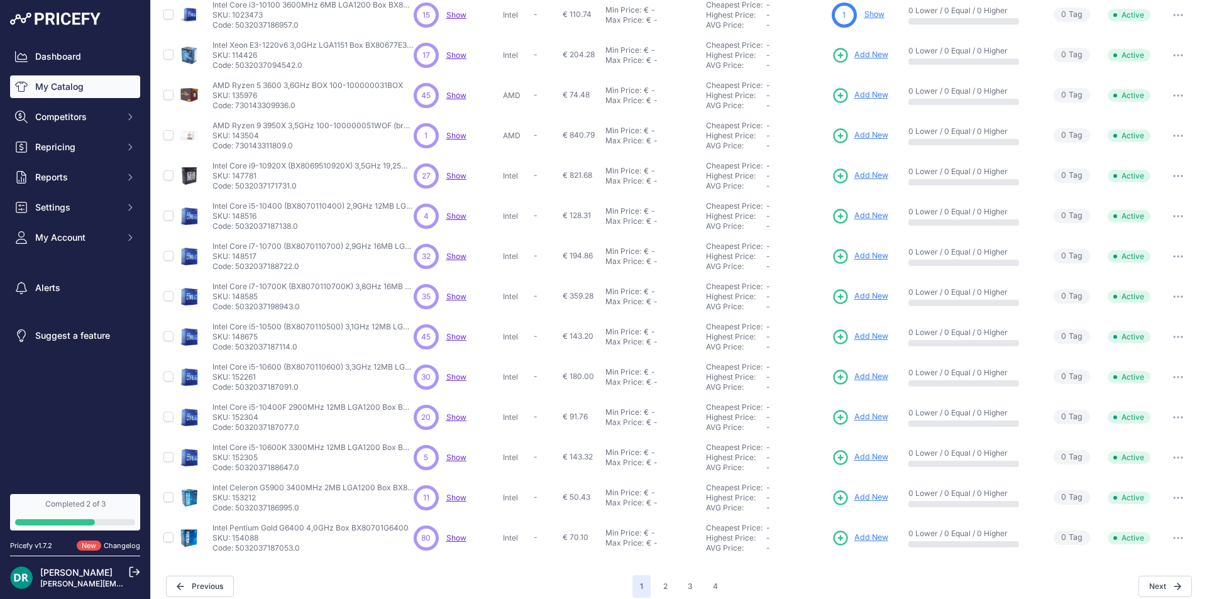
scroll to position [156, 0]
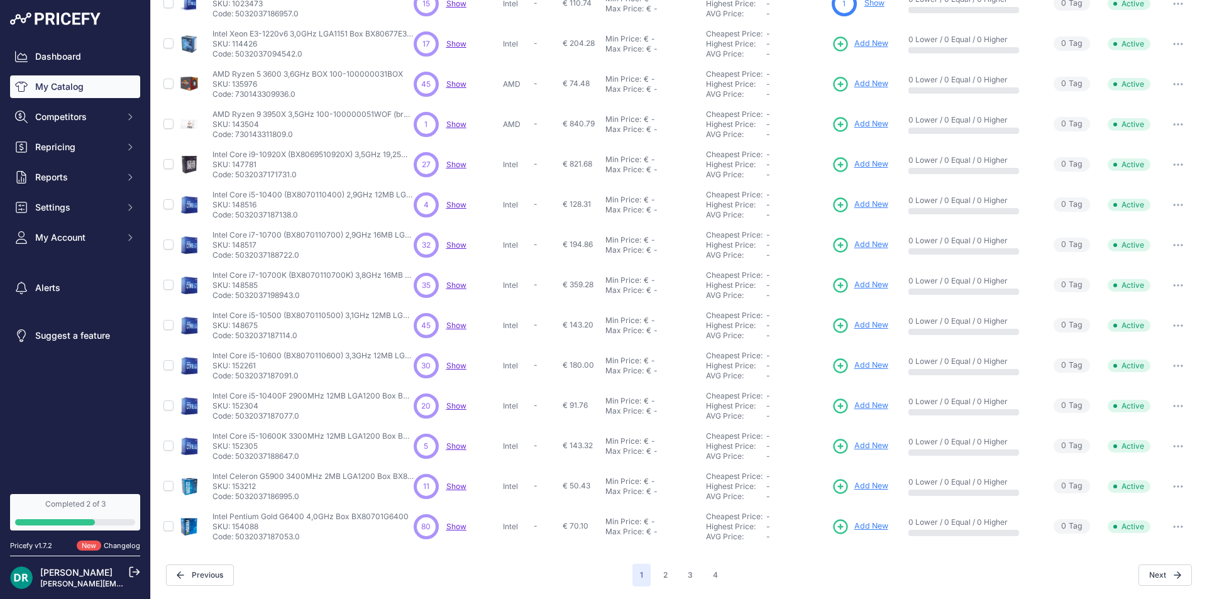
click at [573, 242] on span "€ 194.86" at bounding box center [578, 244] width 30 height 9
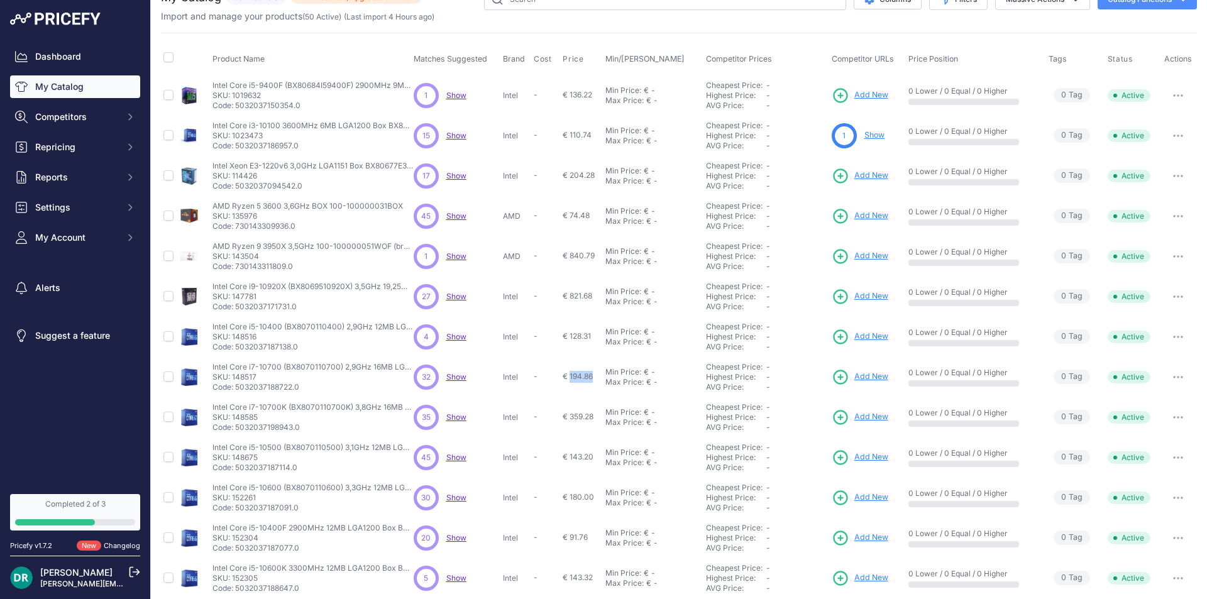
scroll to position [0, 0]
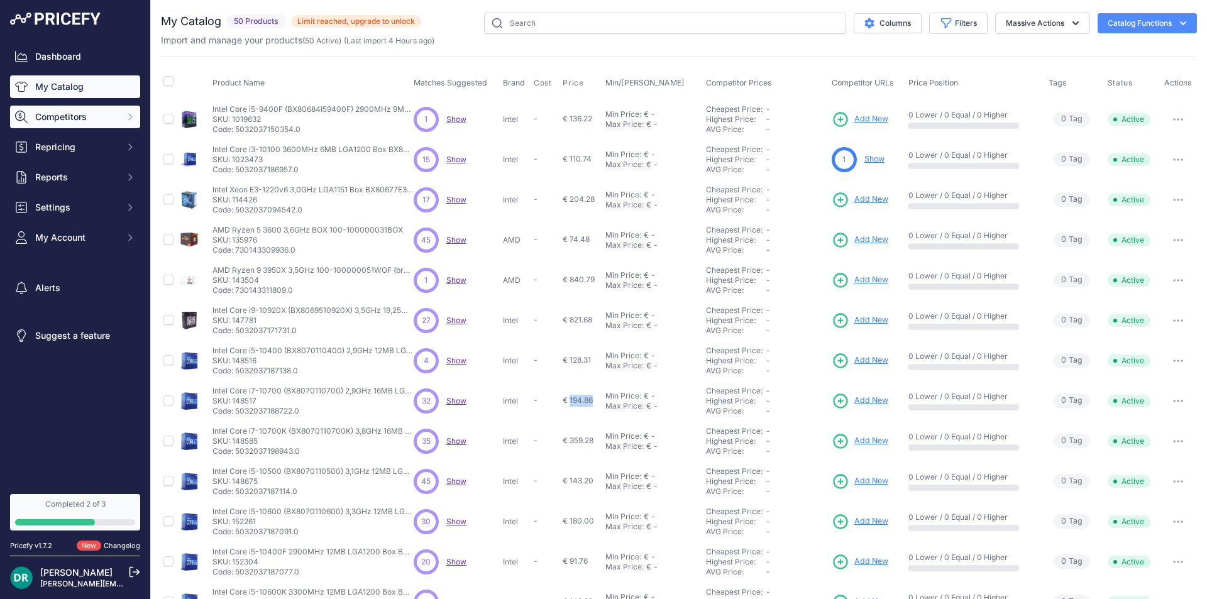
click at [61, 118] on span "Competitors" at bounding box center [76, 117] width 82 height 13
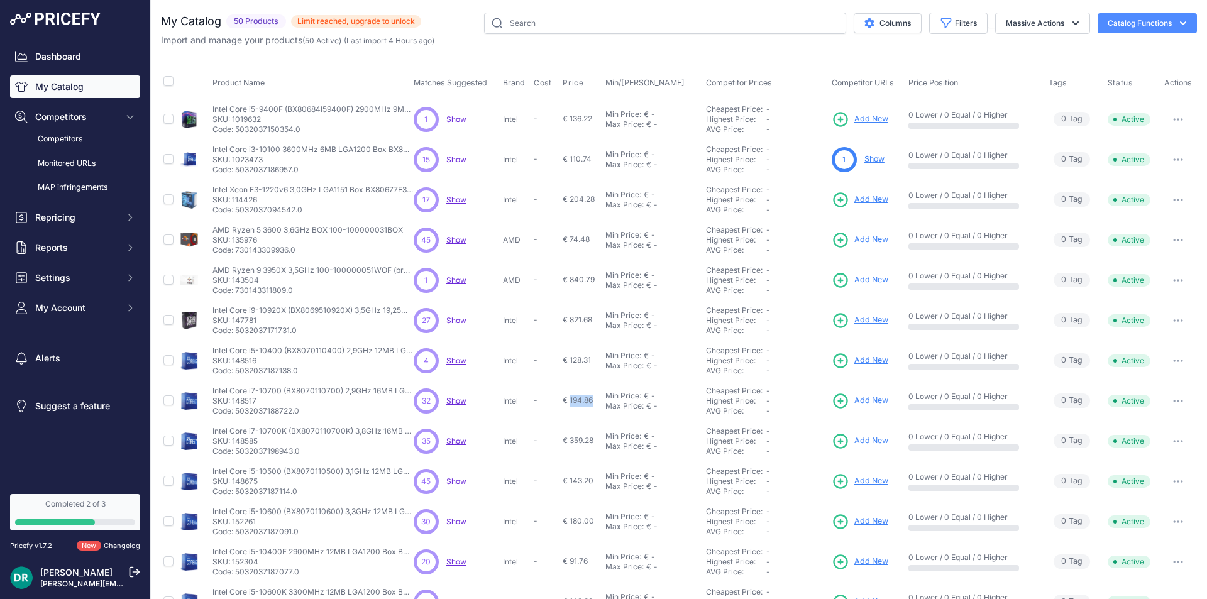
click at [66, 86] on link "My Catalog" at bounding box center [75, 86] width 130 height 23
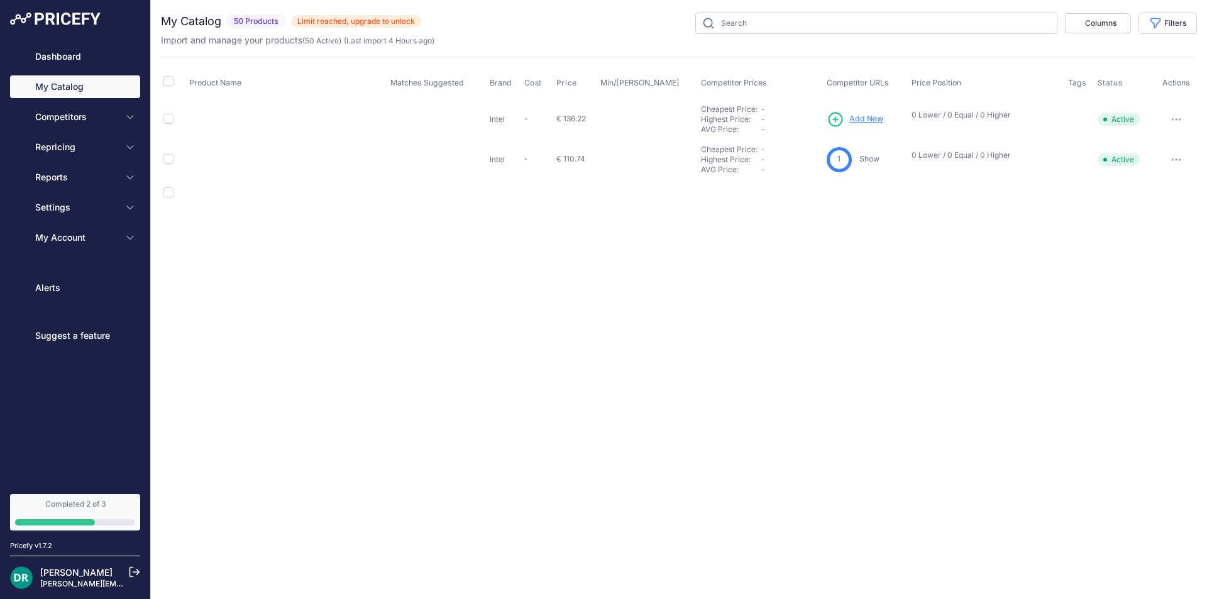
click at [586, 114] on td "€ 136.22" at bounding box center [576, 119] width 44 height 41
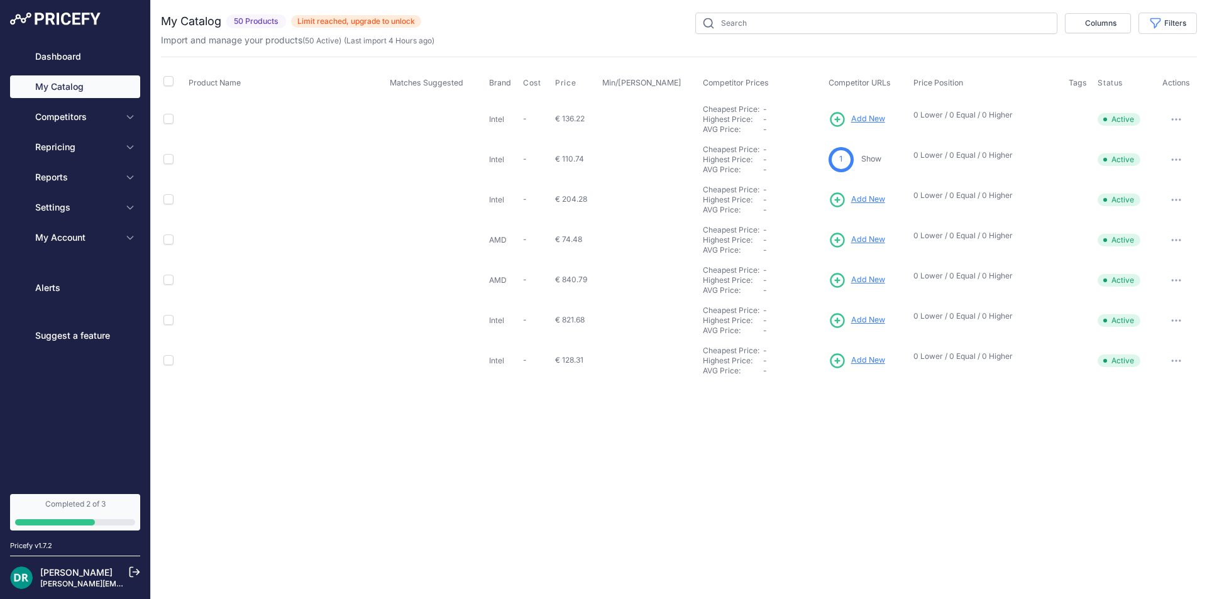
click at [582, 119] on span "€ 136.22" at bounding box center [570, 118] width 30 height 9
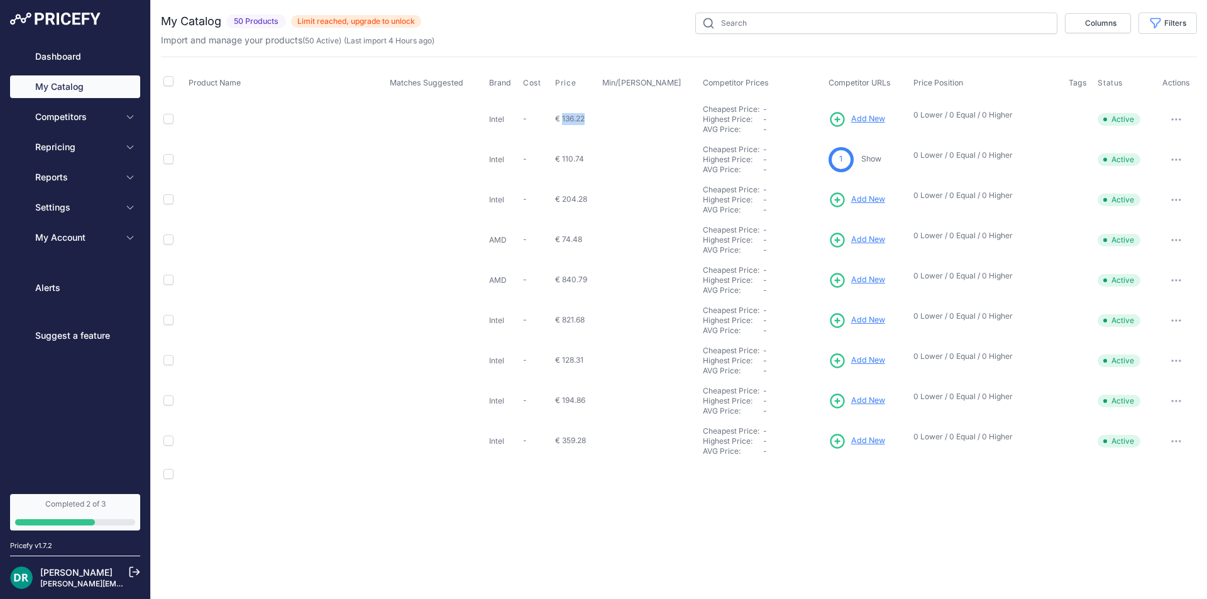
click at [580, 119] on span "€ 136.22" at bounding box center [570, 118] width 30 height 9
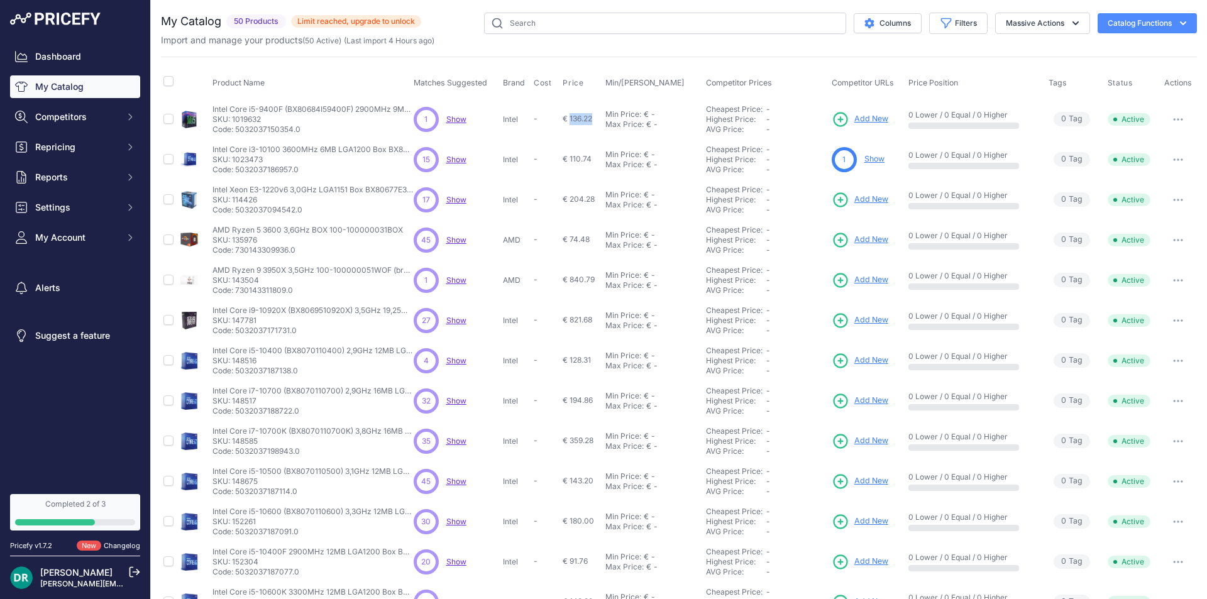
click at [116, 546] on link "Changelog" at bounding box center [122, 545] width 36 height 9
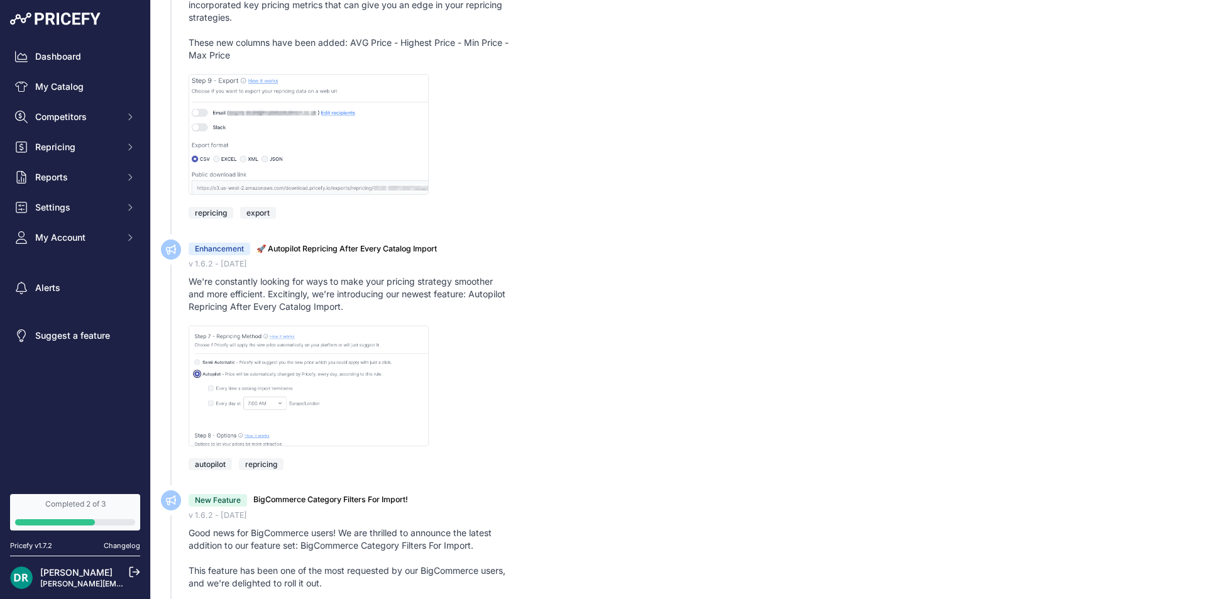
scroll to position [4149, 0]
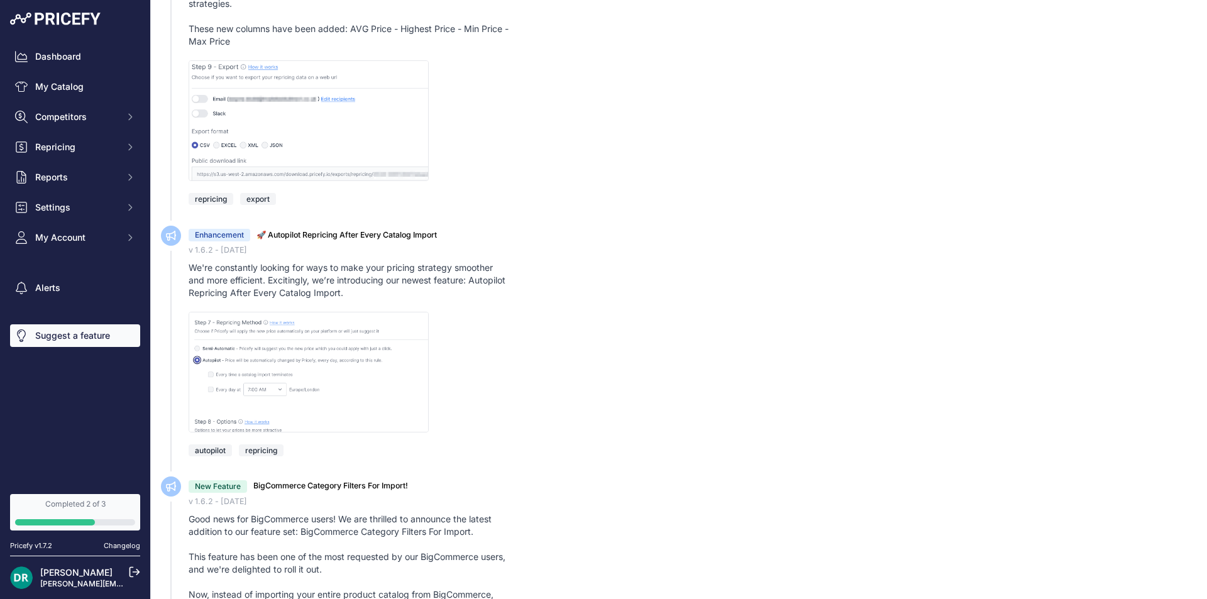
click at [24, 333] on icon "Sidebar" at bounding box center [21, 335] width 13 height 13
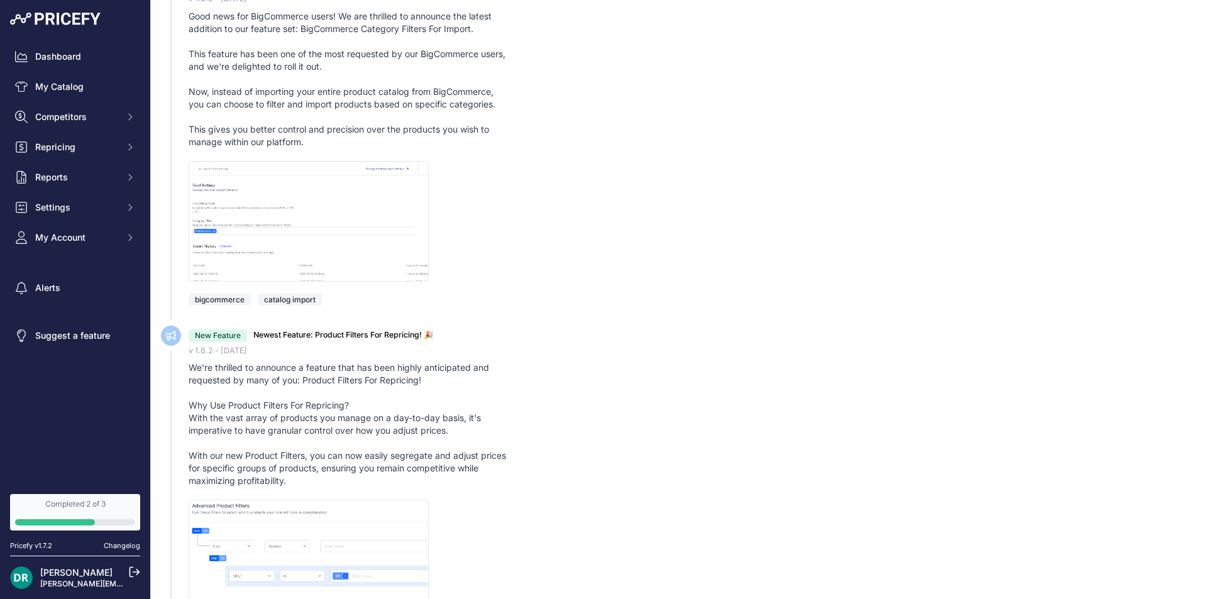
scroll to position [5155, 0]
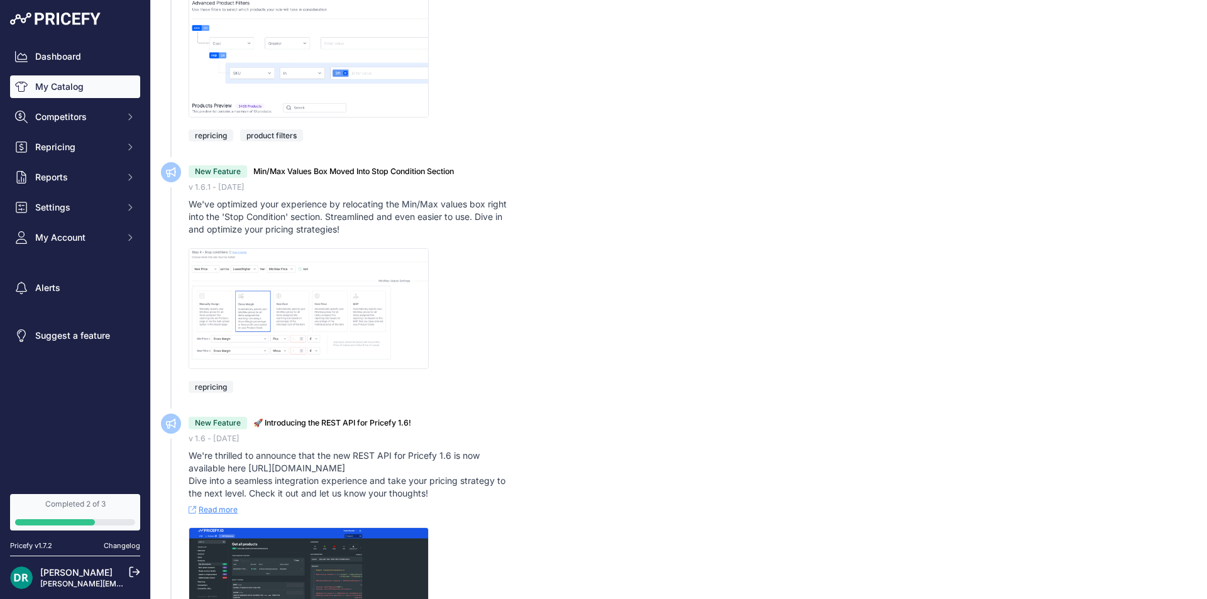
click at [89, 92] on link "My Catalog" at bounding box center [75, 86] width 130 height 23
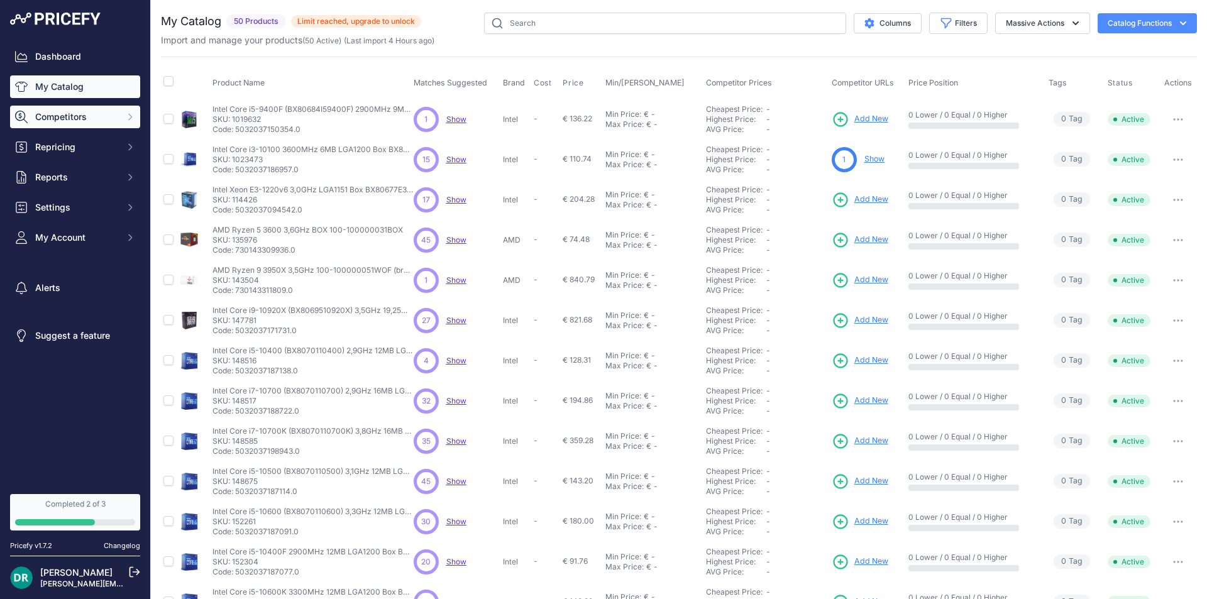
click at [65, 111] on span "Competitors" at bounding box center [76, 117] width 82 height 13
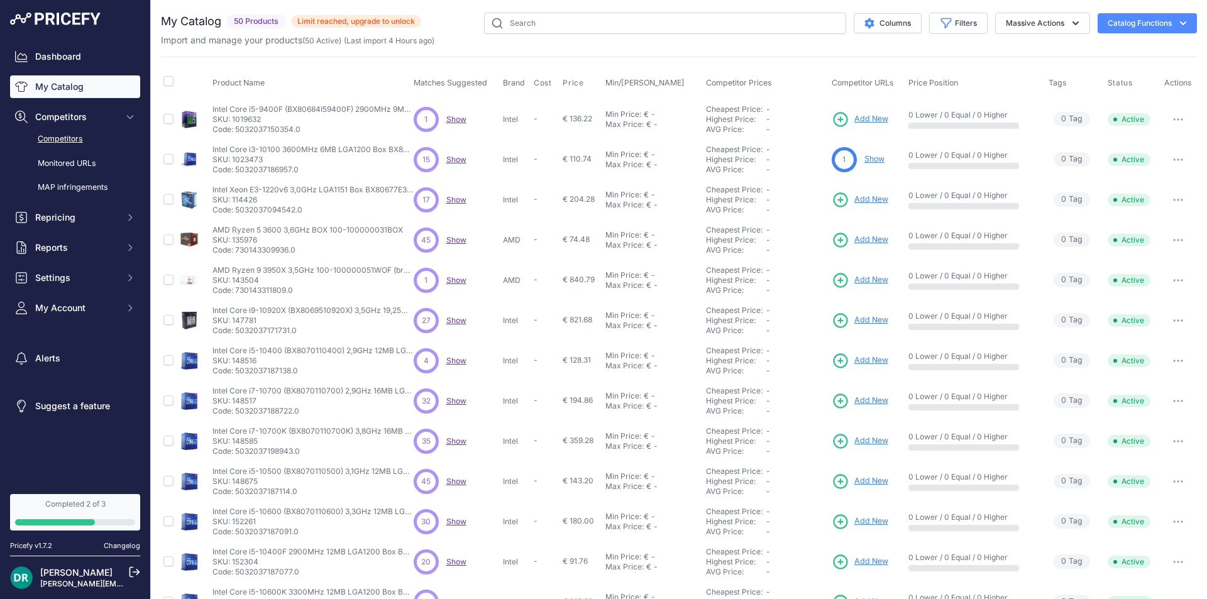
click at [61, 141] on link "Competitors" at bounding box center [75, 139] width 130 height 22
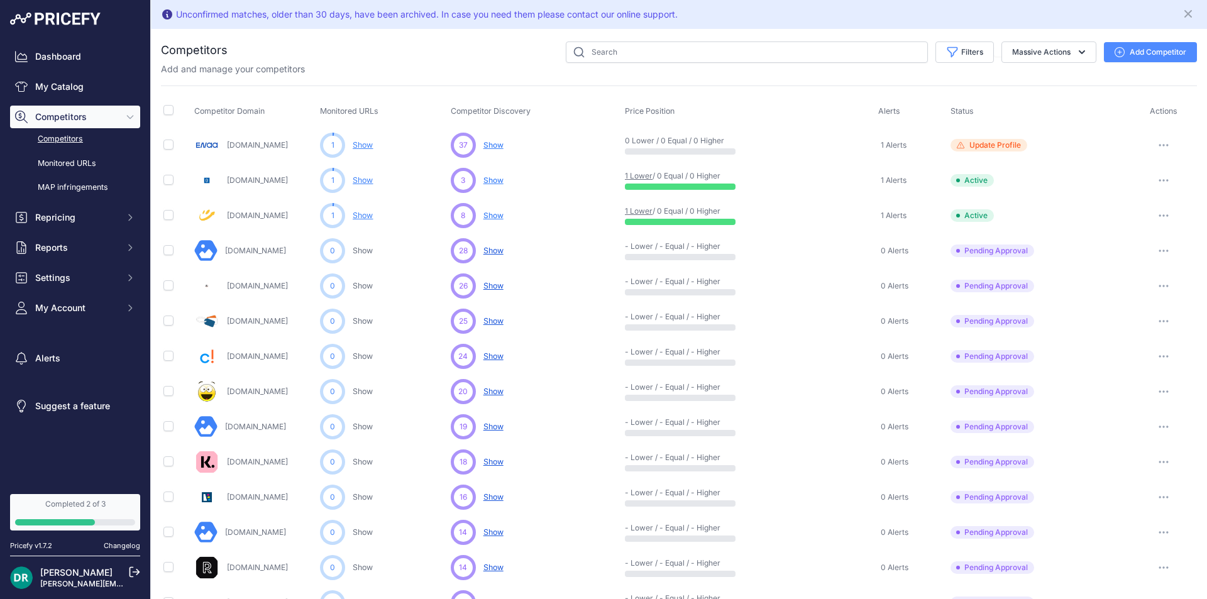
click at [1133, 56] on button "Add Competitor" at bounding box center [1150, 52] width 93 height 20
click at [1115, 50] on icon "button" at bounding box center [1120, 52] width 10 height 10
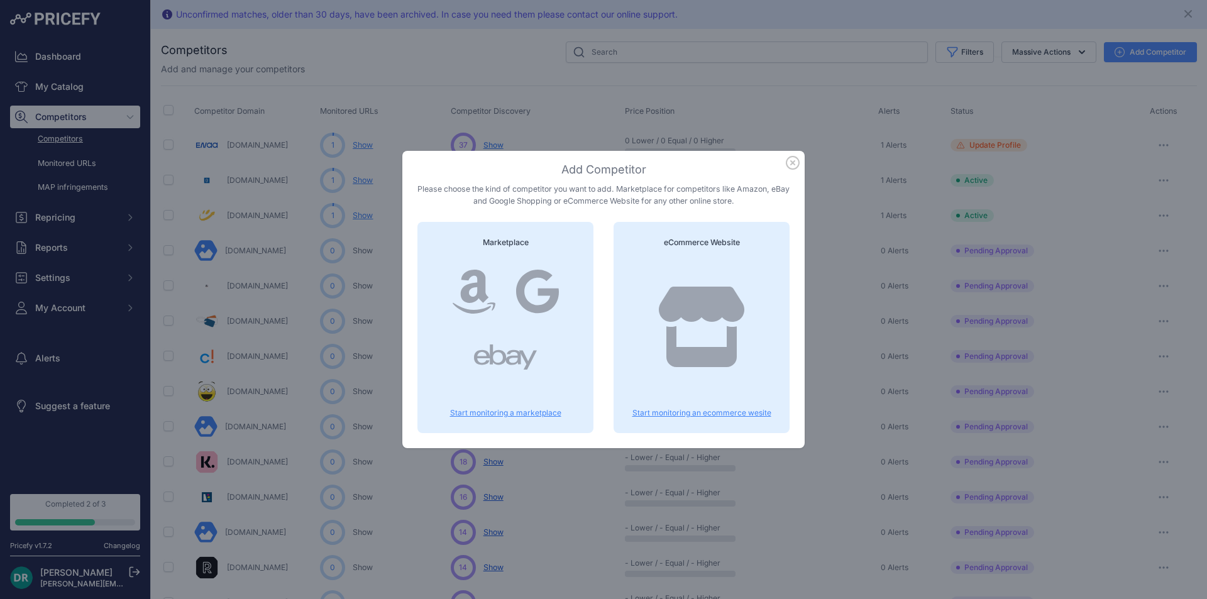
drag, startPoint x: 586, startPoint y: 188, endPoint x: 744, endPoint y: 202, distance: 159.1
click at [744, 202] on p "Please choose the kind of competitor you want to add. Marketplace for competito…" at bounding box center [603, 195] width 372 height 23
click at [793, 160] on icon "button" at bounding box center [793, 163] width 14 height 14
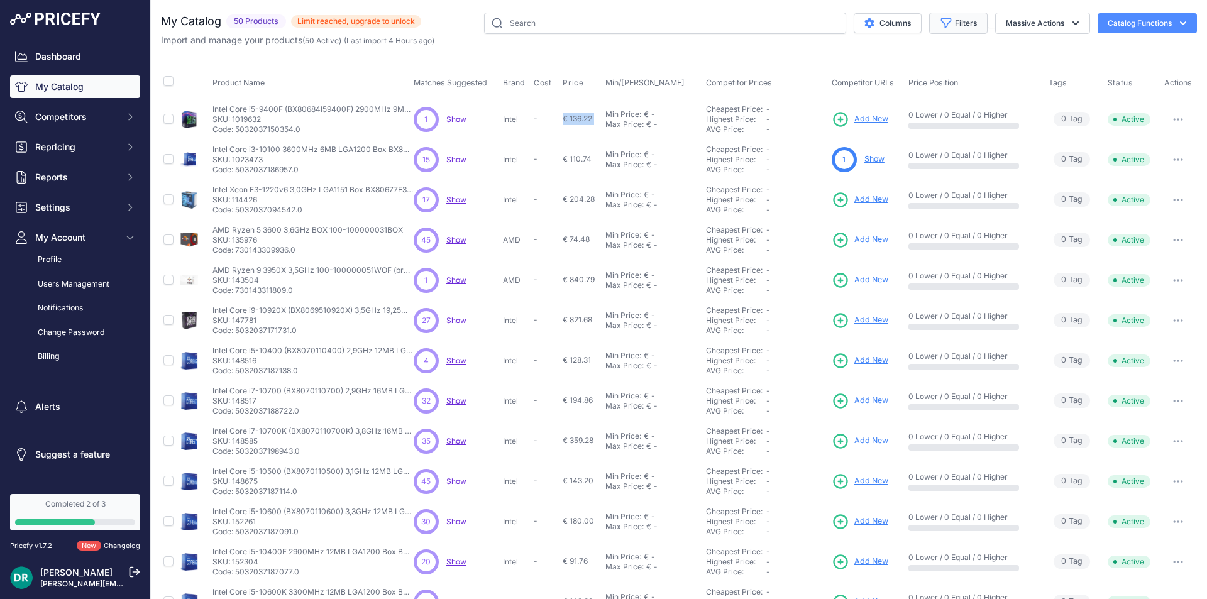
click at [942, 17] on button "Filters" at bounding box center [958, 23] width 58 height 21
click at [928, 64] on select "All Status Only Enabled Only Disabled" at bounding box center [917, 72] width 121 height 21
click at [921, 126] on select "Select an option Matched Unmatched" at bounding box center [917, 124] width 121 height 21
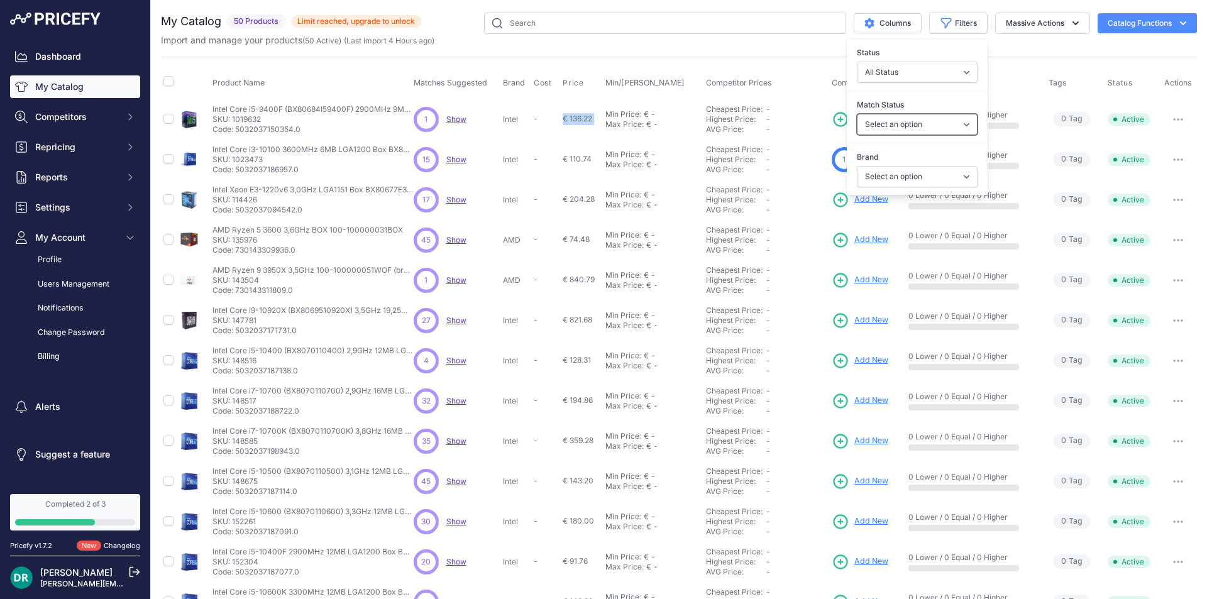
click at [921, 126] on select "Select an option Matched Unmatched" at bounding box center [917, 124] width 121 height 21
select select "1"
click at [857, 114] on select "Select an option Matched Unmatched" at bounding box center [917, 124] width 121 height 21
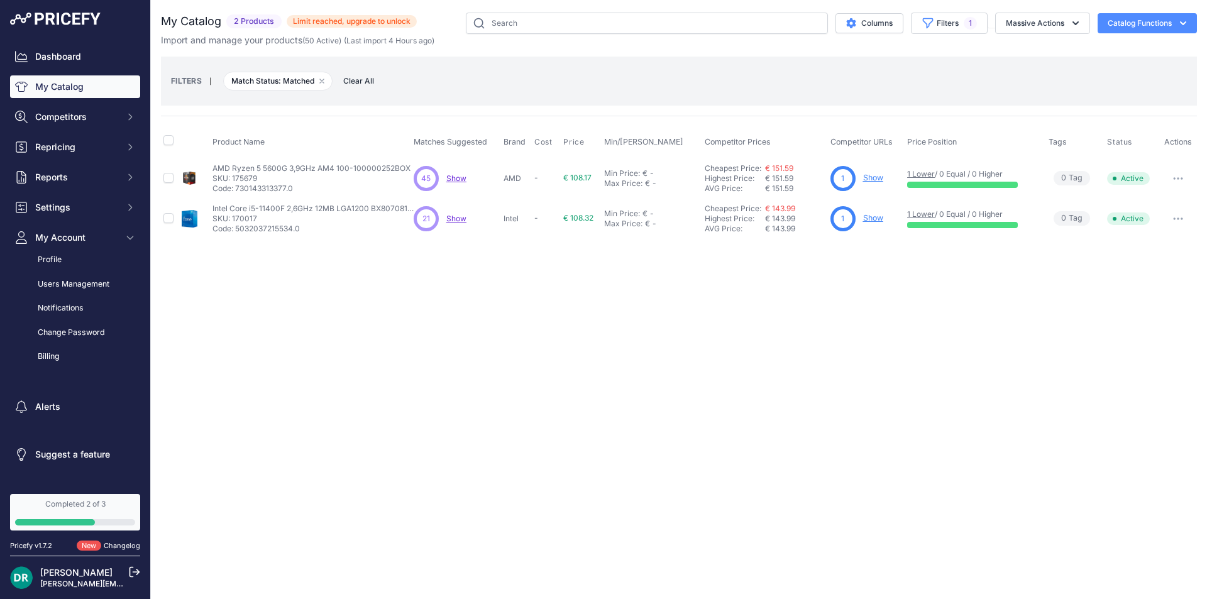
click at [770, 378] on div "Close You are not connected to the internet. ​" at bounding box center [679, 299] width 1056 height 599
click at [781, 164] on link "€ 151.59" at bounding box center [779, 167] width 28 height 9
click at [288, 204] on p "Intel Core i5-11400F 2,6GHz 12MB LGA1200 BX8070811400F" at bounding box center [312, 209] width 201 height 10
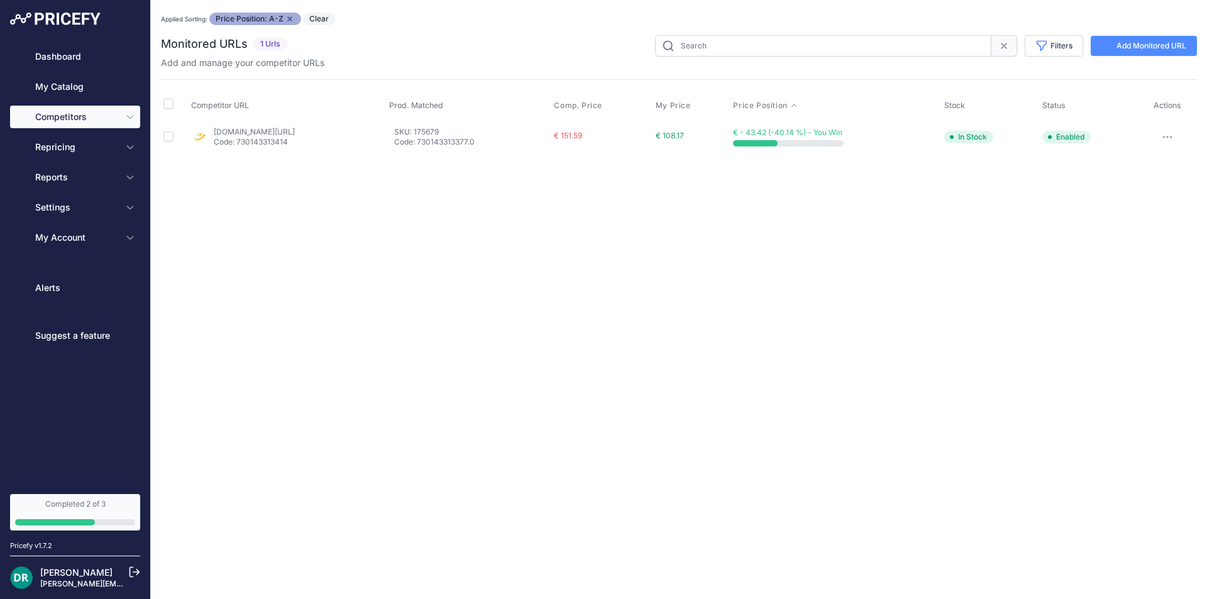
type input "175679"
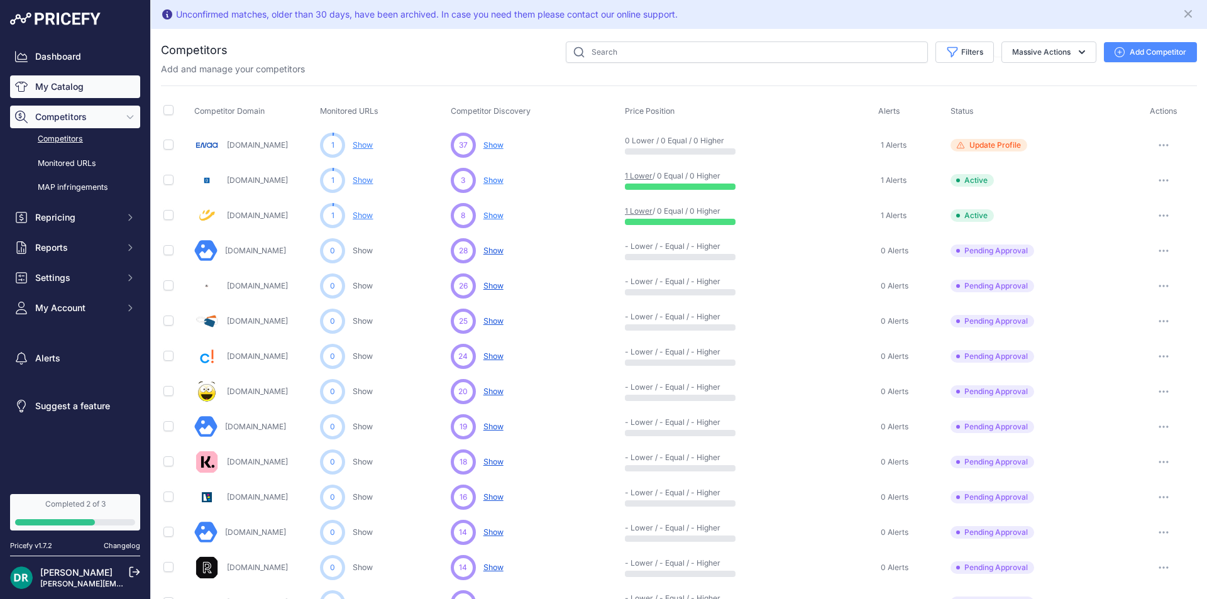
click at [63, 87] on link "My Catalog" at bounding box center [75, 86] width 130 height 23
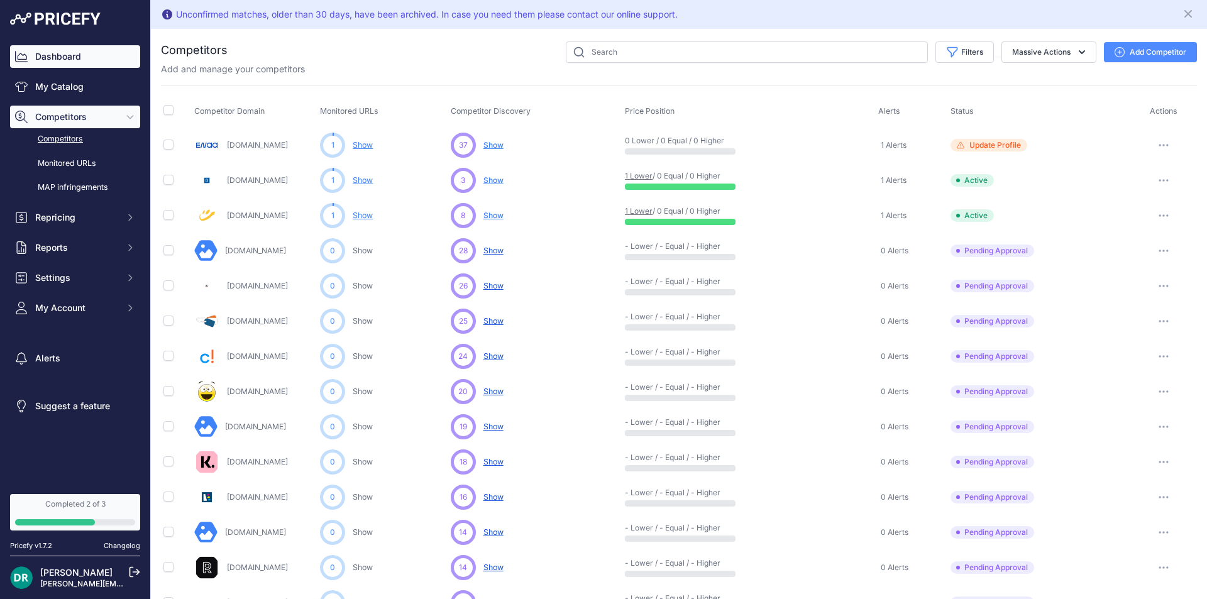
click at [89, 50] on link "Dashboard" at bounding box center [75, 56] width 130 height 23
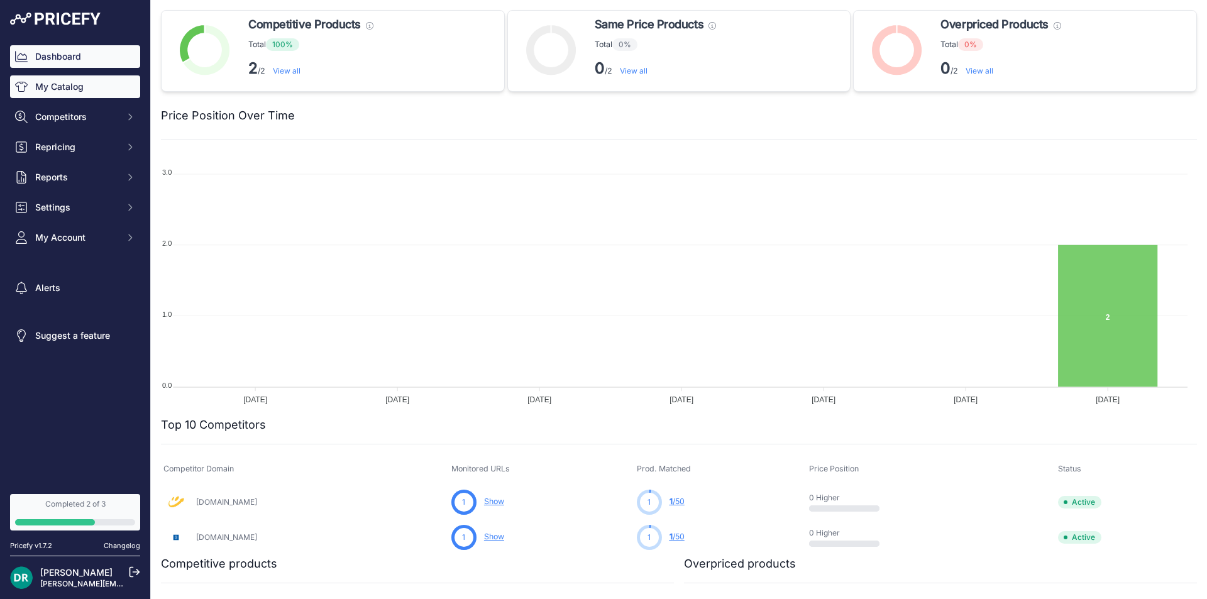
click at [60, 85] on link "My Catalog" at bounding box center [75, 86] width 130 height 23
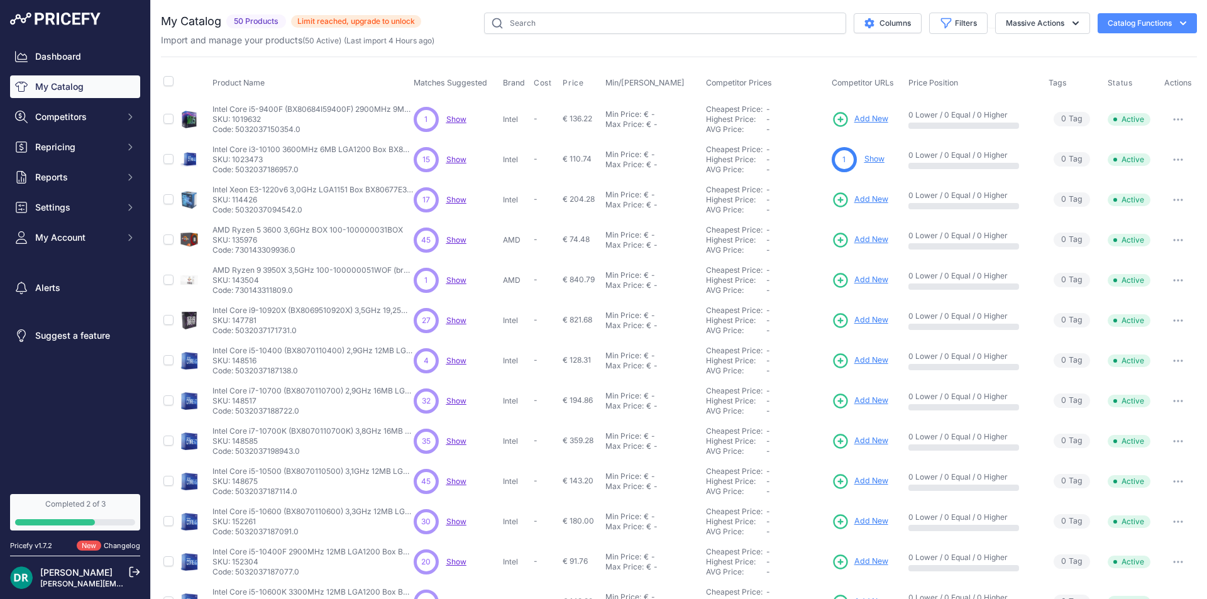
click at [587, 114] on span "€ 136.22" at bounding box center [578, 118] width 30 height 9
click at [1166, 121] on button "button" at bounding box center [1178, 120] width 25 height 18
click at [996, 55] on div "My Catalog 50 Products" at bounding box center [679, 378] width 1036 height 730
click at [89, 122] on span "Competitors" at bounding box center [76, 117] width 82 height 13
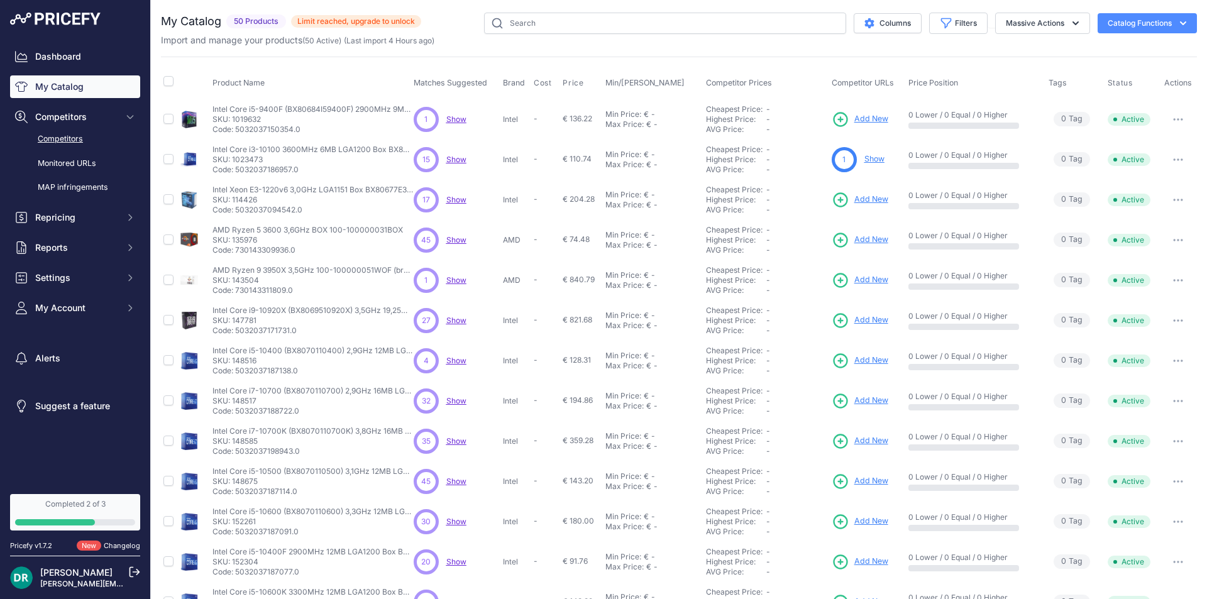
click at [82, 141] on link "Competitors" at bounding box center [75, 139] width 130 height 22
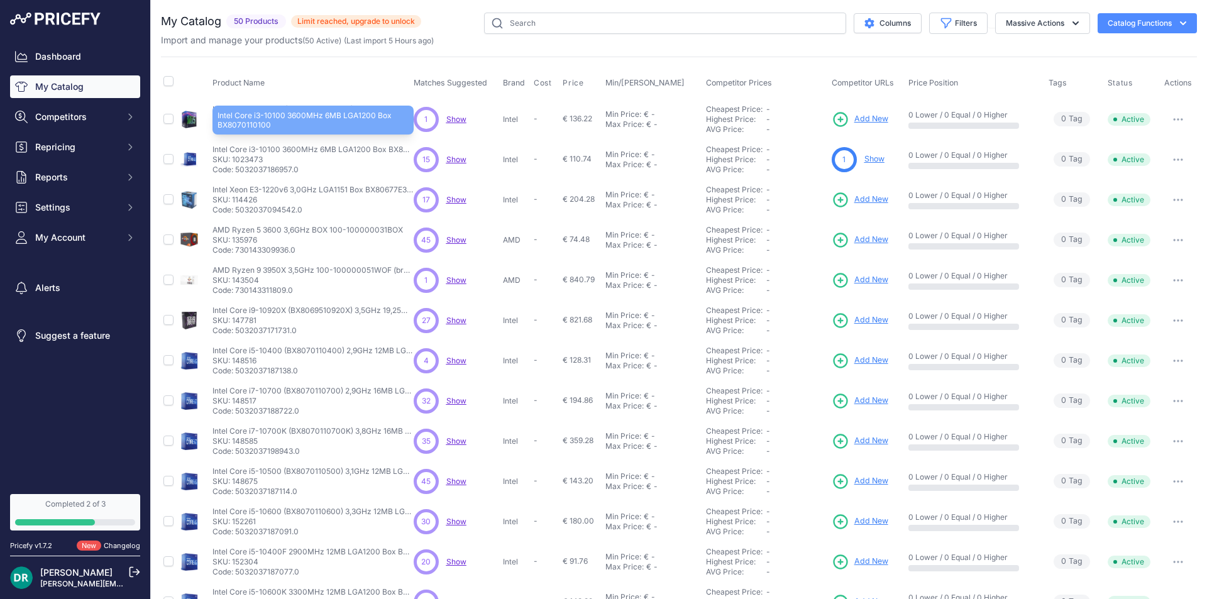
click at [313, 150] on p "Intel Core i3-10100 3600MHz 6MB LGA1200 Box BX8070110100" at bounding box center [312, 150] width 201 height 10
click at [114, 546] on link "Changelog" at bounding box center [122, 545] width 36 height 9
